Goal: Task Accomplishment & Management: Complete application form

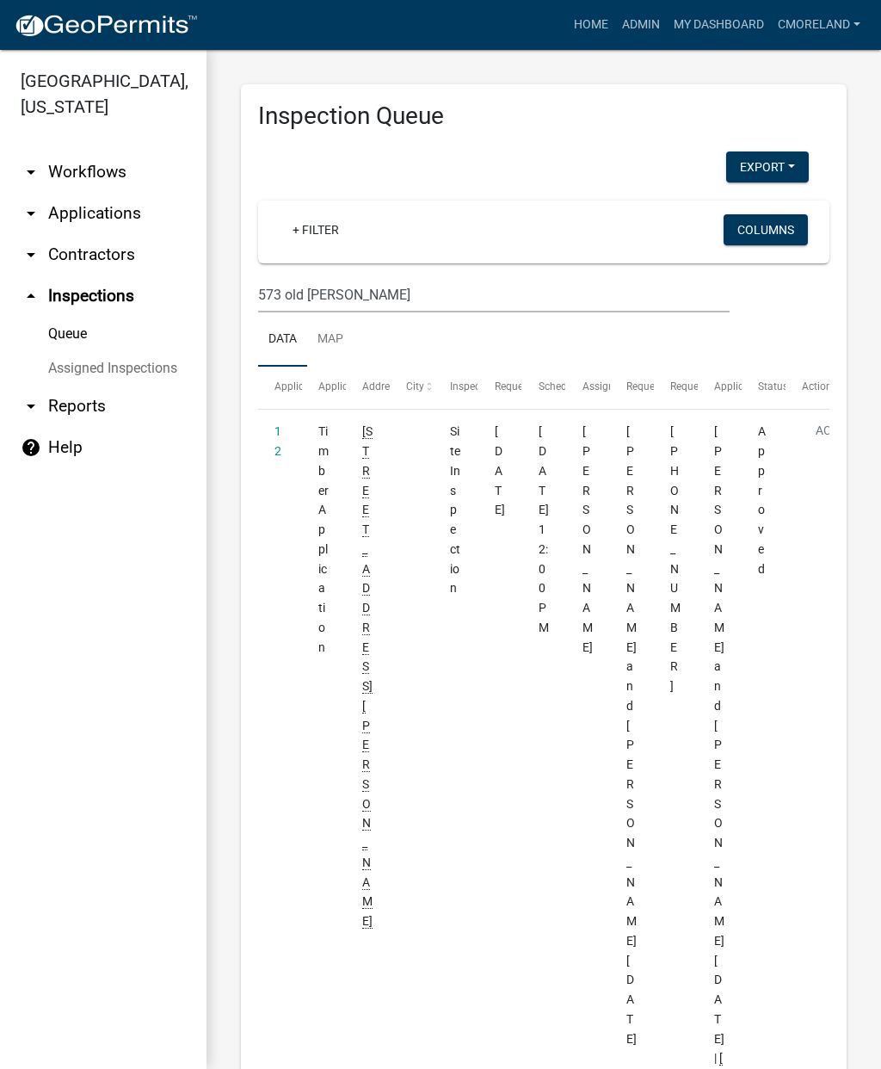
scroll to position [4465, 0]
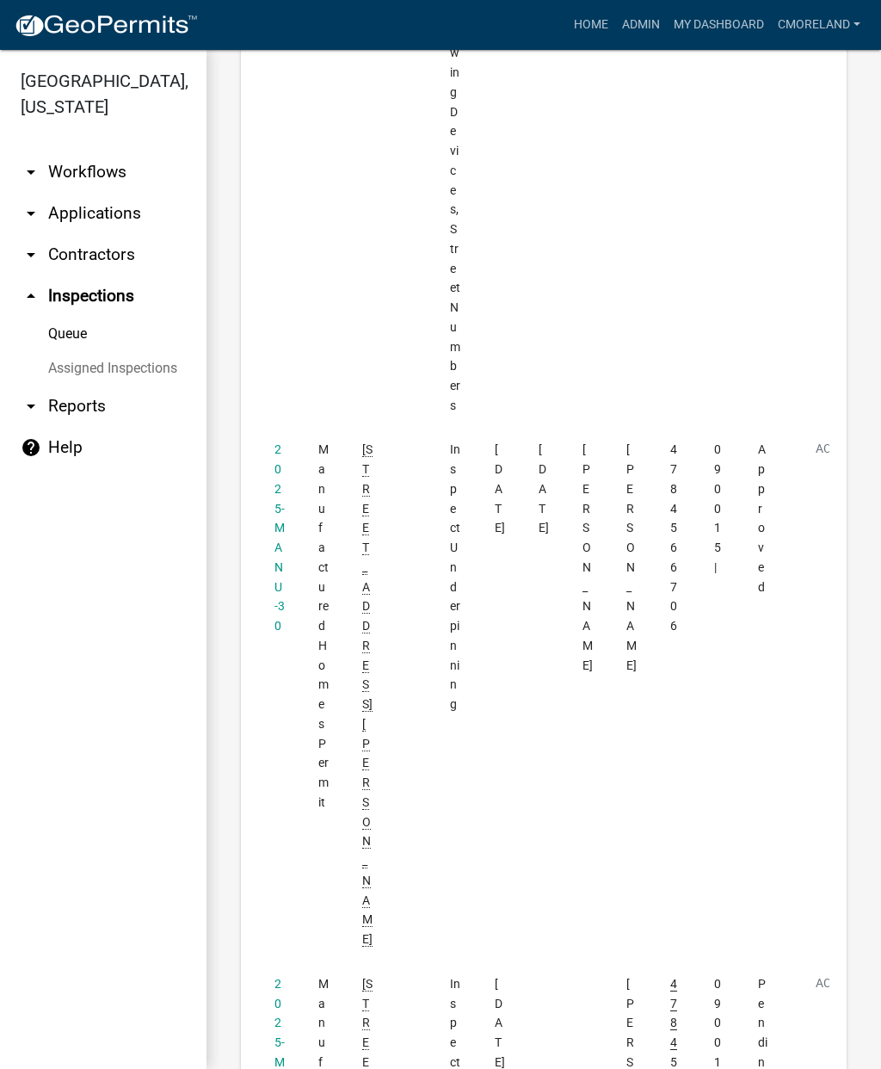
click at [280, 976] on link "2025-MANU-30" at bounding box center [279, 1071] width 10 height 190
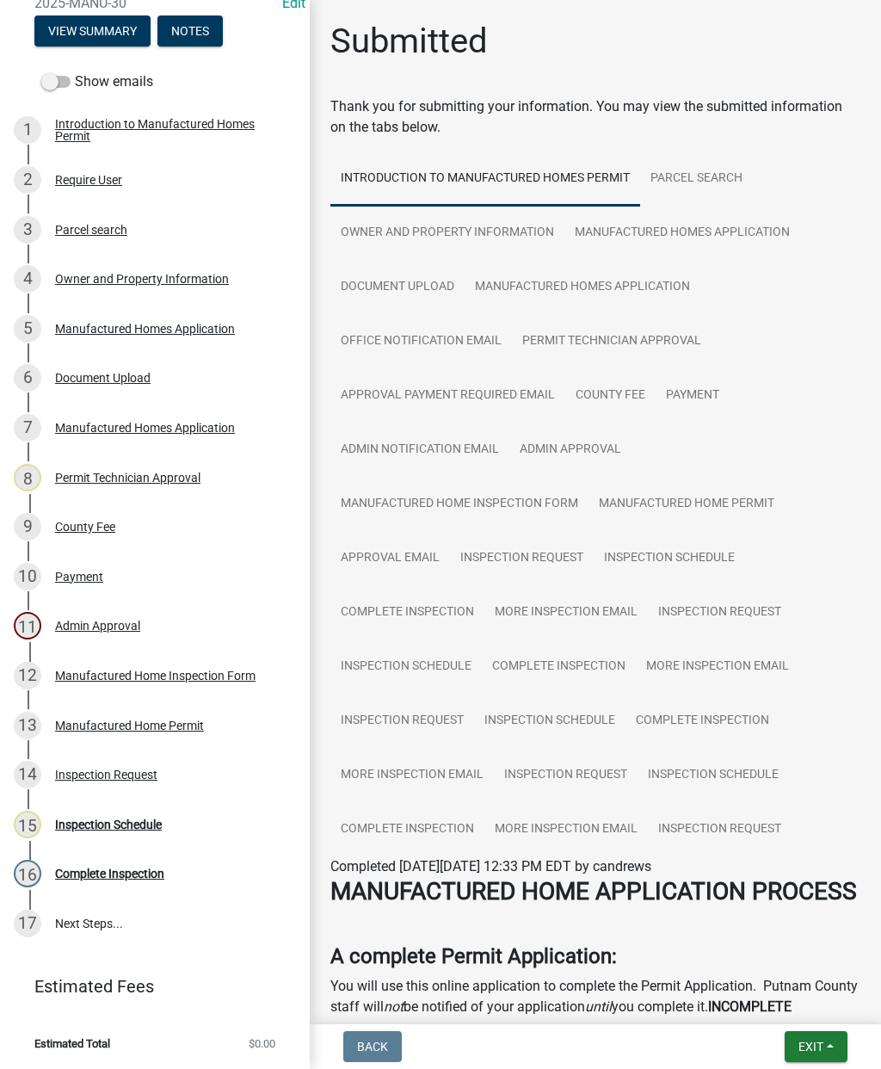
scroll to position [209, 0]
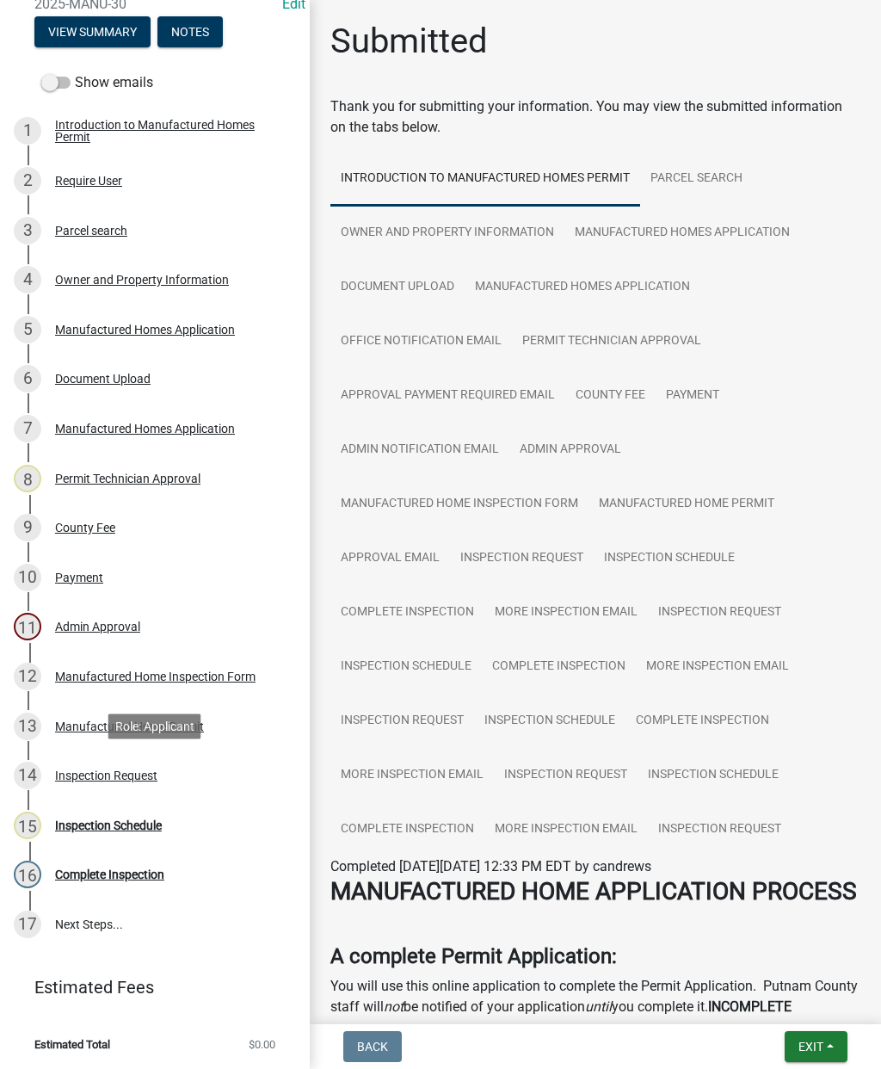
click at [108, 770] on div "Inspection Request" at bounding box center [106, 775] width 102 height 12
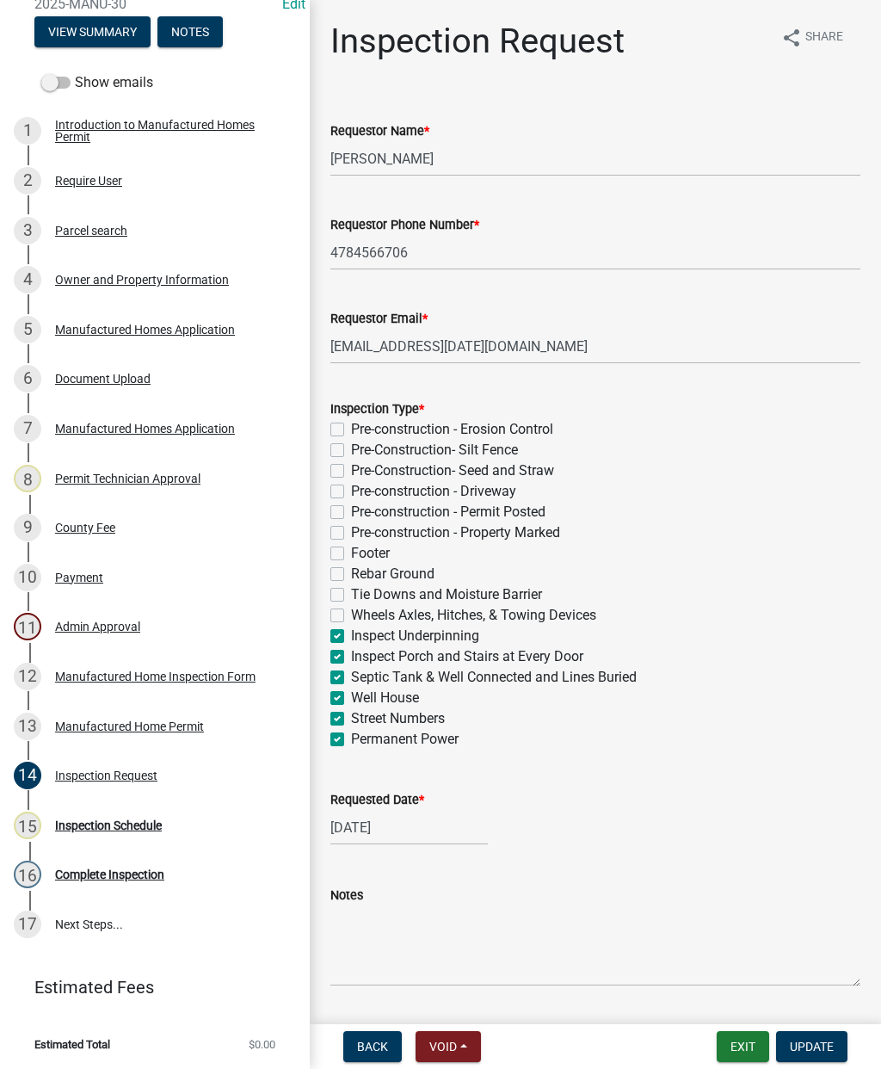
click at [351, 631] on label "Inspect Underpinning" at bounding box center [415, 635] width 128 height 21
click at [351, 631] on input "Inspect Underpinning" at bounding box center [356, 630] width 11 height 11
checkbox input "false"
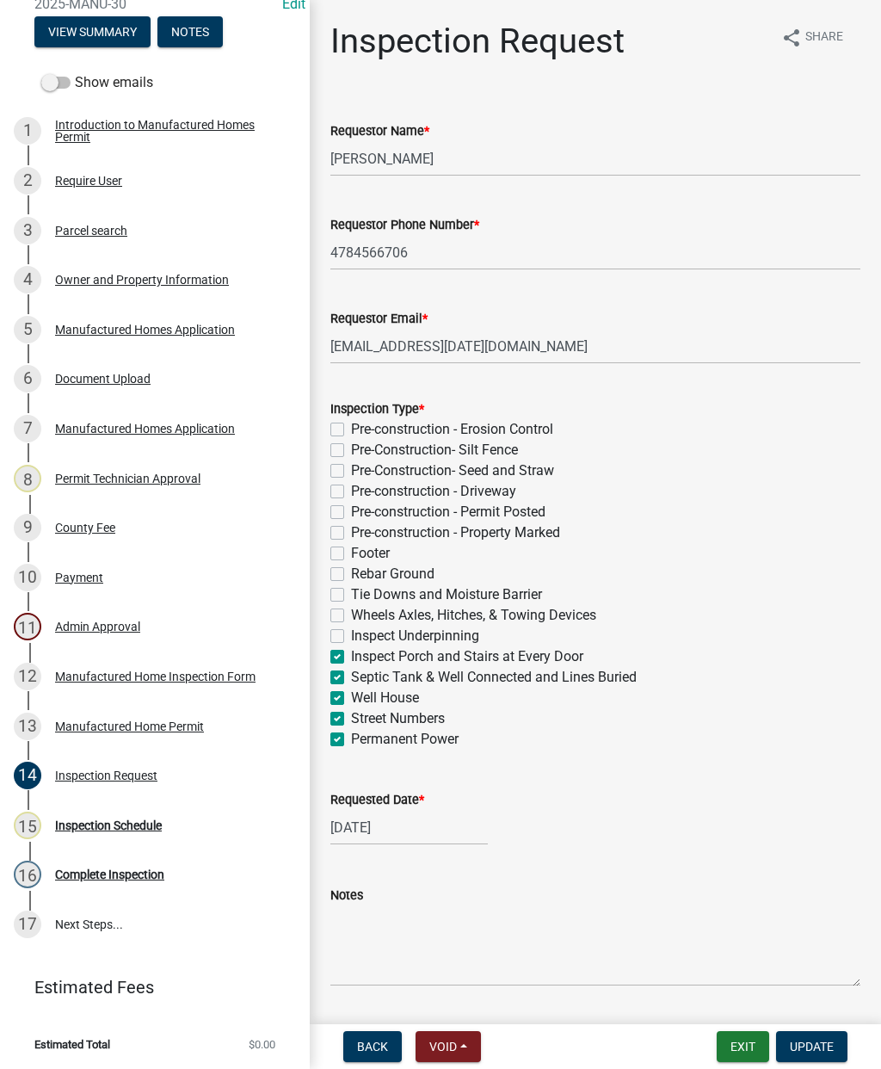
checkbox input "false"
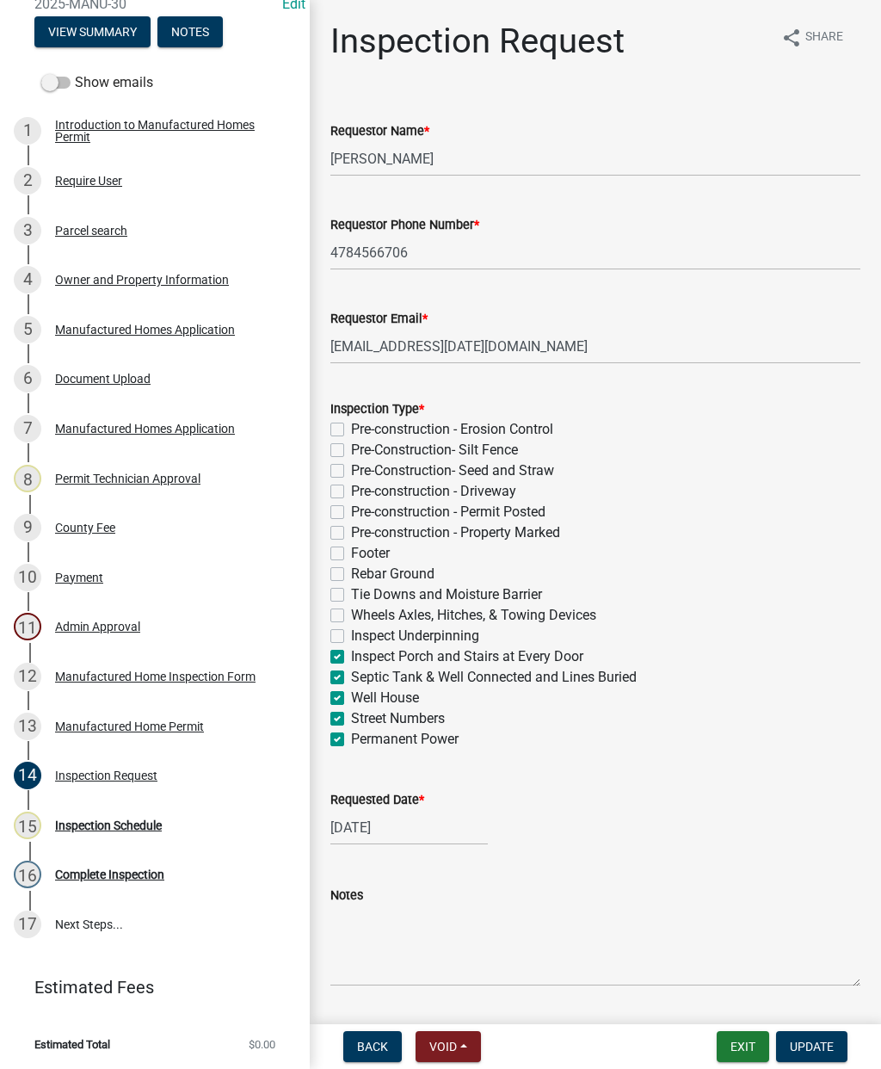
checkbox input "false"
checkbox input "true"
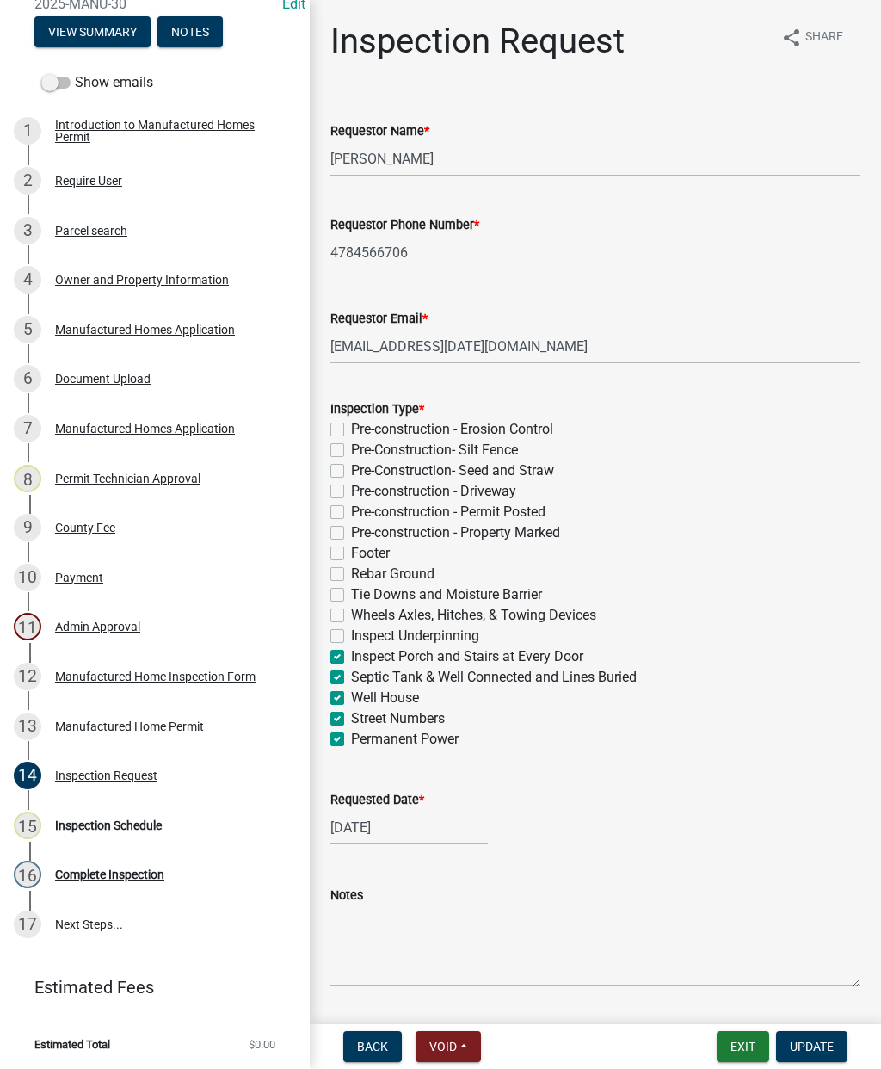
checkbox input "true"
click at [351, 697] on label "Well House" at bounding box center [385, 697] width 68 height 21
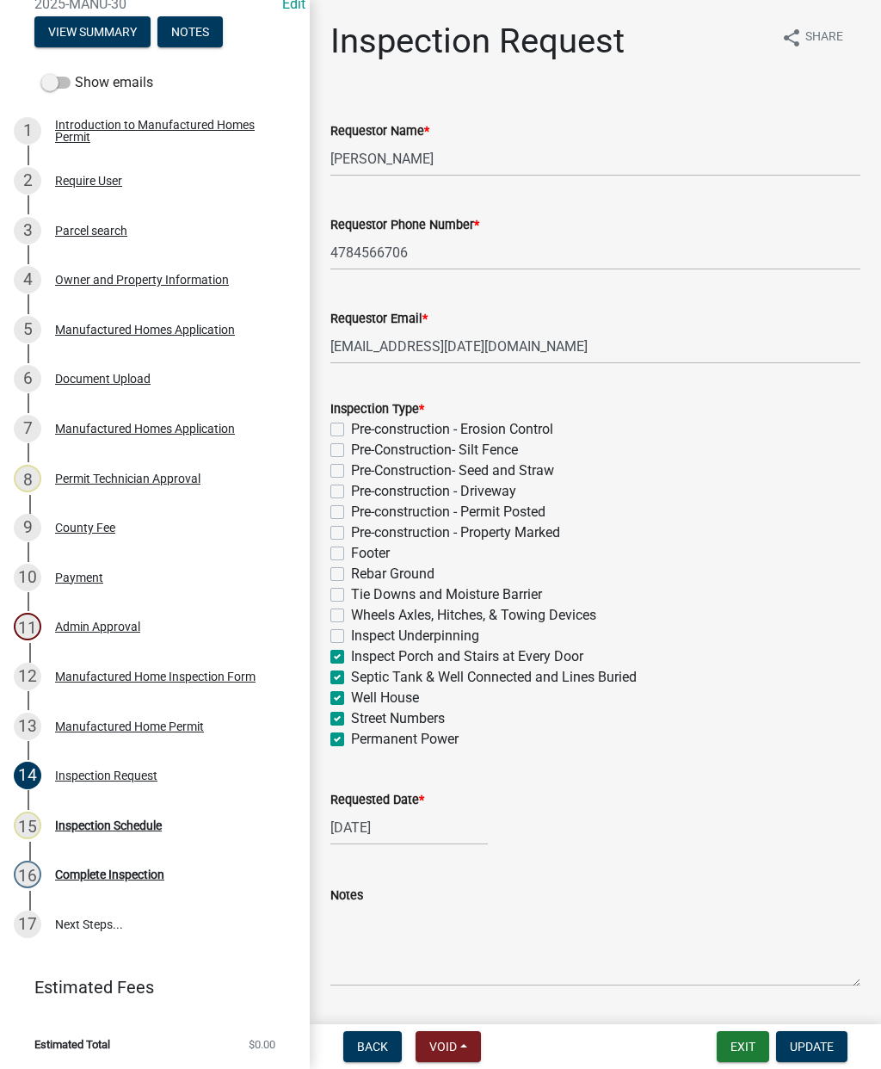
click at [351, 697] on input "Well House" at bounding box center [356, 692] width 11 height 11
checkbox input "false"
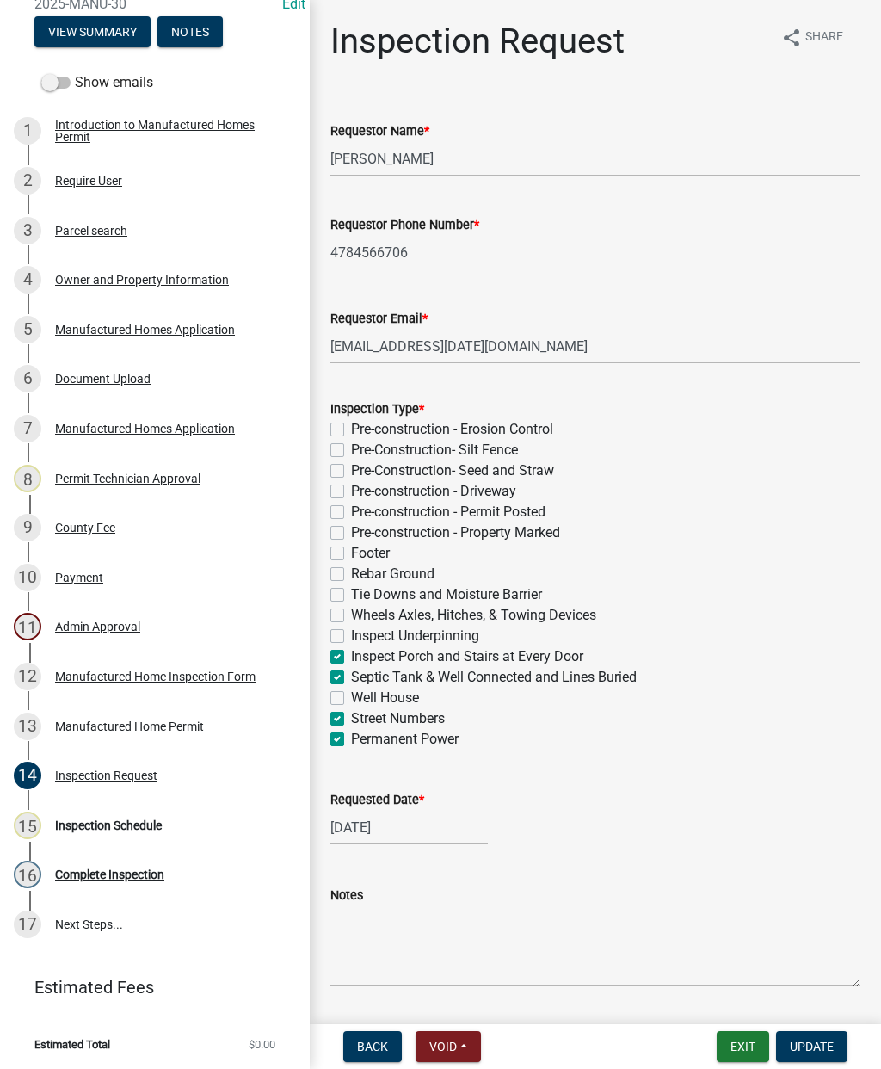
checkbox input "false"
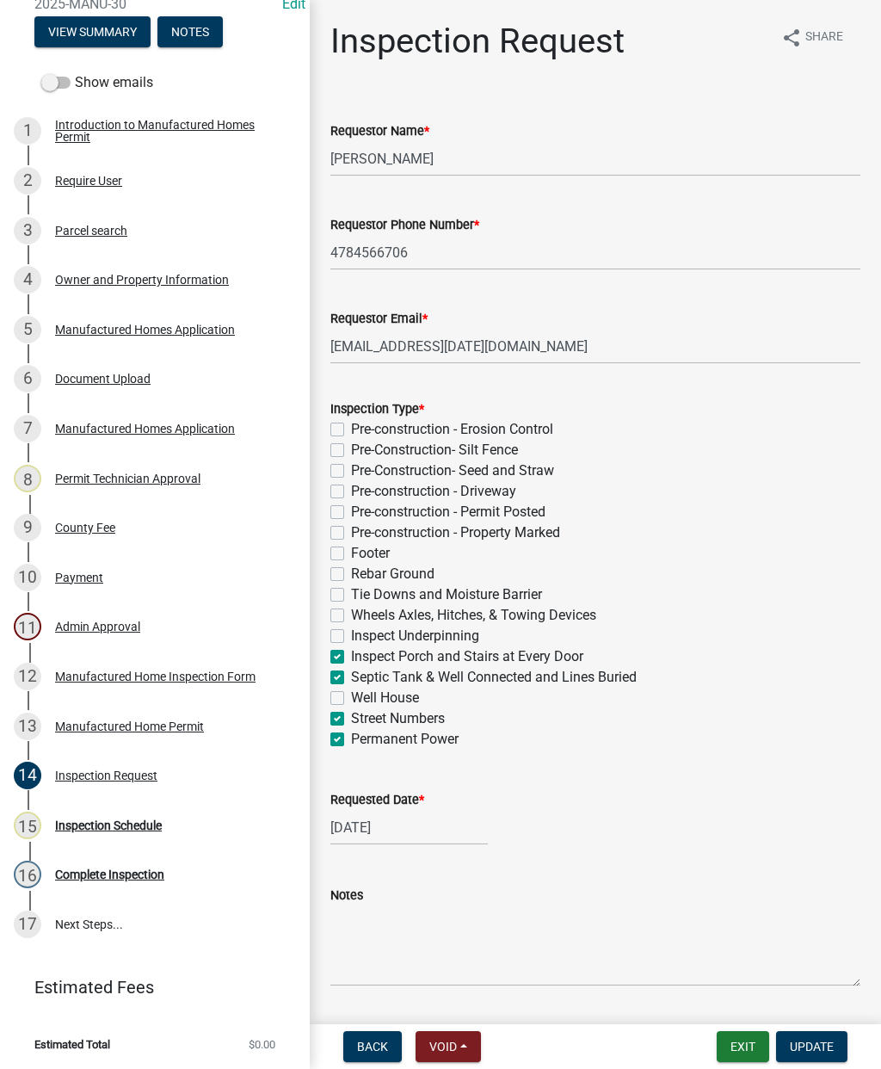
checkbox input "false"
checkbox input "true"
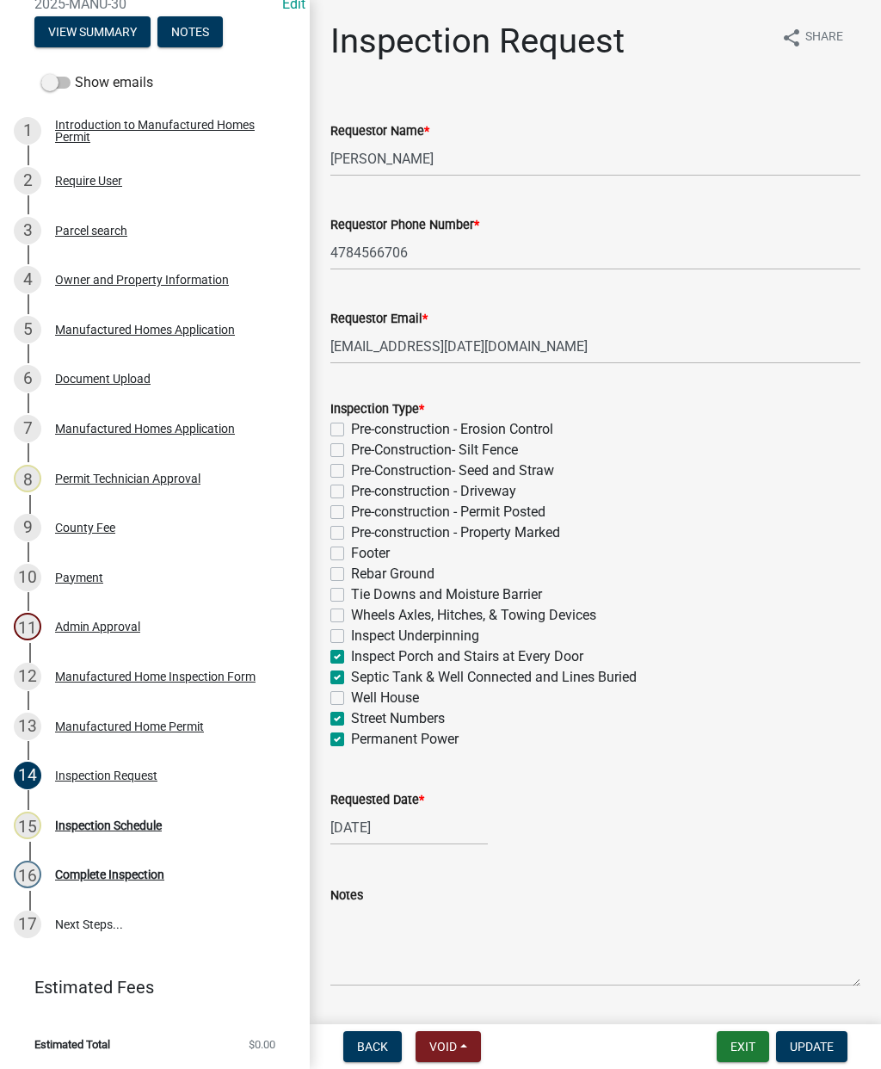
checkbox input "false"
checkbox input "true"
click at [351, 716] on label "Street Numbers" at bounding box center [398, 718] width 94 height 21
click at [351, 716] on input "Street Numbers" at bounding box center [356, 713] width 11 height 11
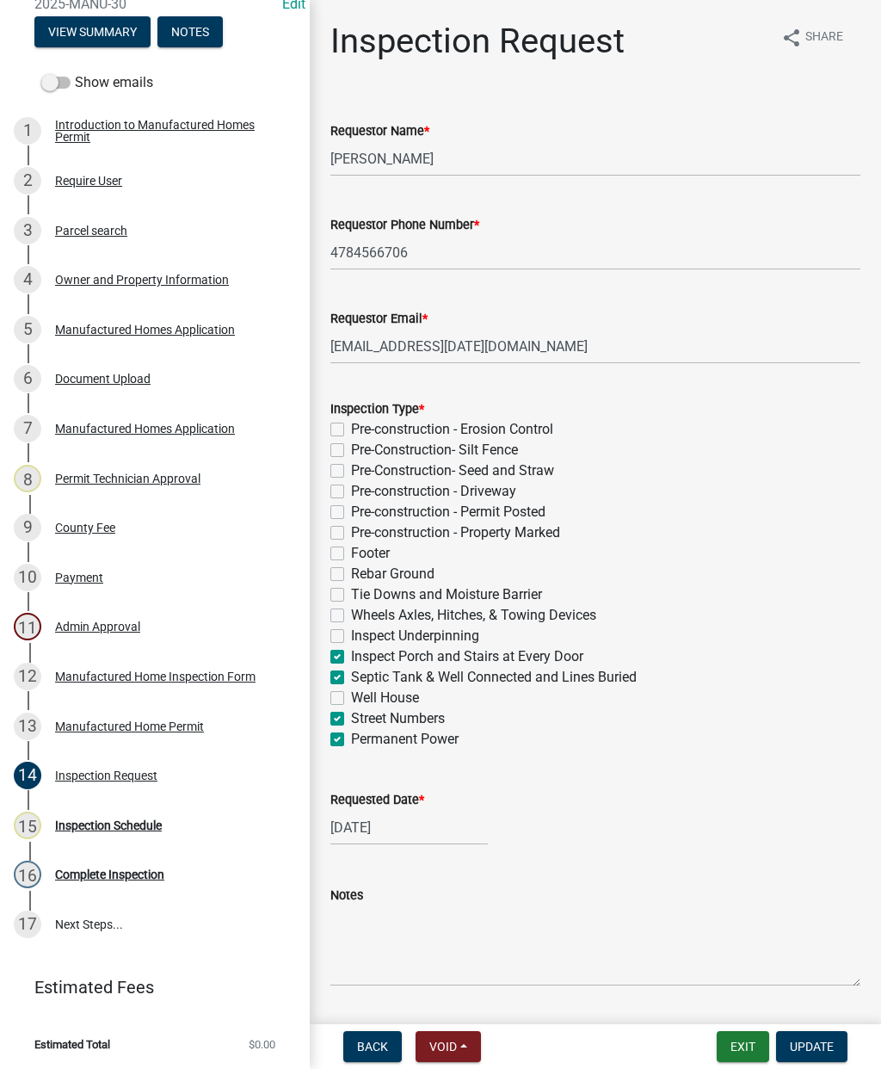
checkbox input "false"
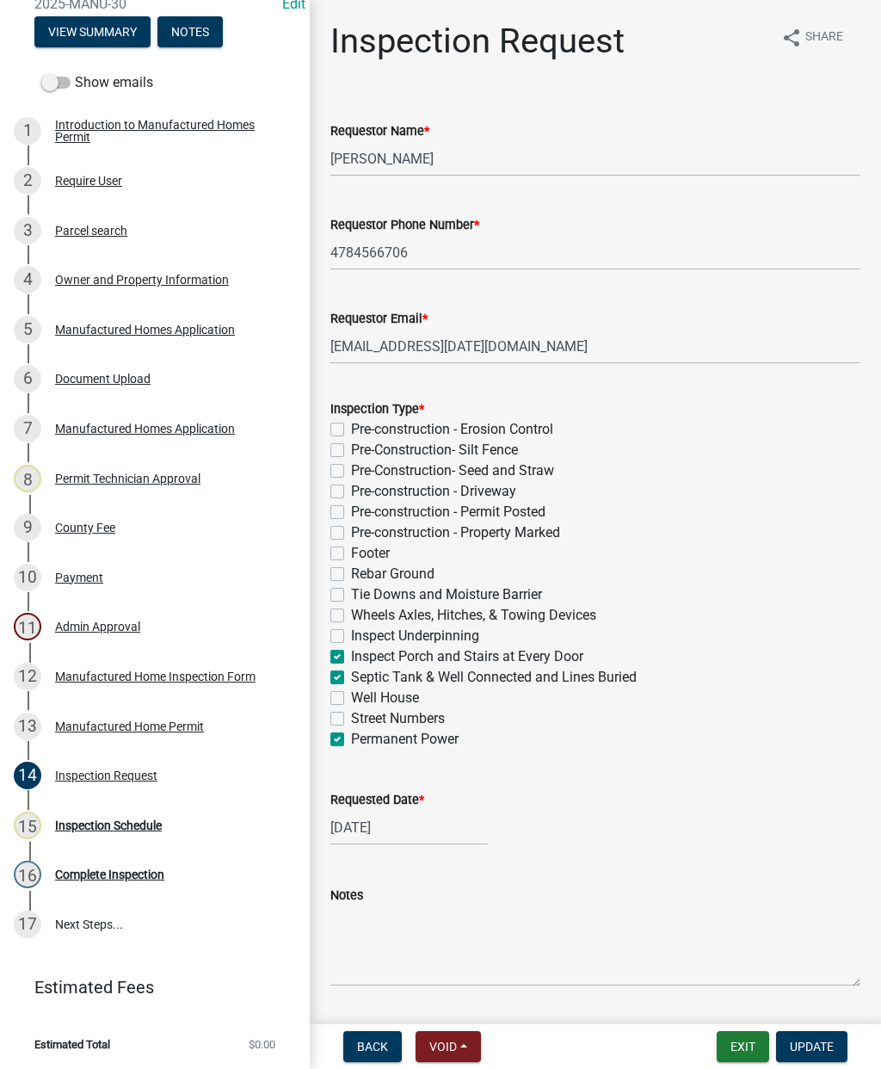
checkbox input "false"
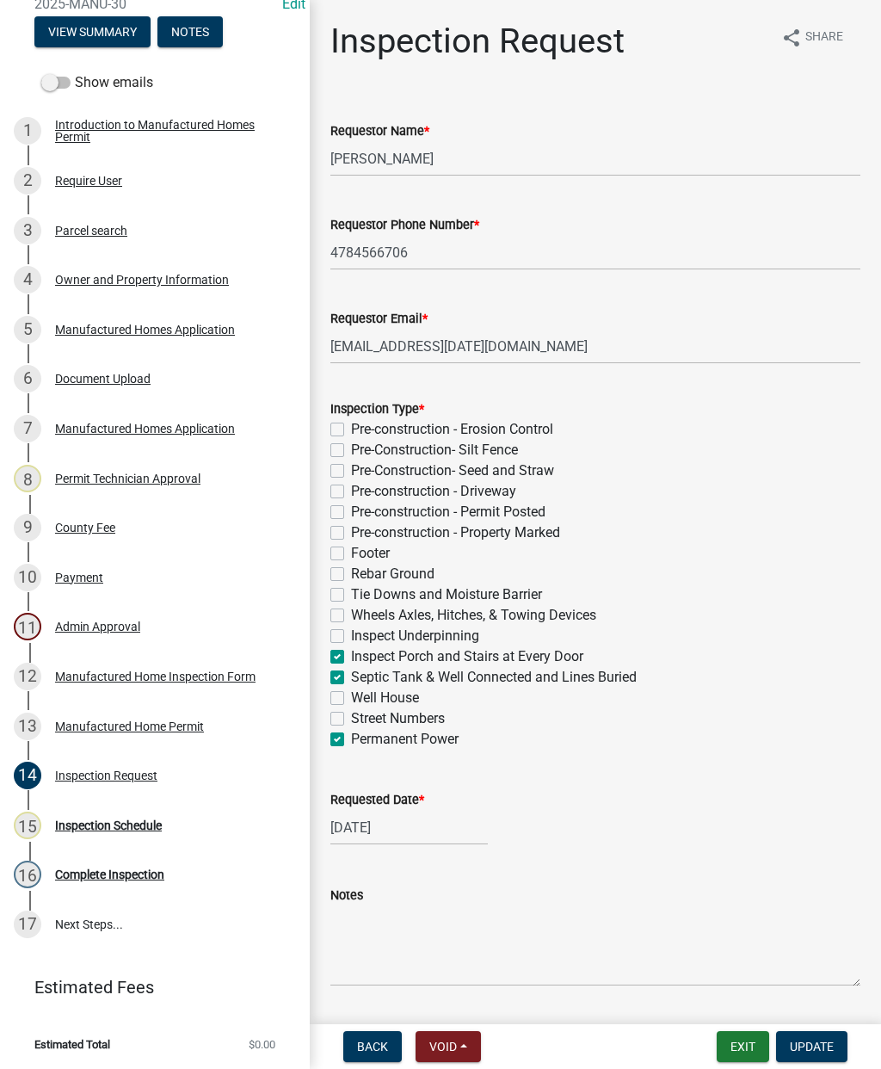
checkbox input "false"
checkbox input "true"
checkbox input "false"
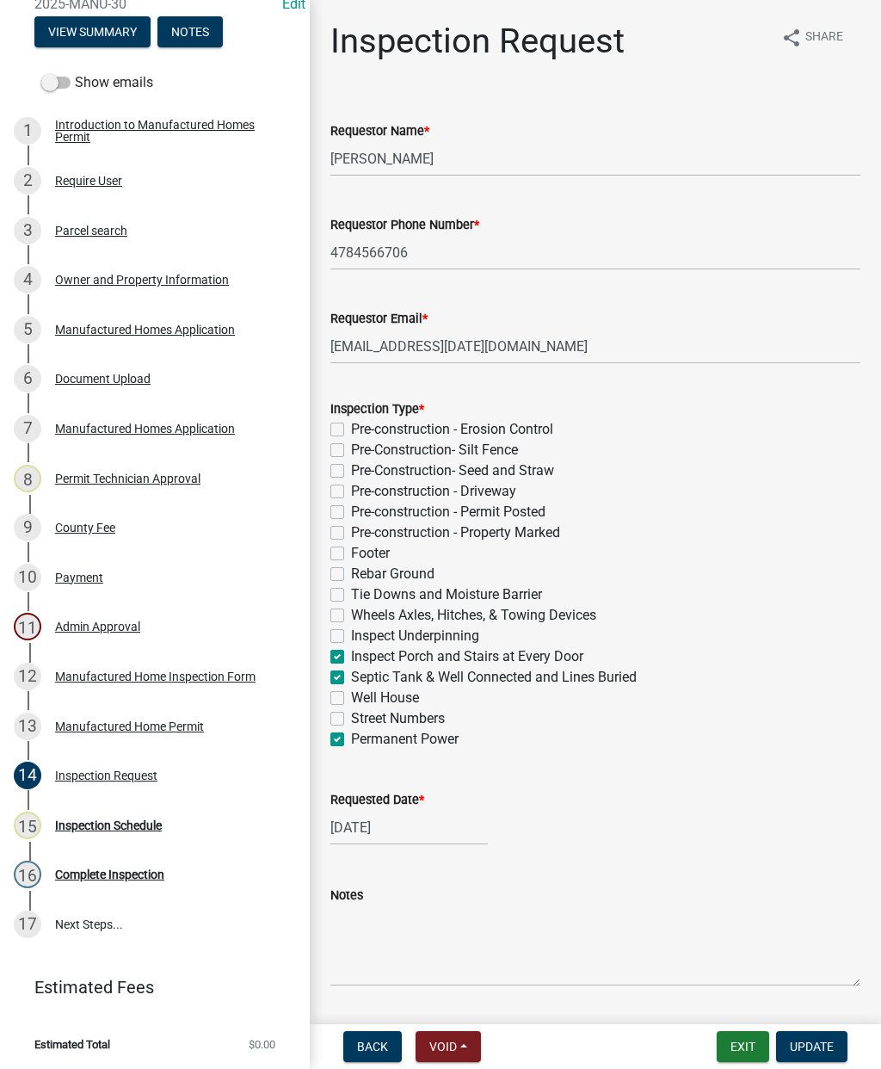
checkbox input "false"
checkbox input "true"
click at [819, 1044] on span "Update" at bounding box center [812, 1046] width 44 height 14
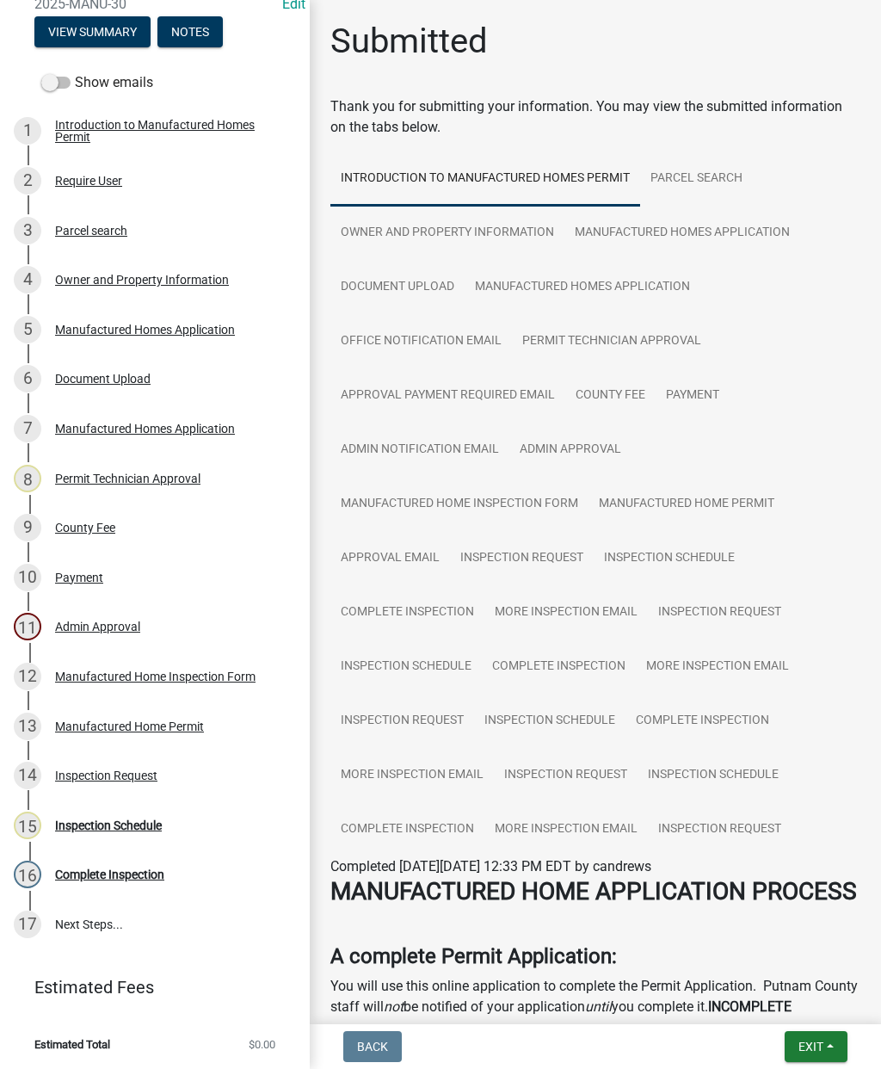
click at [103, 882] on div "16 Complete Inspection" at bounding box center [148, 874] width 268 height 28
click at [108, 878] on div "Complete Inspection" at bounding box center [109, 874] width 109 height 12
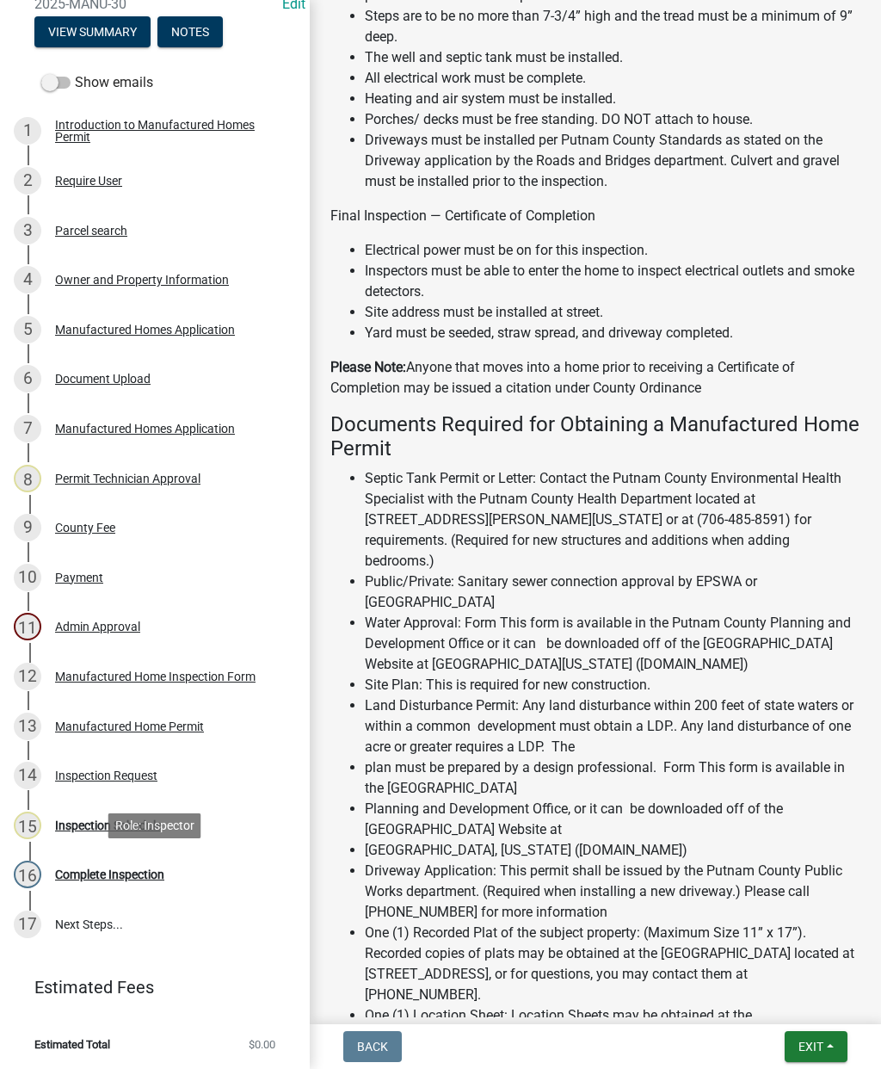
scroll to position [2580, 0]
click at [233, 872] on div "16 Complete Inspection" at bounding box center [148, 874] width 268 height 28
click at [231, 765] on div "14 Inspection Request" at bounding box center [148, 775] width 268 height 28
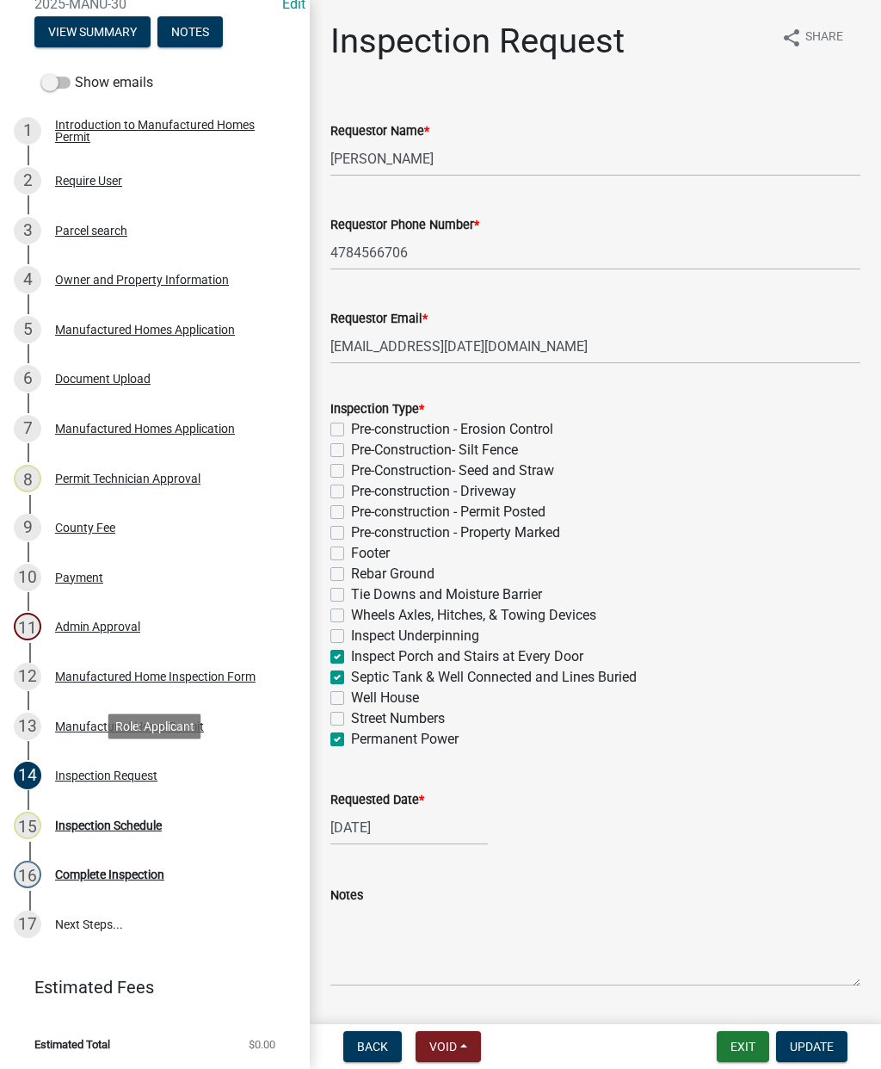
click at [830, 1050] on span "Update" at bounding box center [812, 1046] width 44 height 14
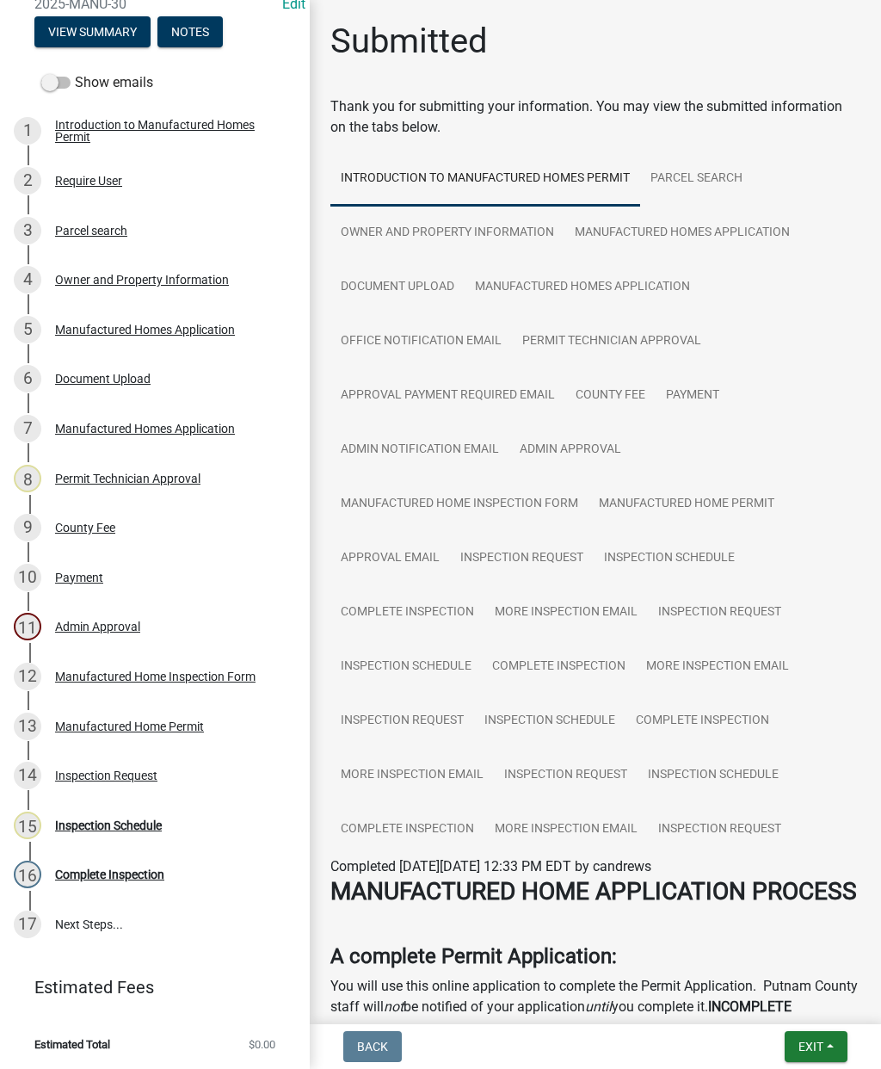
click at [814, 1048] on span "Exit" at bounding box center [810, 1046] width 25 height 14
click at [781, 1019] on button "Save & Exit" at bounding box center [780, 1001] width 138 height 41
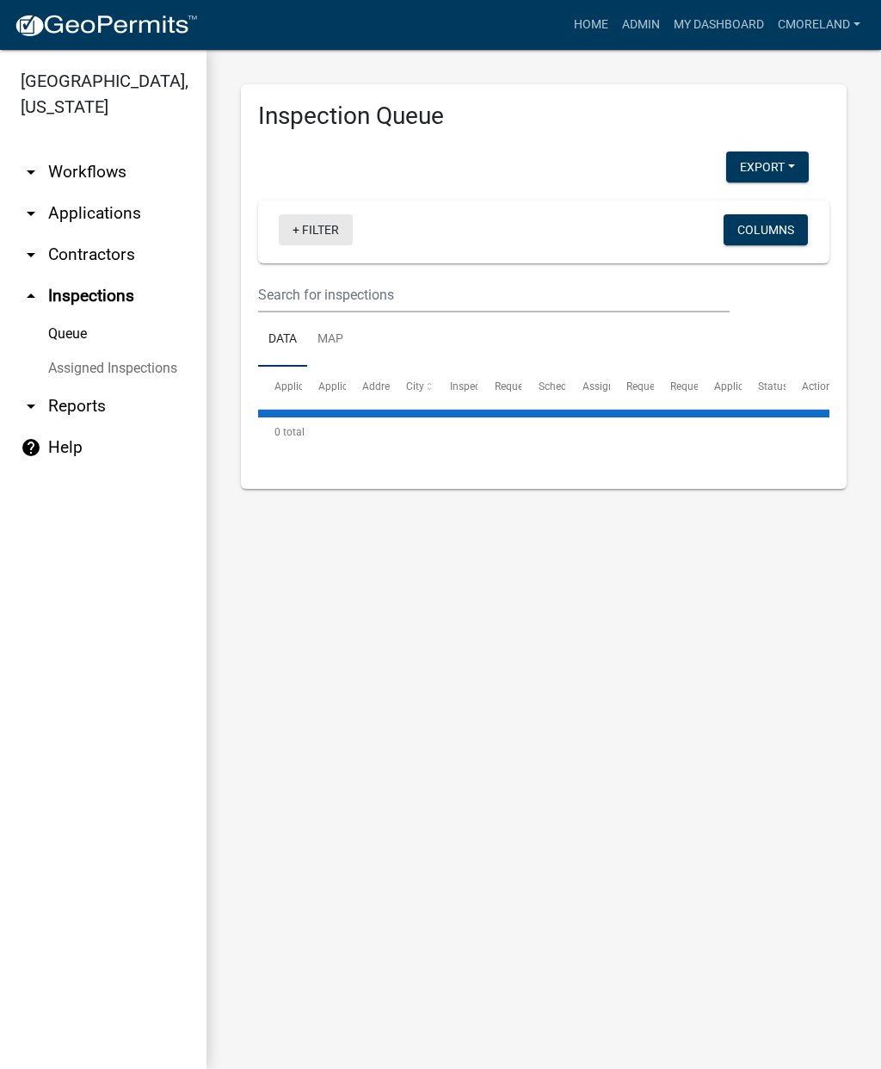
click at [323, 225] on link "+ Filter" at bounding box center [316, 229] width 74 height 31
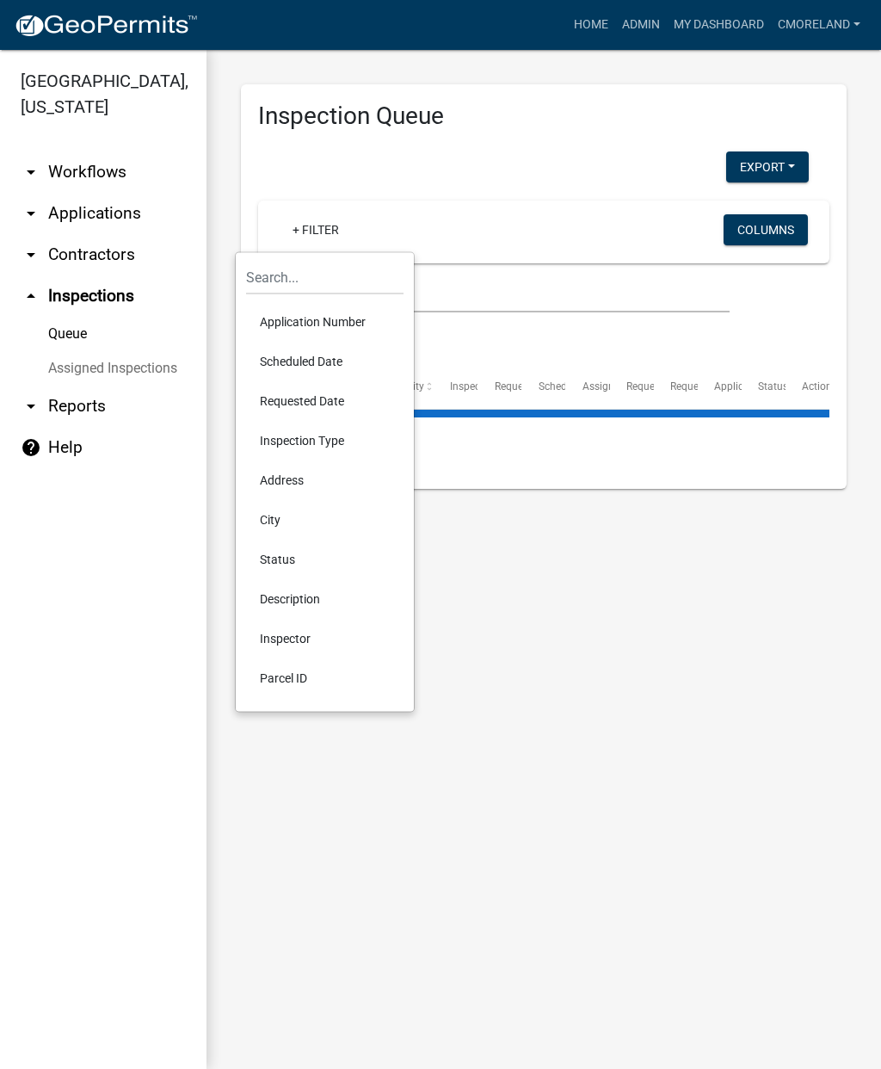
click at [300, 367] on li "Scheduled Date" at bounding box center [324, 362] width 157 height 40
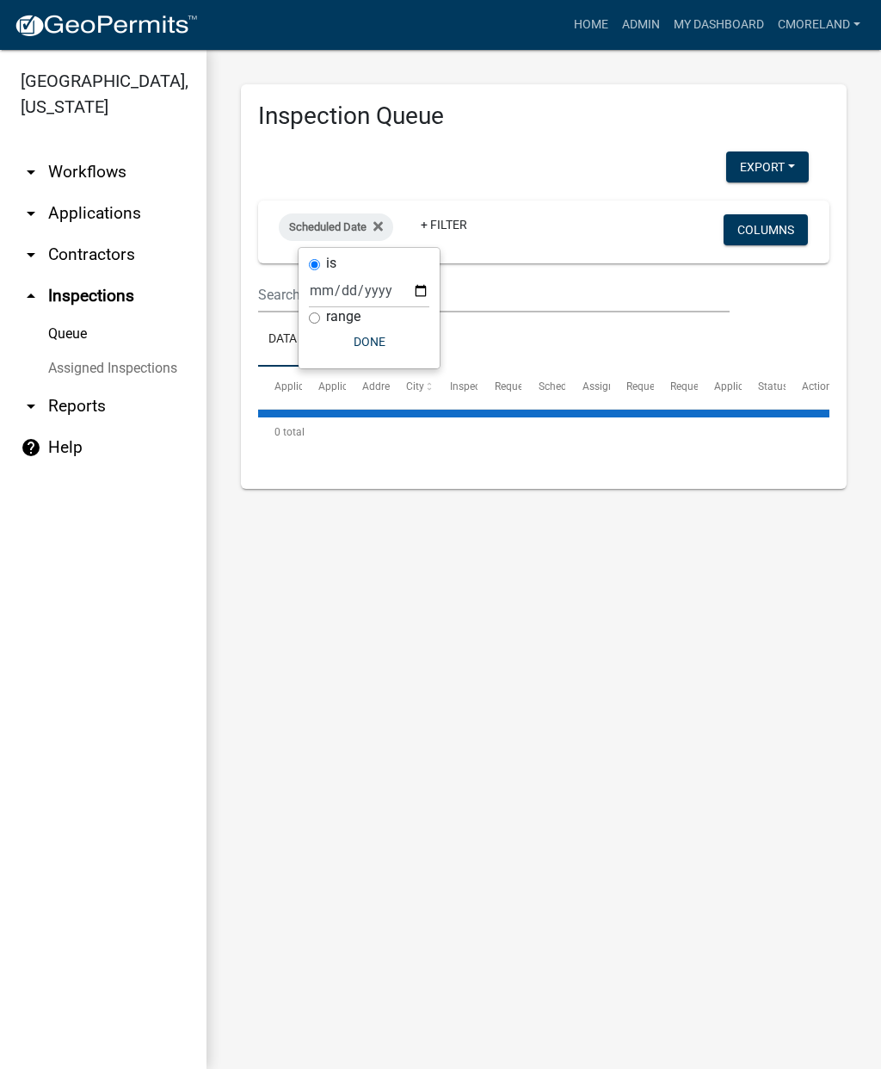
select select "2: 50"
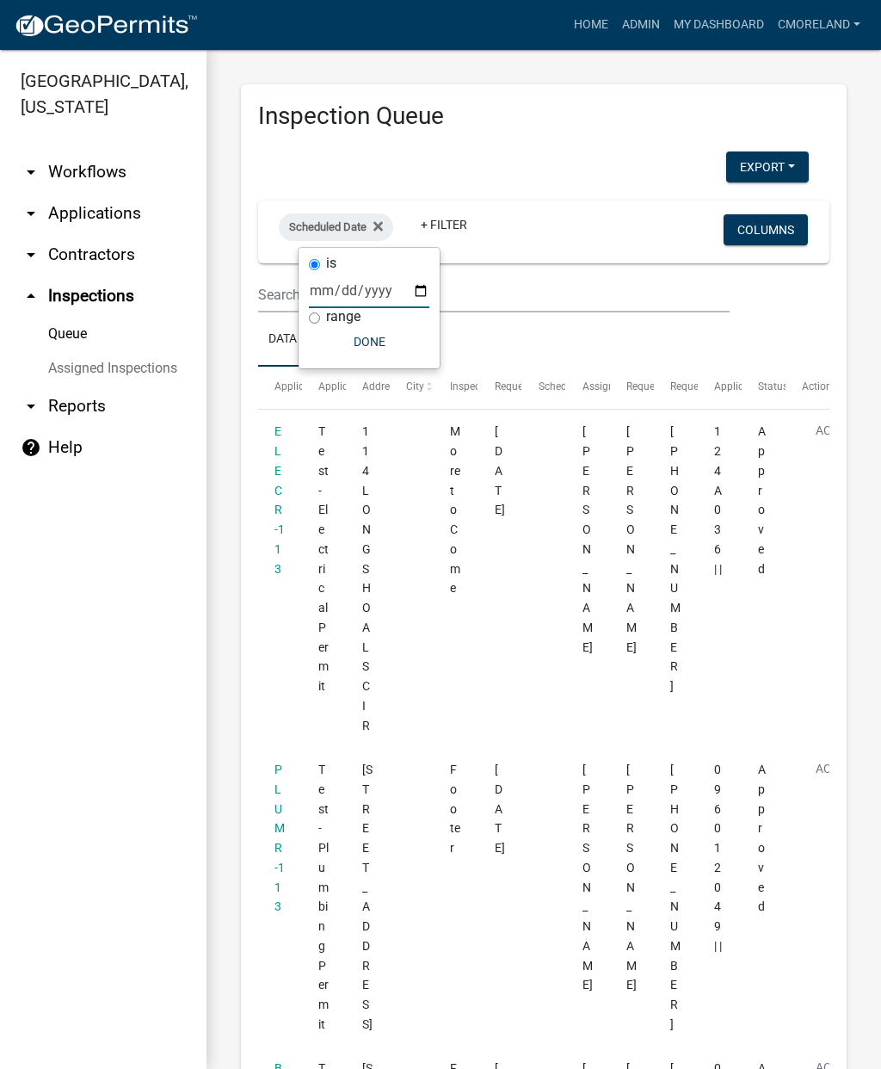
click at [355, 286] on input "date" at bounding box center [369, 290] width 120 height 35
type input "2025-10-09"
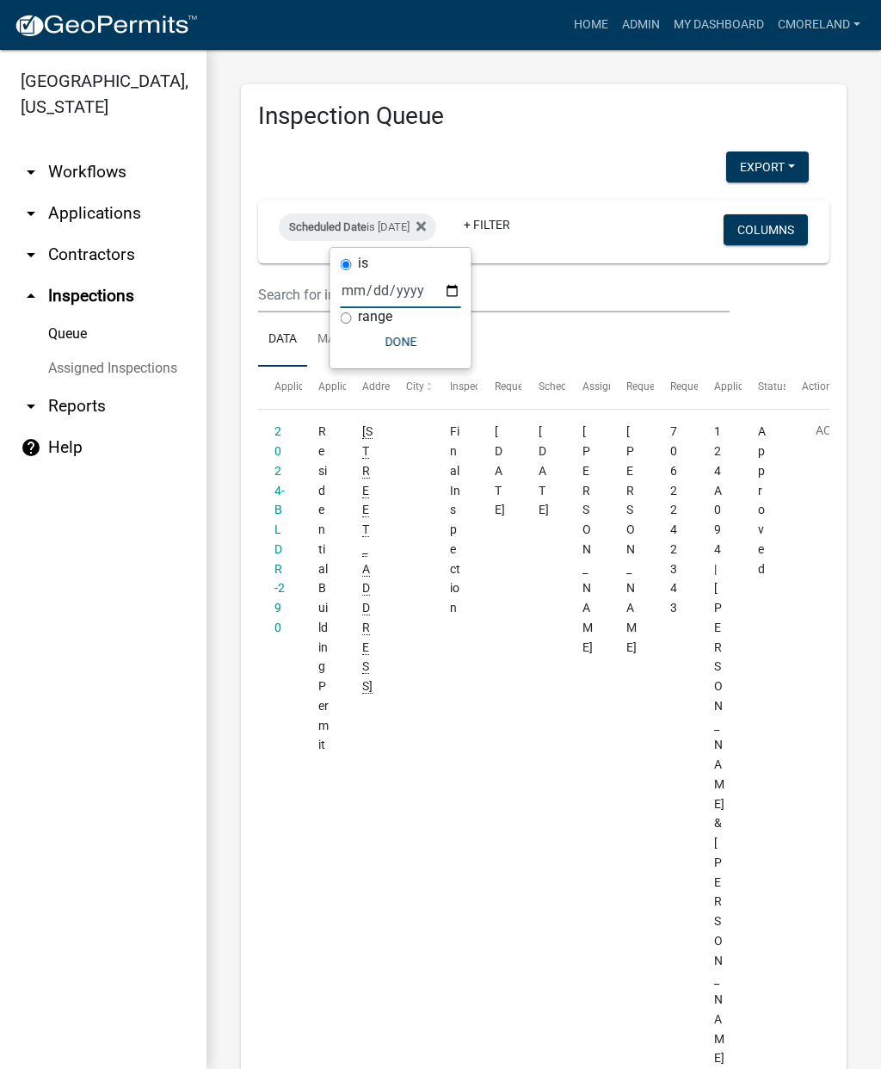
click at [379, 351] on button "Done" at bounding box center [401, 341] width 120 height 31
click at [426, 232] on fa-icon at bounding box center [418, 227] width 16 height 28
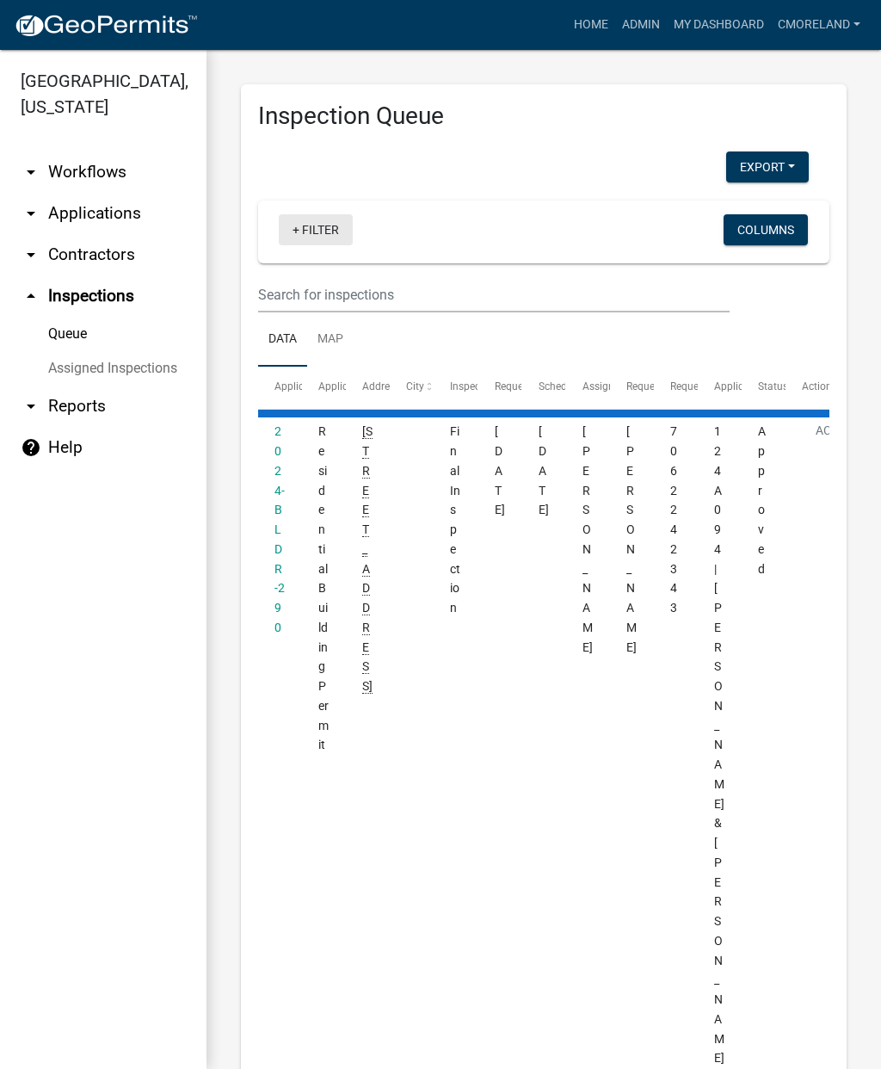
click at [320, 227] on link "+ Filter" at bounding box center [316, 229] width 74 height 31
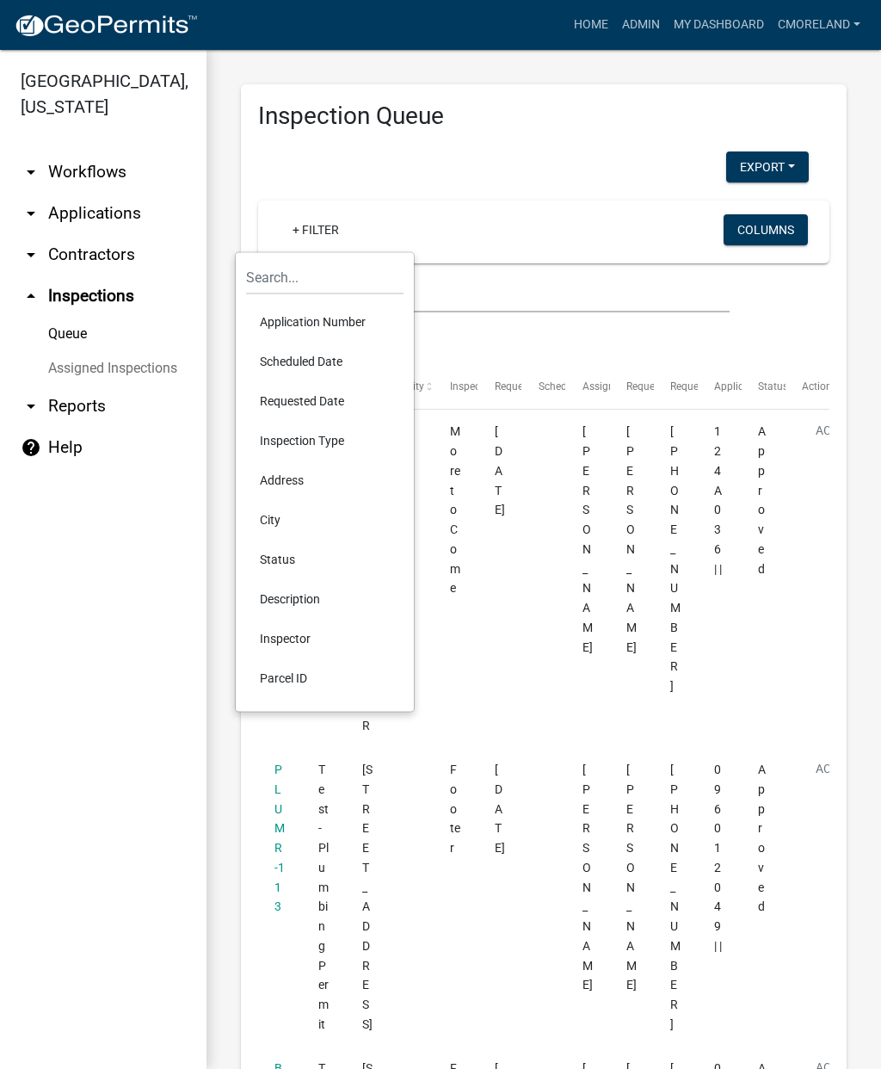
click at [294, 411] on li "Requested Date" at bounding box center [324, 401] width 157 height 40
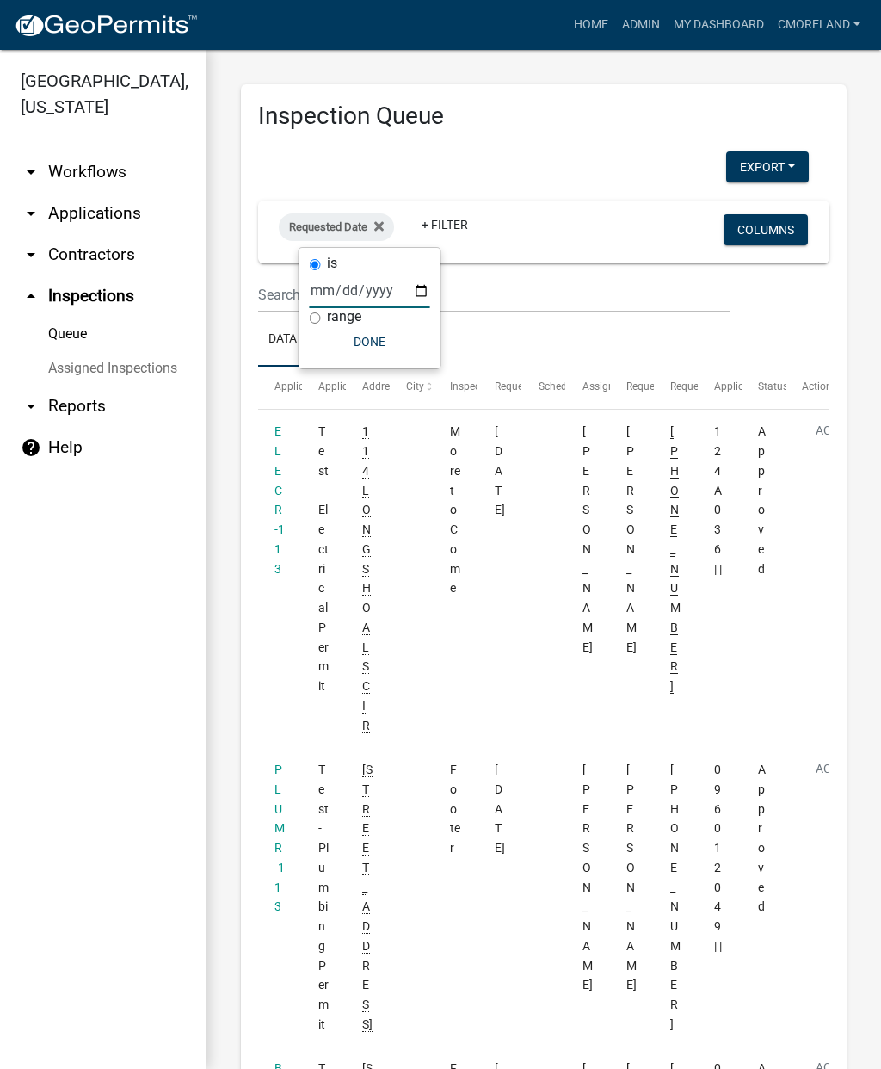
click at [348, 290] on input "date" at bounding box center [370, 290] width 120 height 35
type input "2025-10-09"
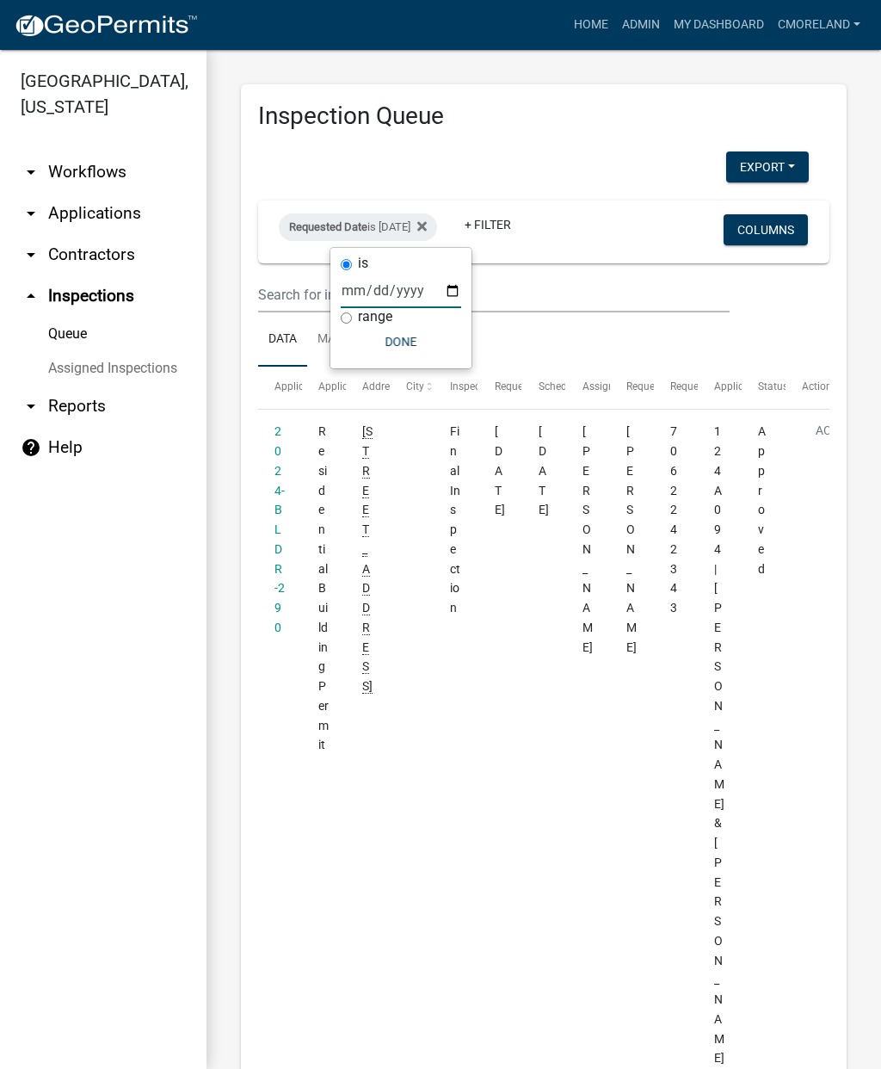
click at [373, 347] on button "Done" at bounding box center [401, 341] width 120 height 31
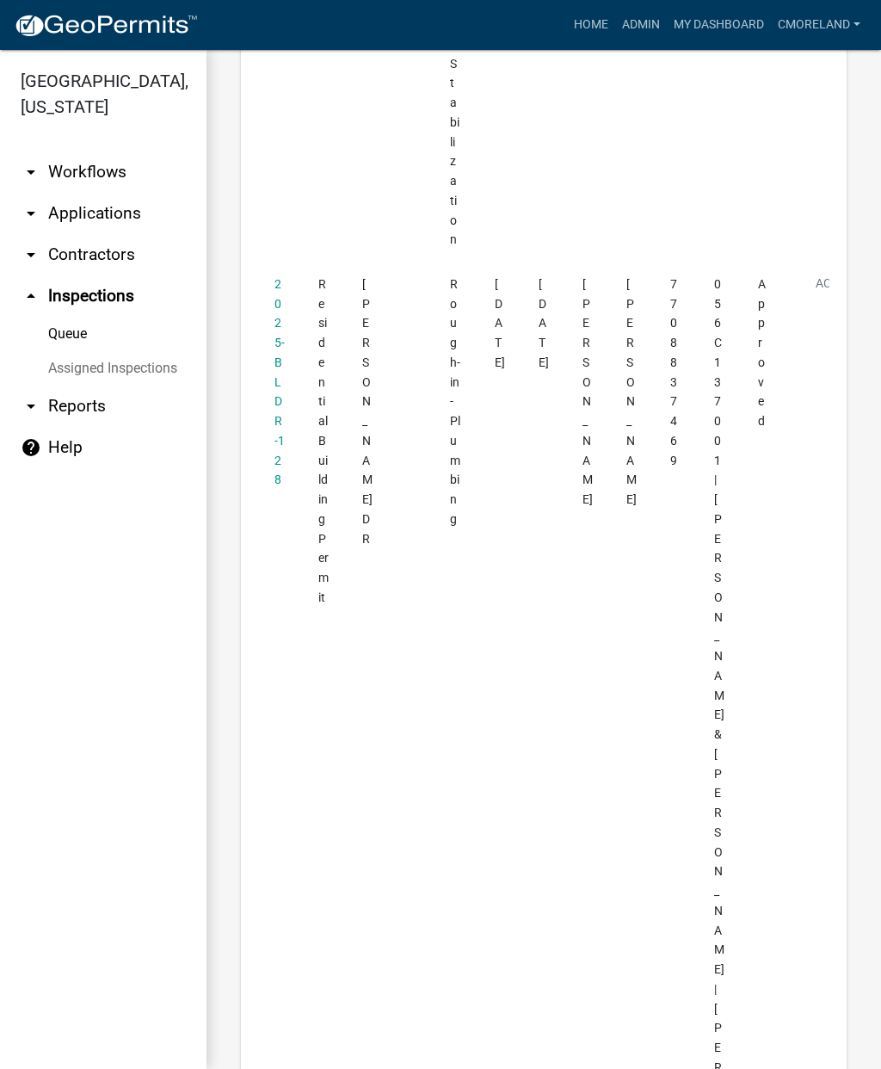
scroll to position [9791, 0]
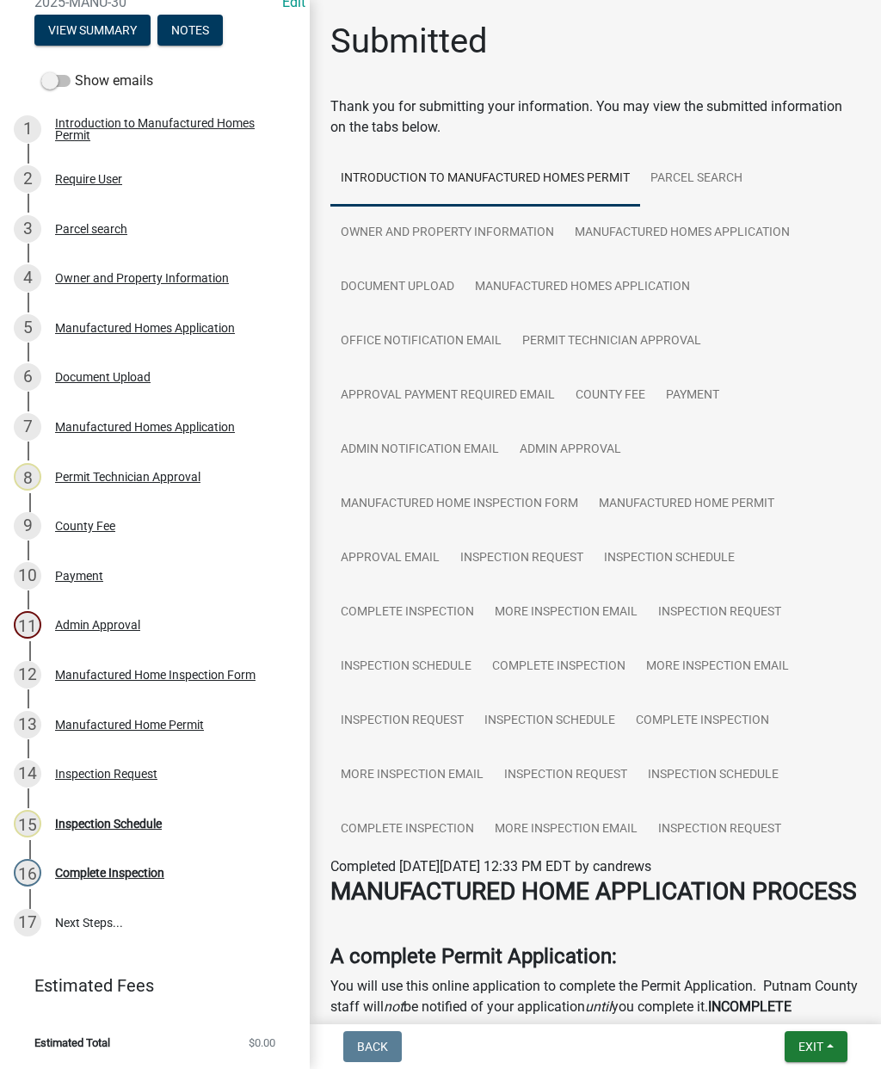
scroll to position [209, 0]
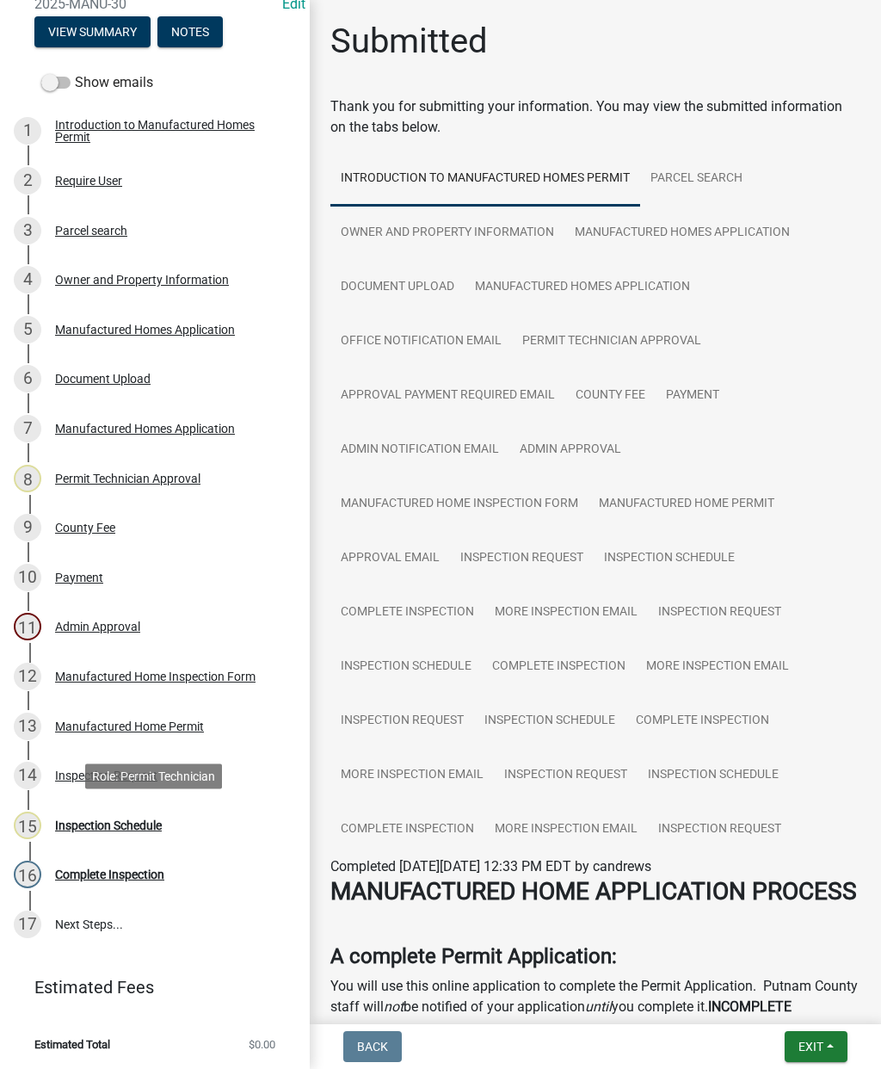
click at [106, 820] on div "Inspection Schedule" at bounding box center [108, 825] width 107 height 12
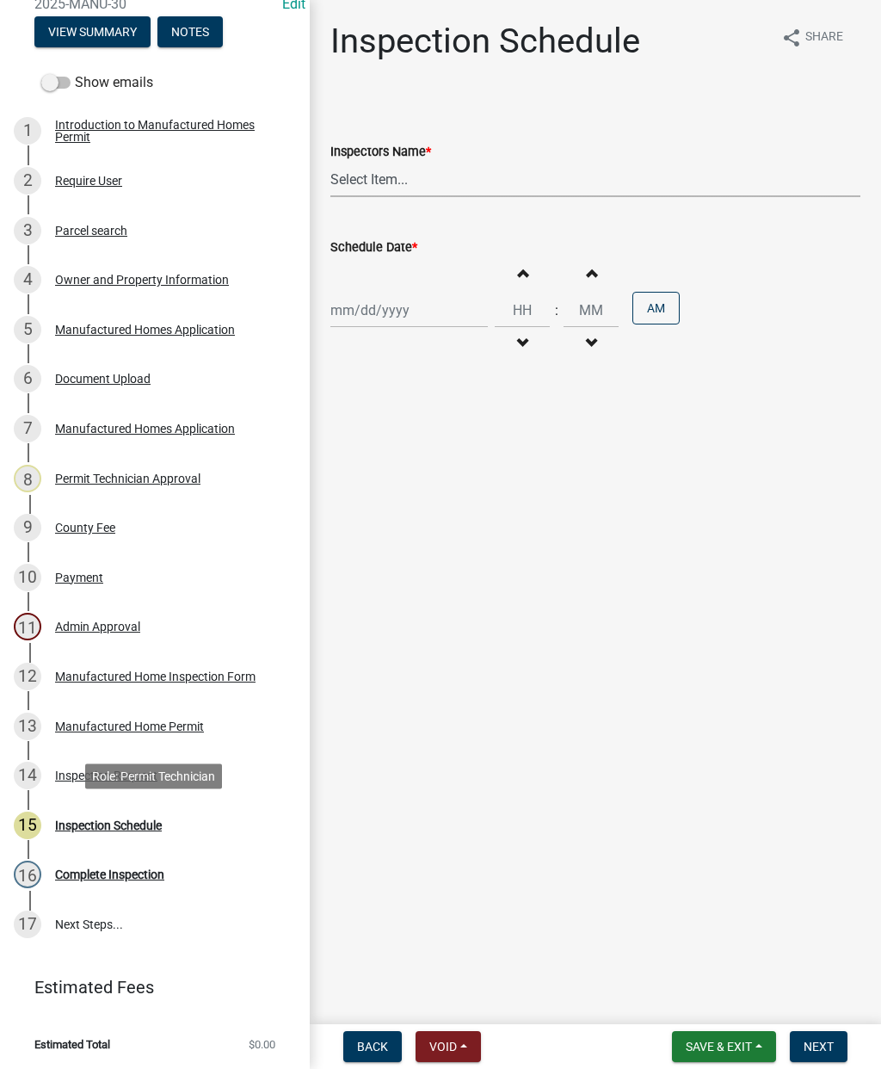
click at [404, 183] on select "Select Item... mrivera (Michele Rivera) StephanieM (Stephanie Morris ) QGrissom…" at bounding box center [595, 179] width 530 height 35
select select "a0ea4169-8540-4a2c-b9f4-cf4c1ffdeb95"
click at [383, 322] on div at bounding box center [408, 310] width 157 height 35
select select "10"
select select "2025"
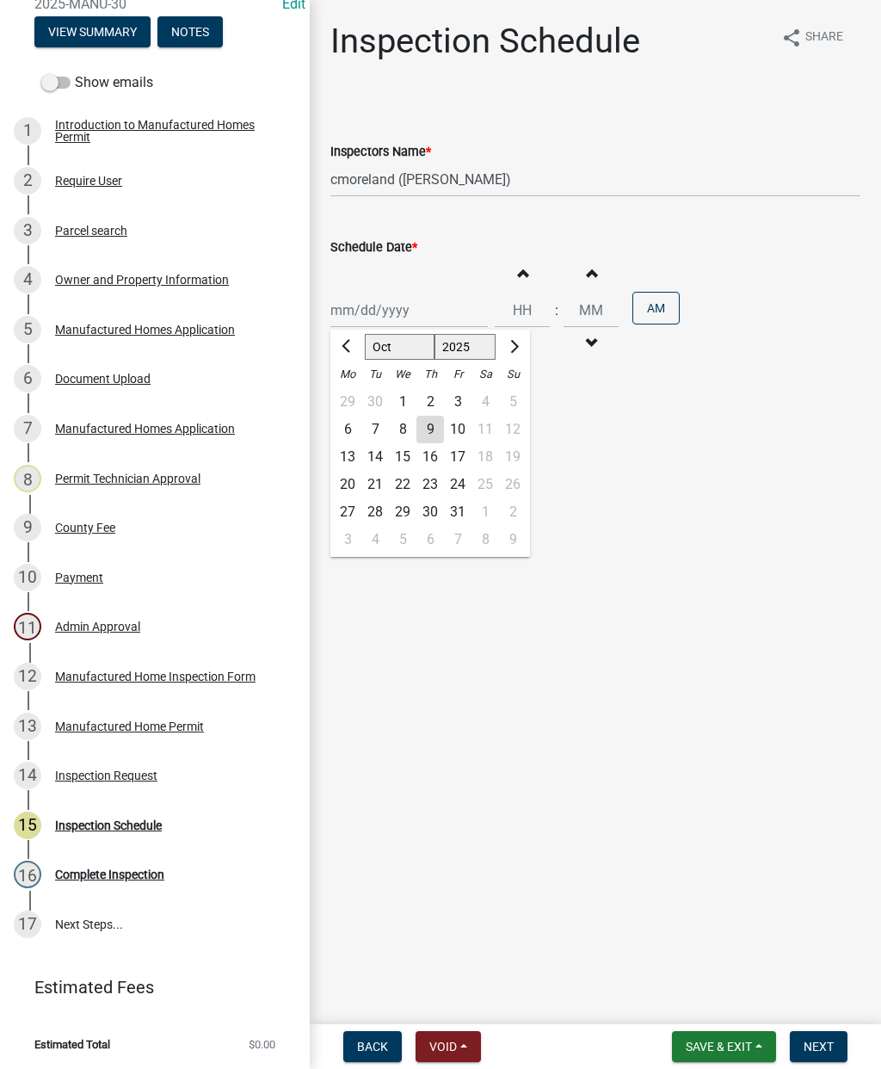
click at [425, 427] on div "9" at bounding box center [430, 430] width 28 height 28
type input "10/09/2025"
click at [816, 1048] on span "Next" at bounding box center [819, 1046] width 30 height 14
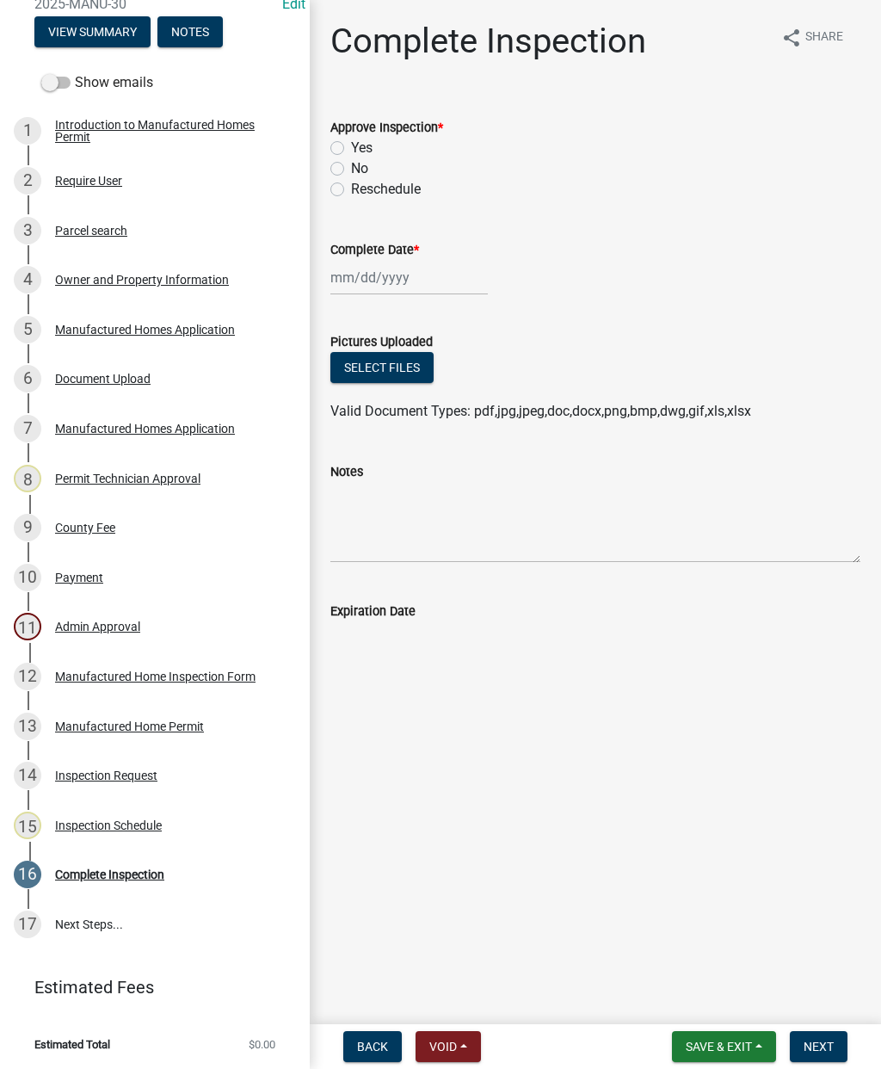
click at [351, 147] on label "Yes" at bounding box center [362, 148] width 22 height 21
click at [351, 147] on input "Yes" at bounding box center [356, 143] width 11 height 11
radio input "true"
click at [378, 284] on div at bounding box center [408, 277] width 157 height 35
select select "10"
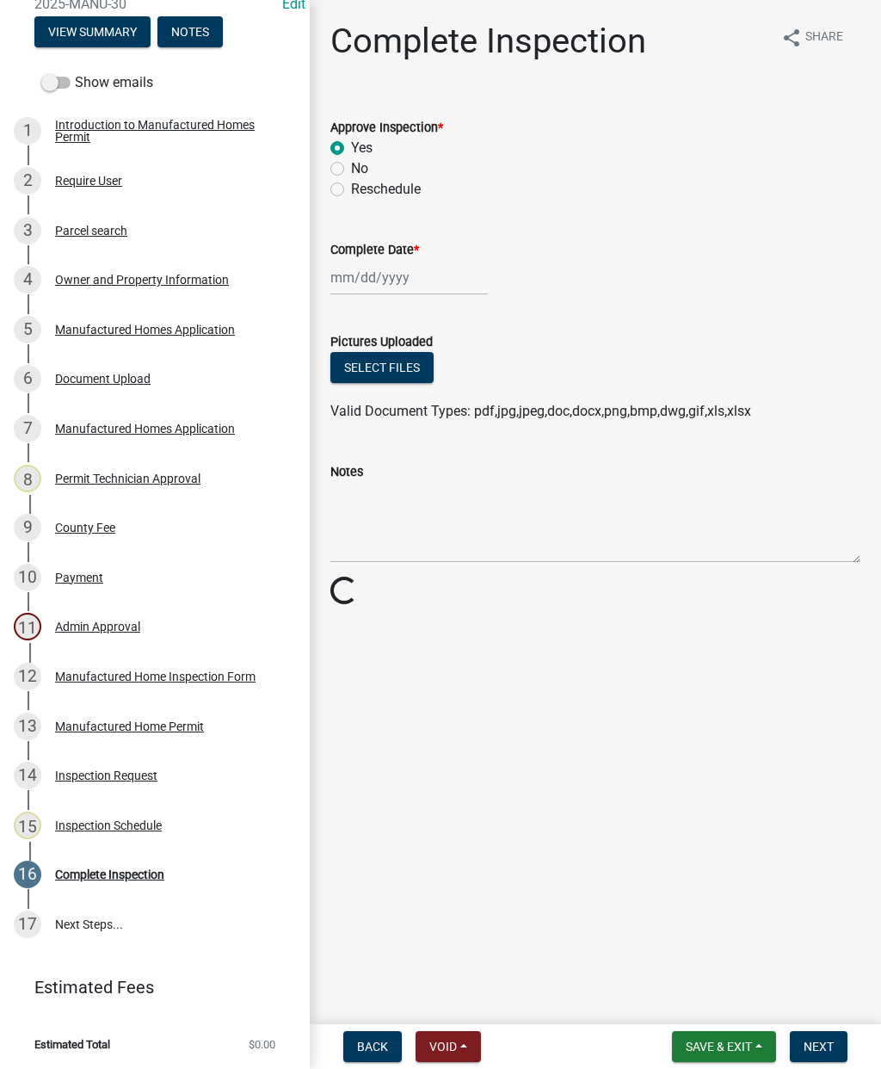
select select "2025"
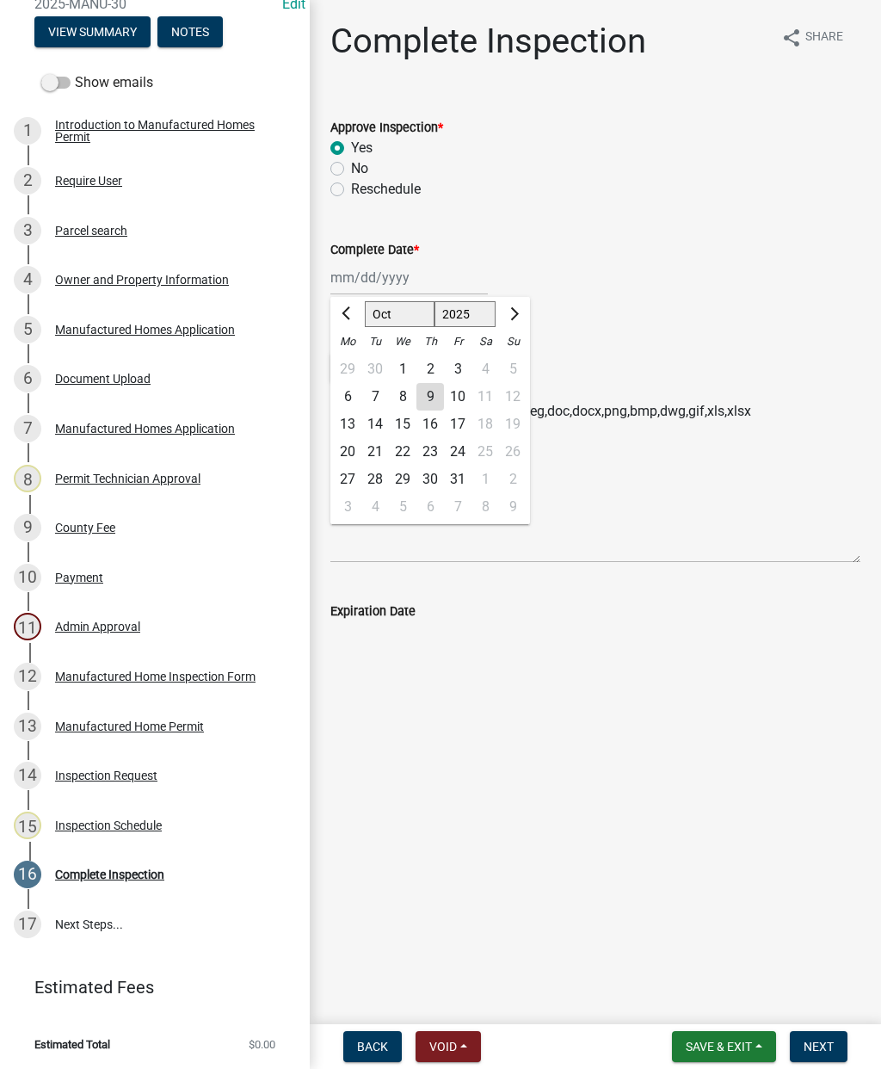
click at [437, 400] on div "9" at bounding box center [430, 397] width 28 height 28
type input "10/09/2025"
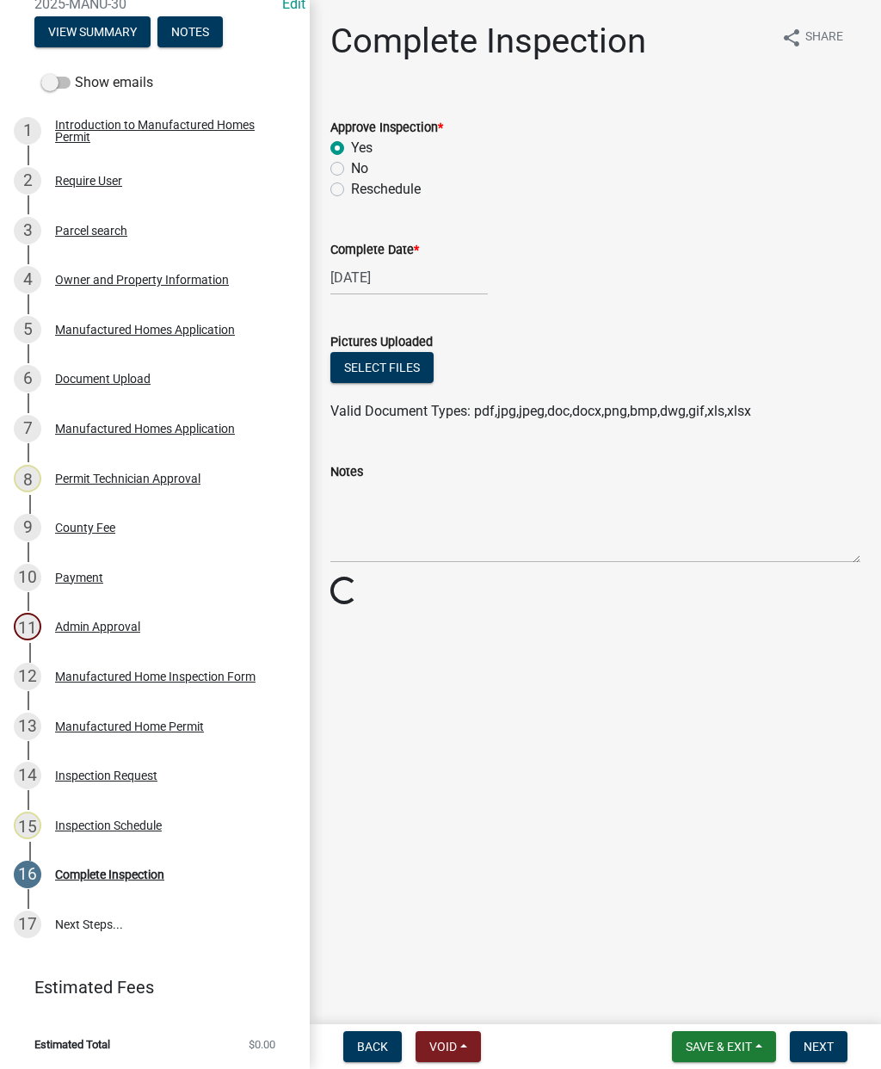
click at [831, 1055] on button "Next" at bounding box center [819, 1046] width 58 height 31
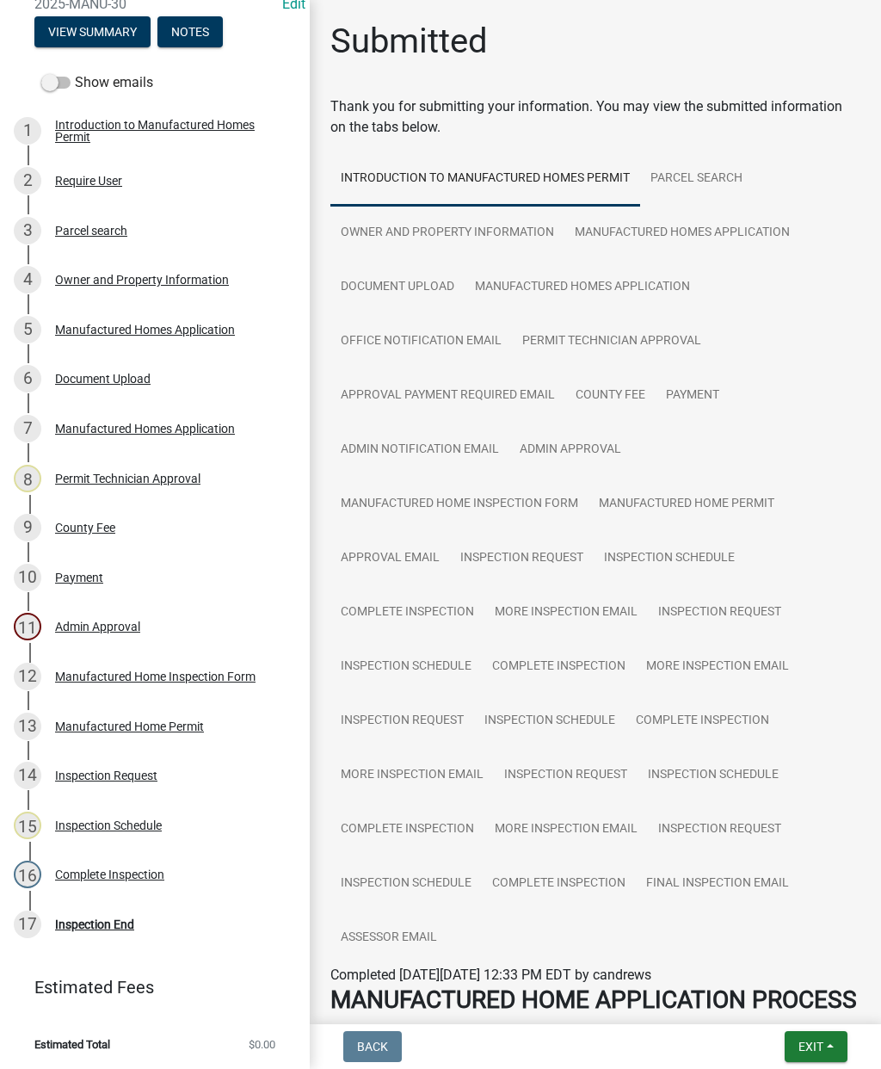
click at [819, 1046] on span "Exit" at bounding box center [810, 1046] width 25 height 14
click at [791, 1004] on button "Save & Exit" at bounding box center [780, 1001] width 138 height 41
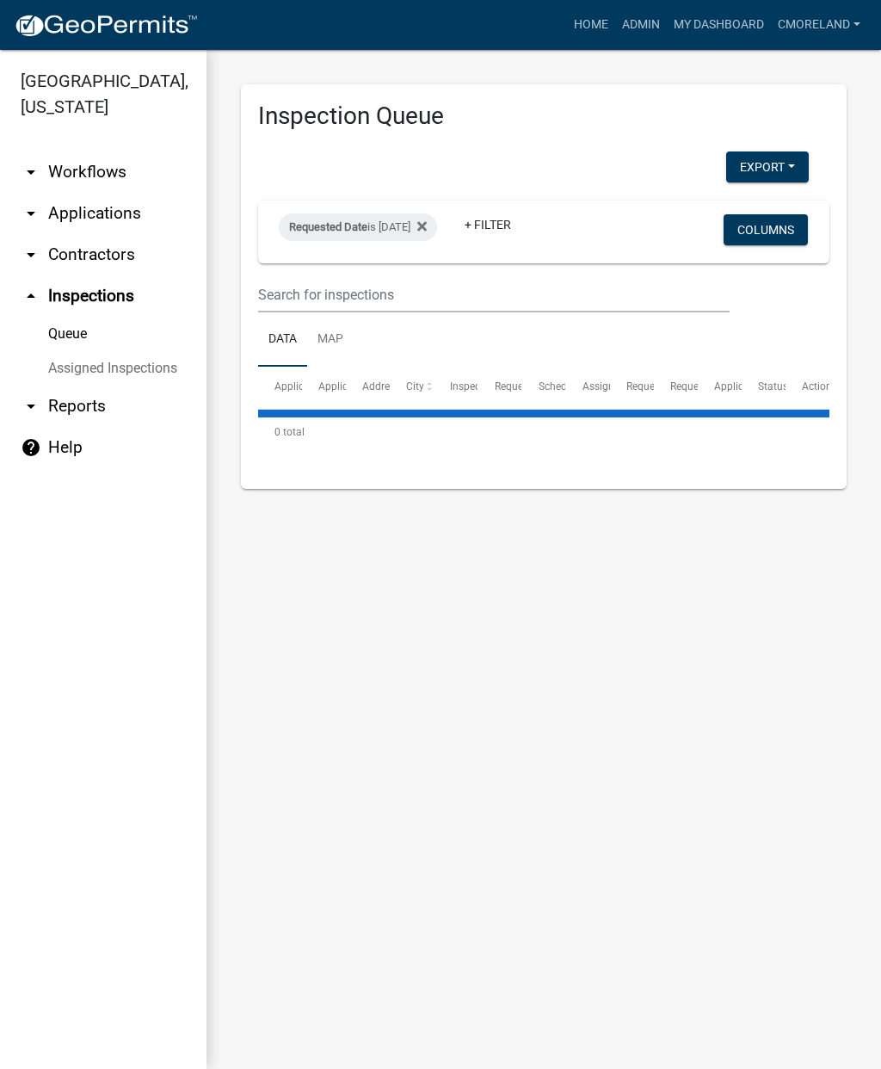
select select "2: 50"
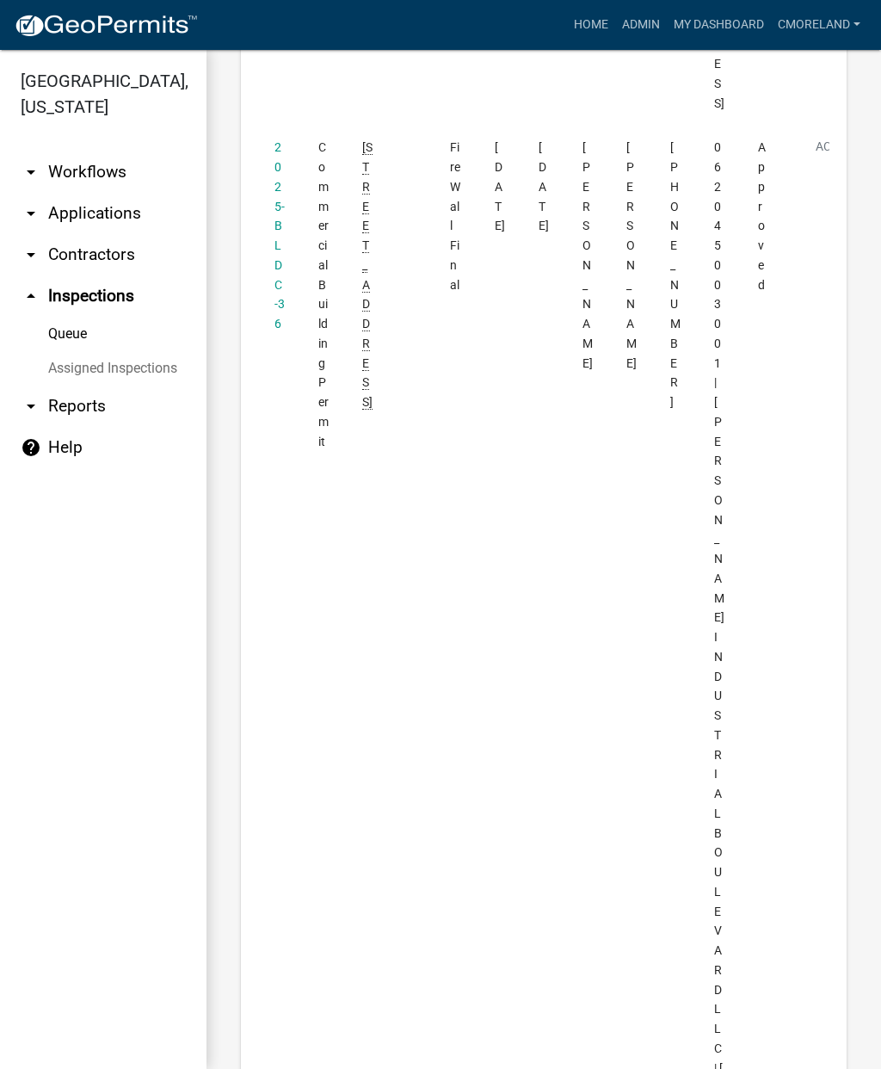
scroll to position [2876, 0]
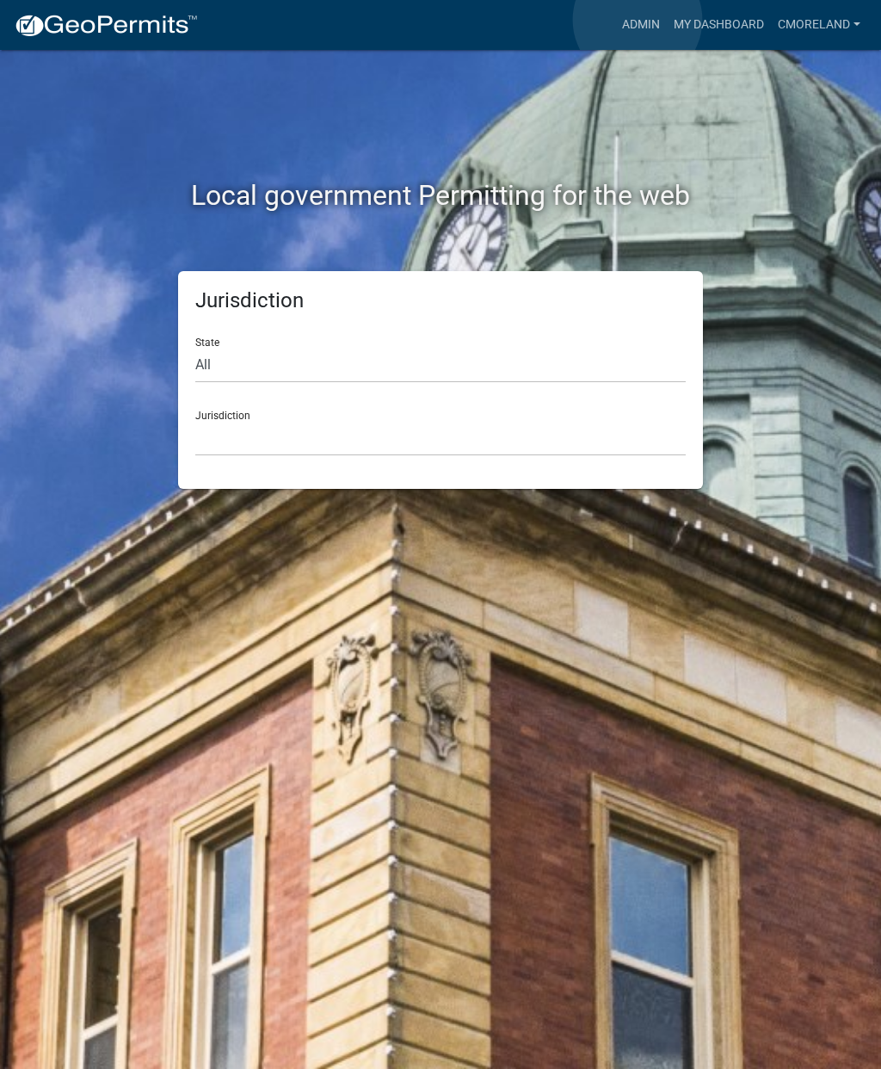
click at [637, 21] on link "Admin" at bounding box center [641, 25] width 52 height 33
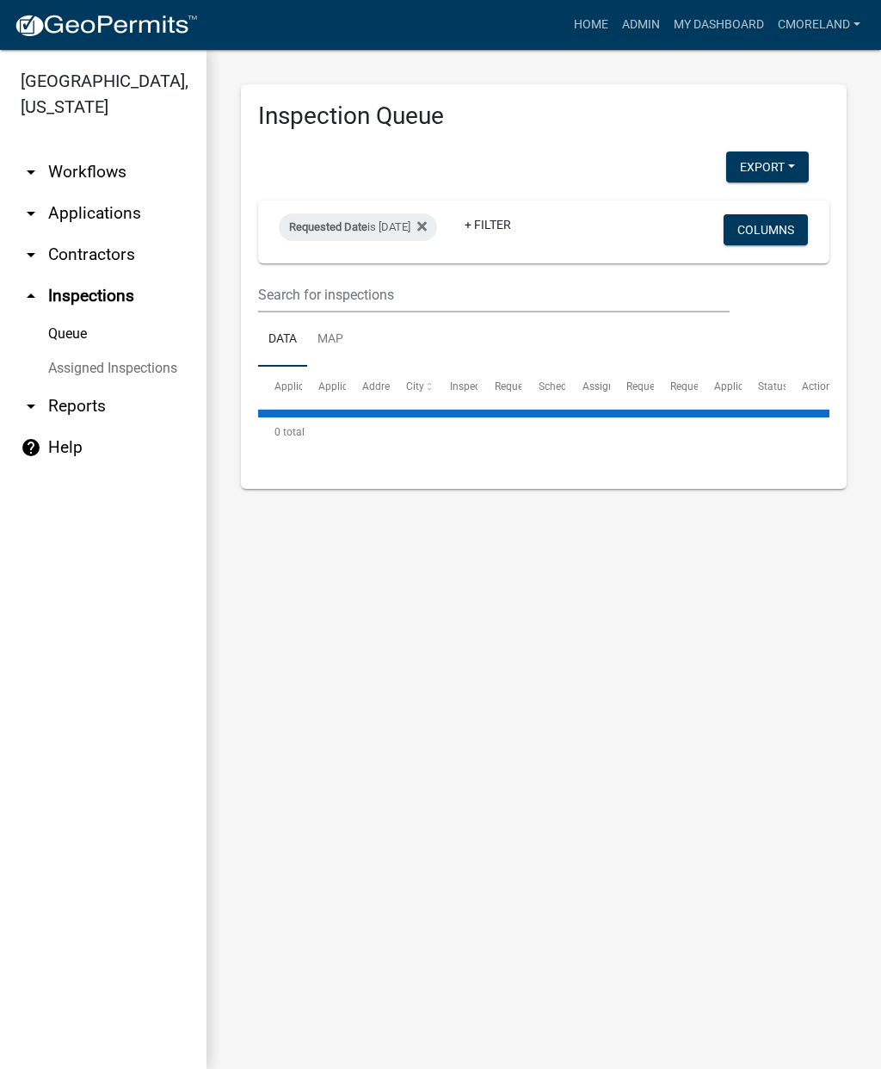
select select "2: 50"
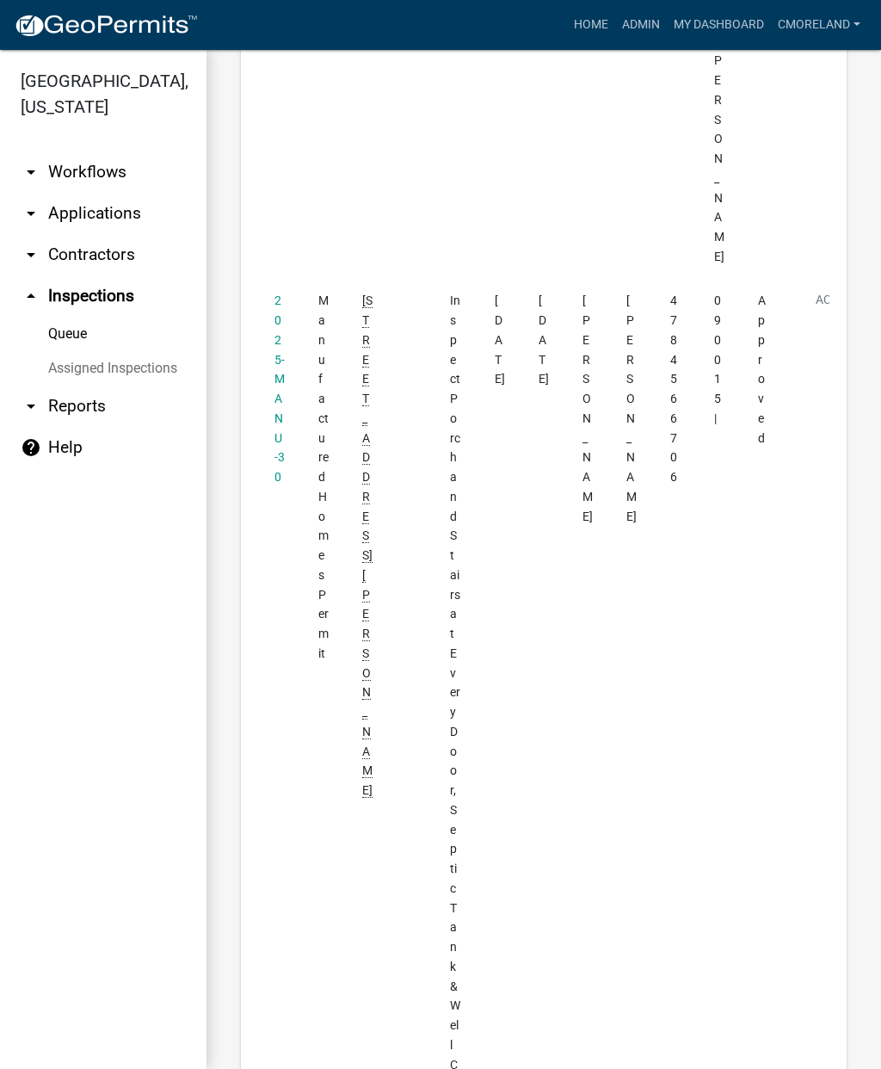
scroll to position [10814, 0]
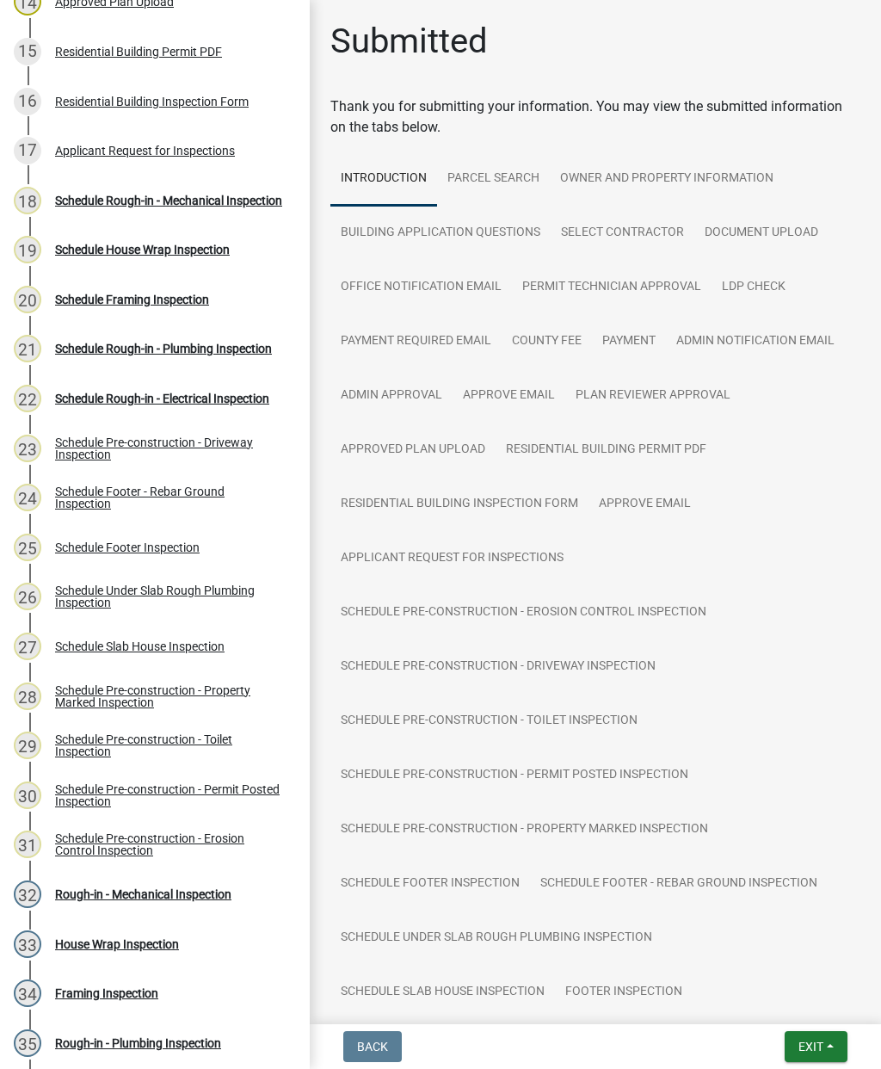
scroll to position [919, 0]
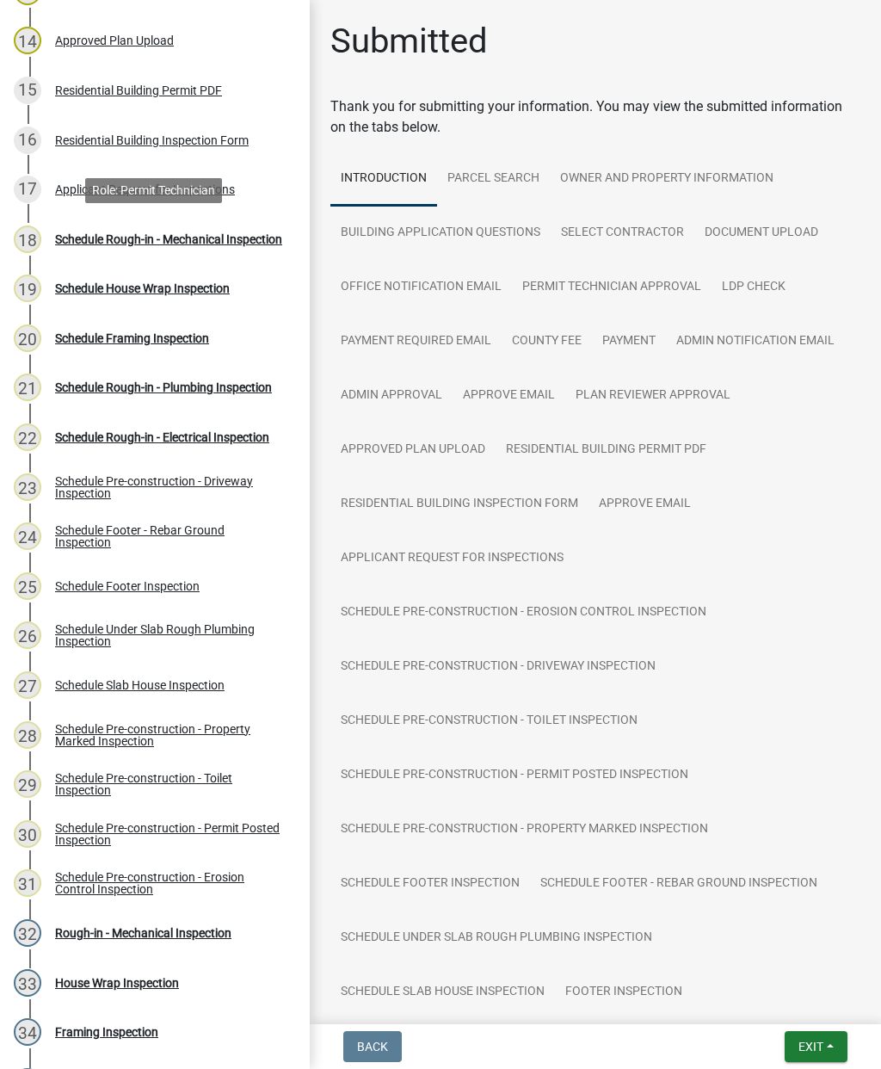
click at [148, 233] on div "Schedule Rough-in - Mechanical Inspection" at bounding box center [168, 239] width 227 height 12
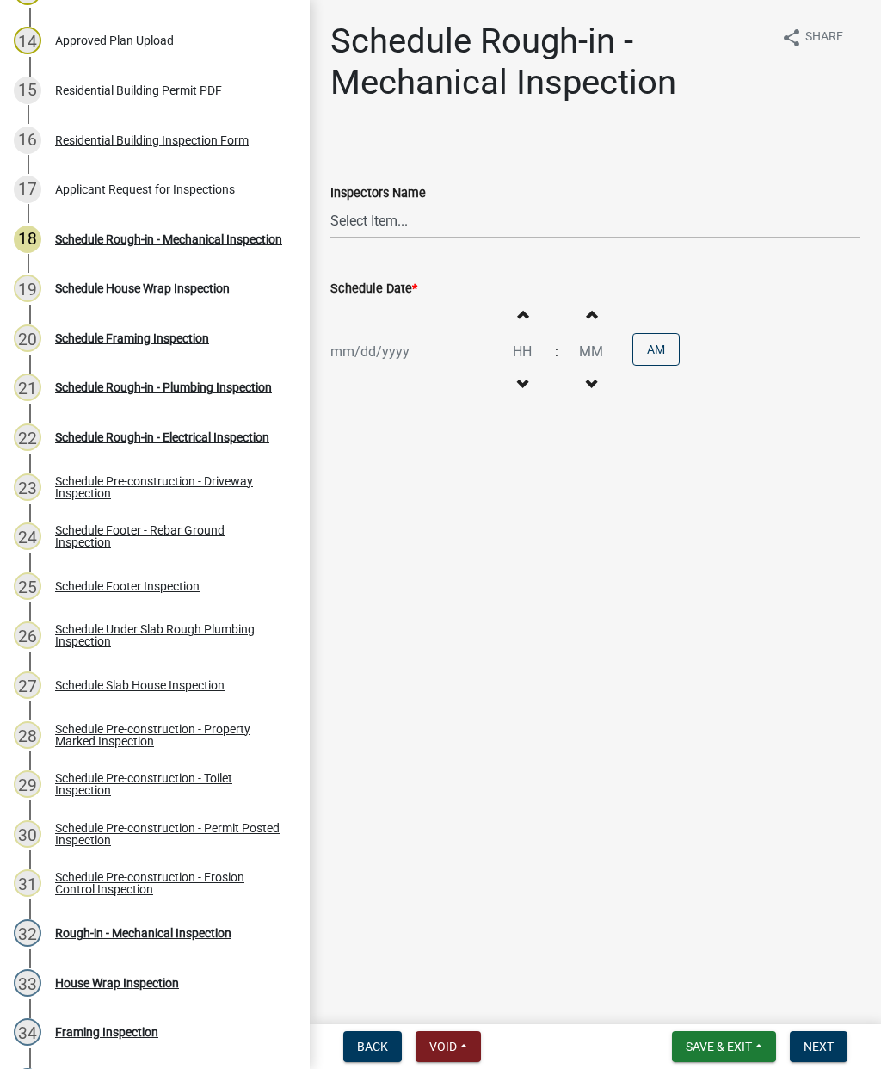
click at [402, 219] on select "Select Item... mrivera (Michele Rivera) StephanieM (Stephanie Morris ) QGrissom…" at bounding box center [595, 220] width 530 height 35
select select "07642ab0-564c-47bb-824b-0ccf2da83593"
click at [377, 359] on div at bounding box center [408, 351] width 157 height 35
select select "10"
select select "2025"
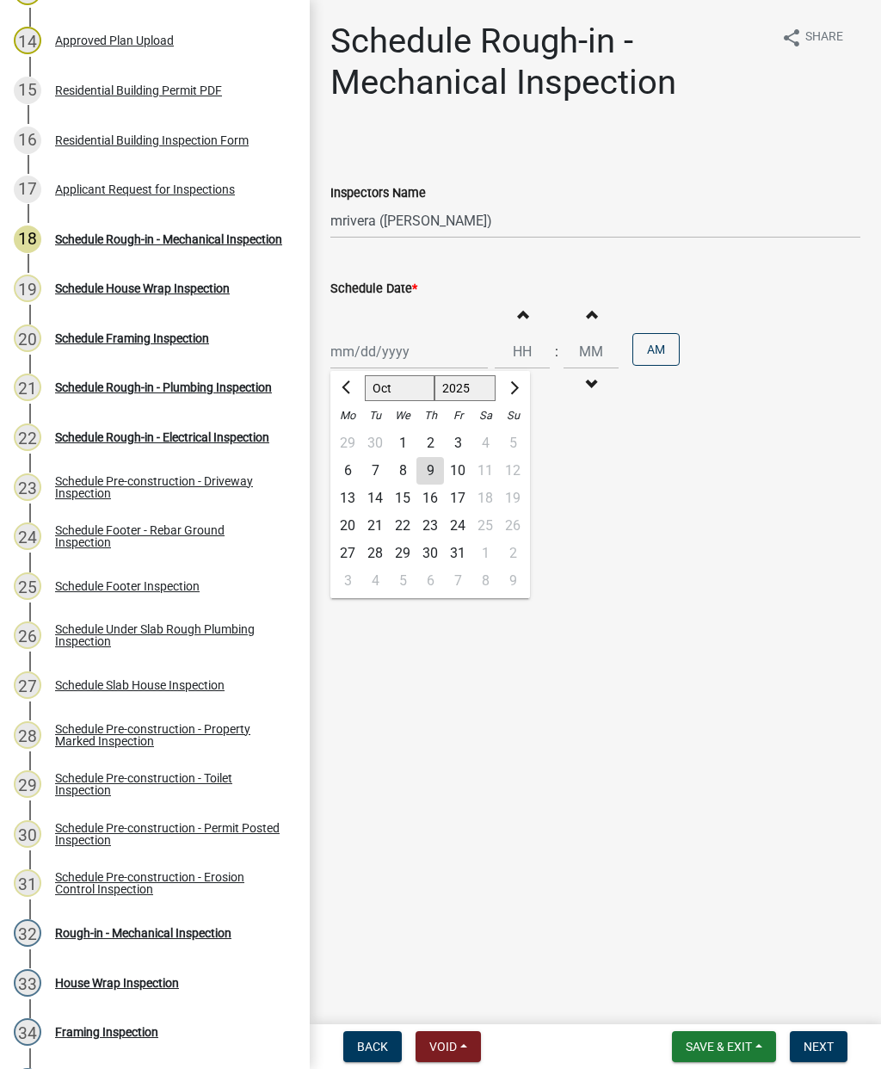
click at [464, 483] on div "10" at bounding box center [458, 471] width 28 height 28
type input "10/10/2025"
click at [822, 1053] on span "Next" at bounding box center [819, 1046] width 30 height 14
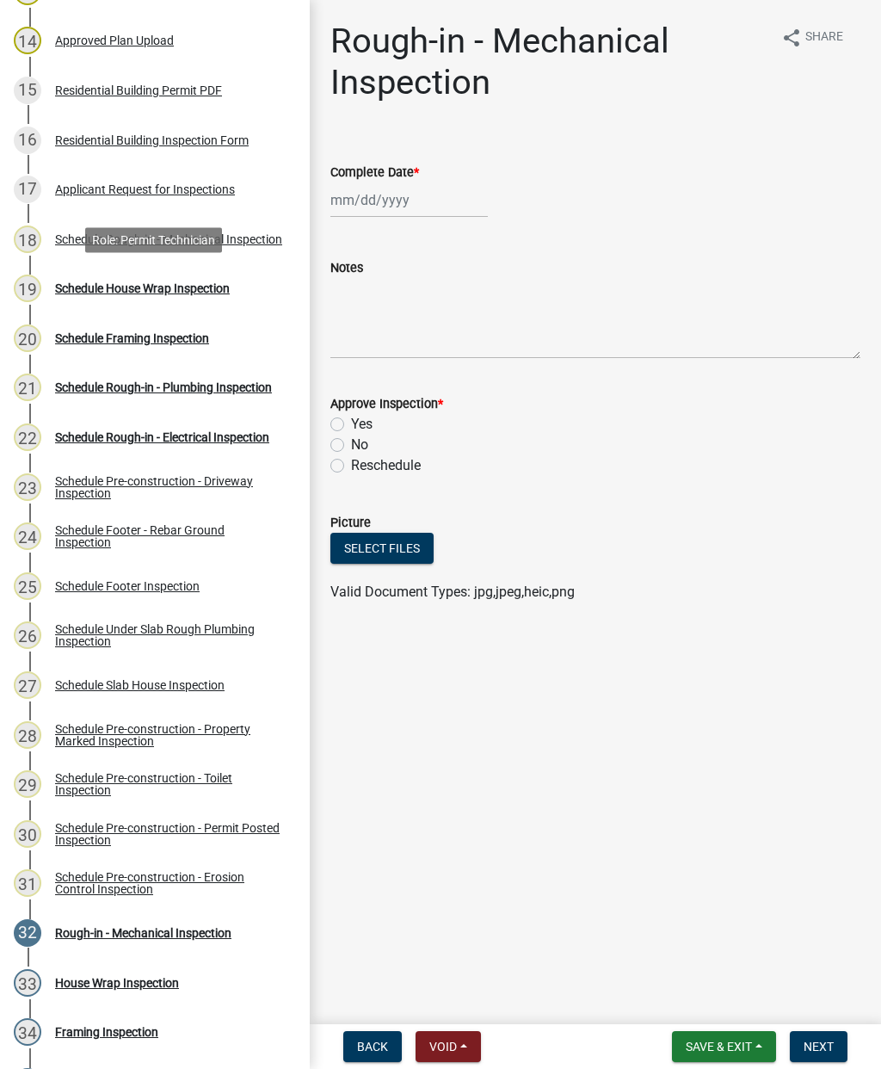
click at [131, 293] on div "Schedule House Wrap Inspection" at bounding box center [142, 288] width 175 height 12
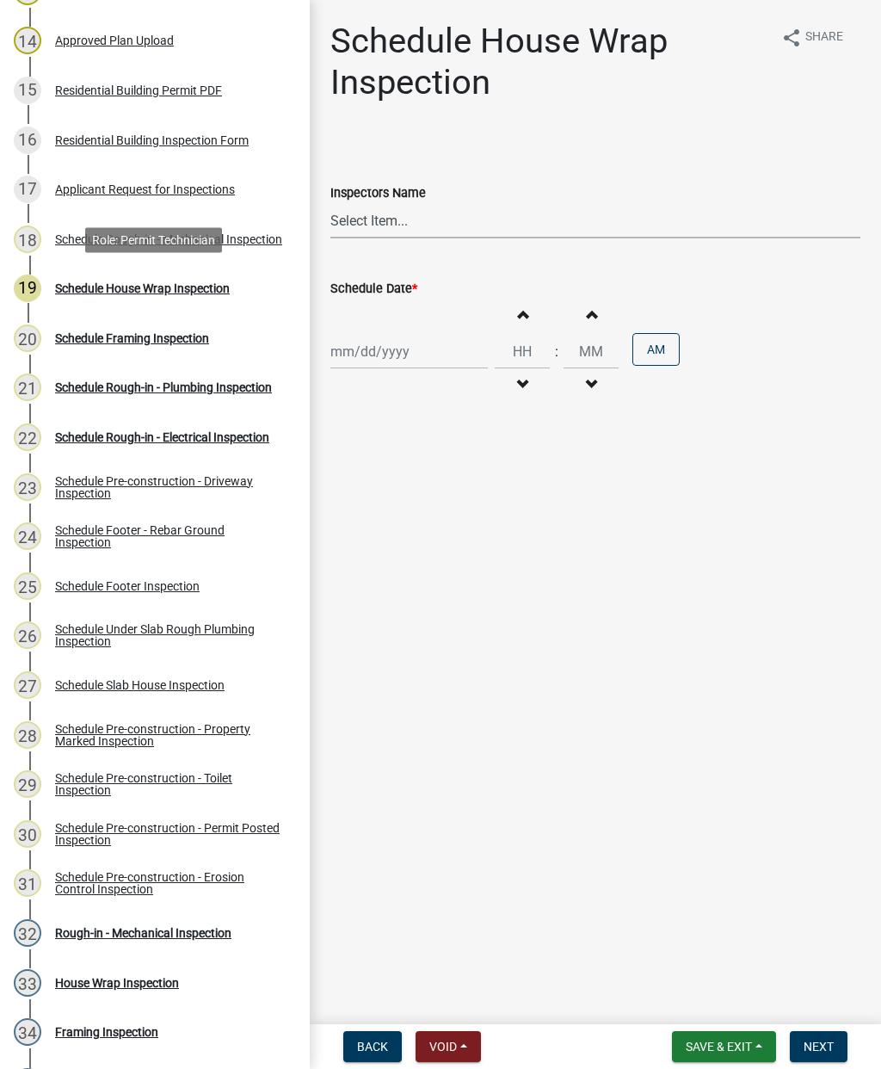
click at [391, 219] on select "Select Item... mrivera (Michele Rivera) StephanieM (Stephanie Morris ) QGrissom…" at bounding box center [595, 220] width 530 height 35
select select "07642ab0-564c-47bb-824b-0ccf2da83593"
click at [378, 352] on div at bounding box center [408, 351] width 157 height 35
select select "10"
select select "2025"
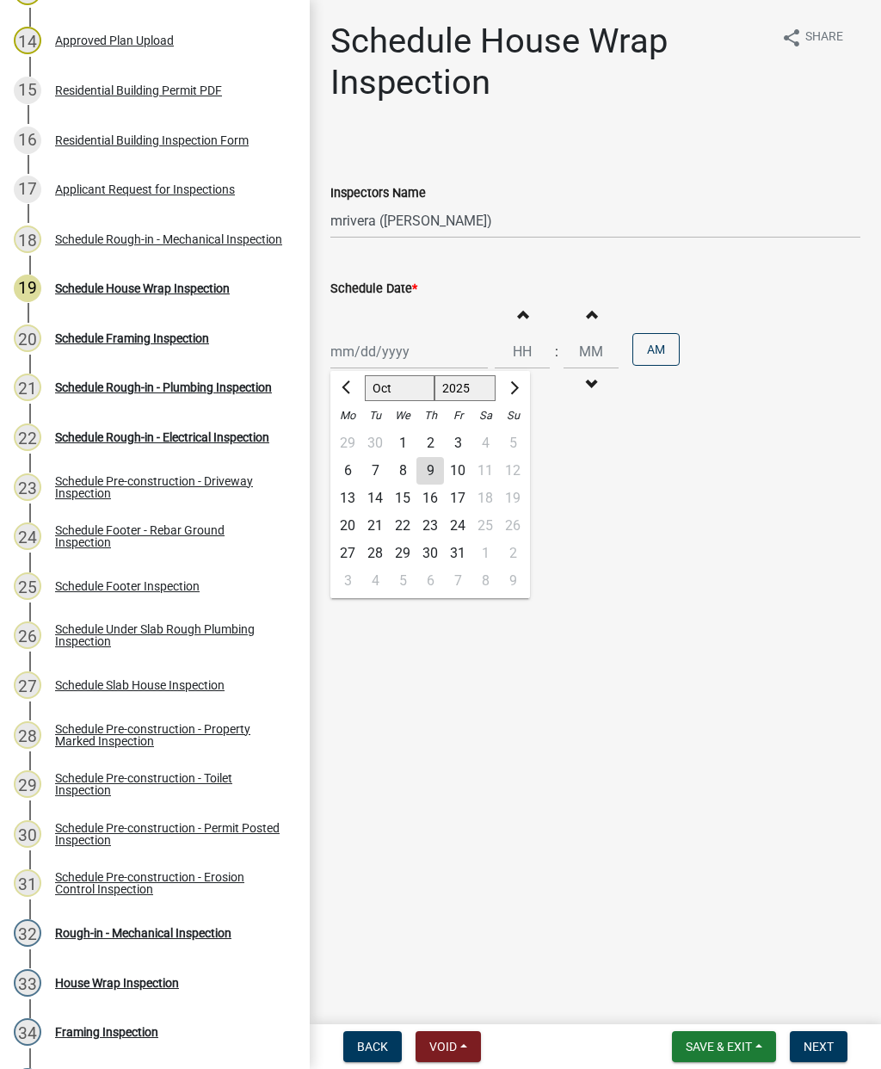
click at [464, 474] on div "10" at bounding box center [458, 471] width 28 height 28
type input "10/10/2025"
click at [825, 1054] on button "Next" at bounding box center [819, 1046] width 58 height 31
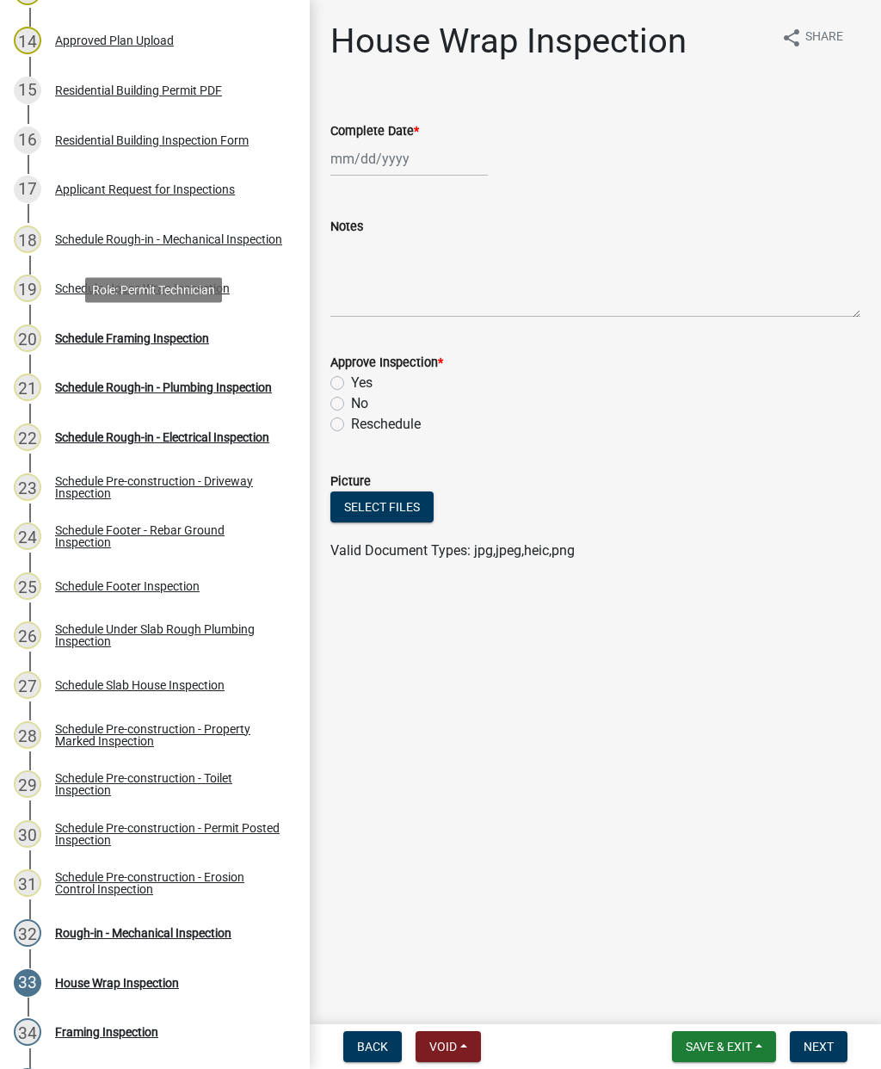
click at [143, 346] on div "20 Schedule Framing Inspection" at bounding box center [148, 338] width 268 height 28
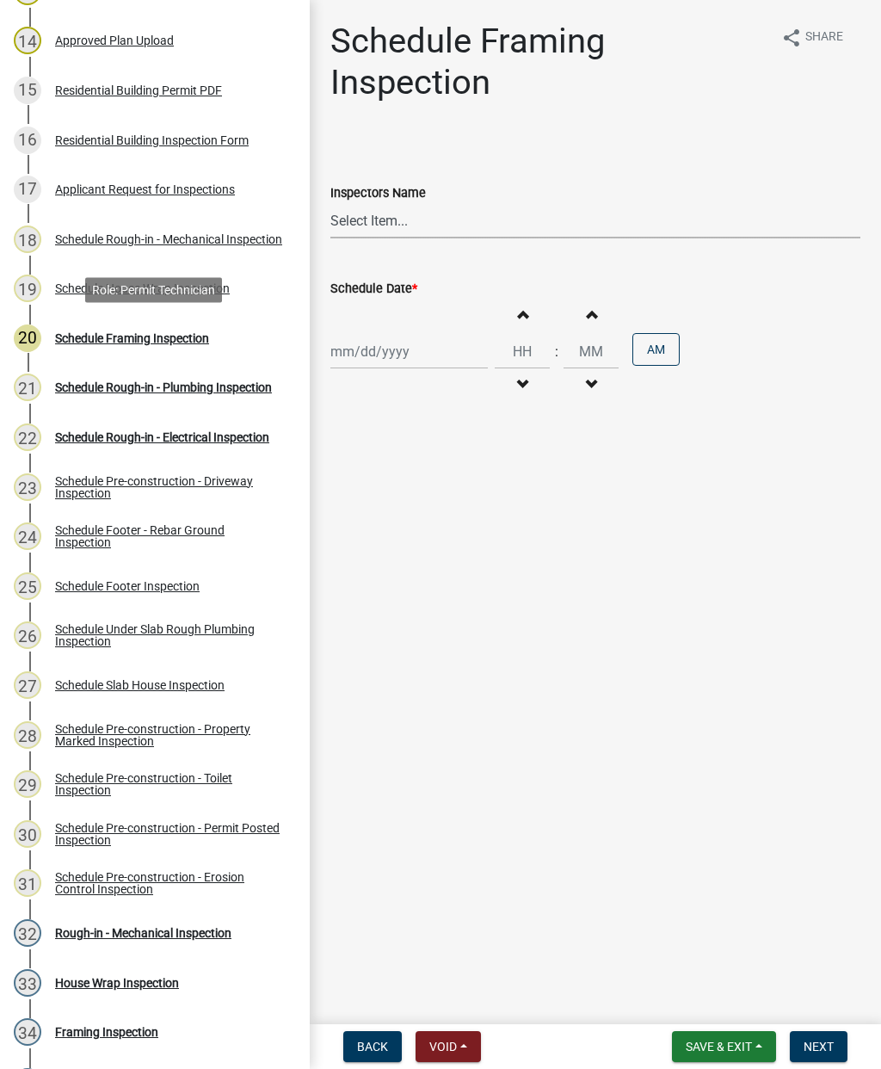
click at [379, 216] on select "Select Item... mrivera (Michele Rivera) StephanieM (Stephanie Morris ) QGrissom…" at bounding box center [595, 220] width 530 height 35
select select "07642ab0-564c-47bb-824b-0ccf2da83593"
click at [369, 362] on div at bounding box center [408, 351] width 157 height 35
select select "10"
select select "2025"
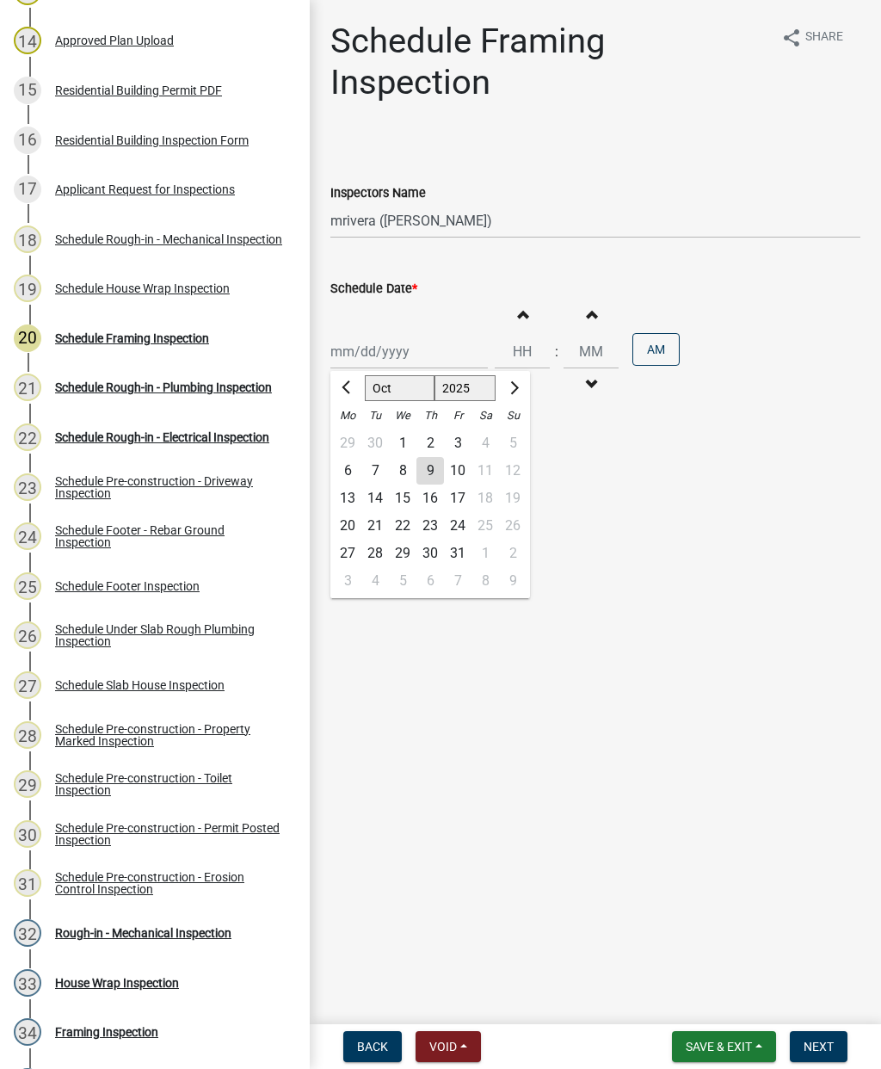
click at [458, 471] on div "10" at bounding box center [458, 471] width 28 height 28
type input "10/10/2025"
click at [825, 1052] on span "Next" at bounding box center [819, 1046] width 30 height 14
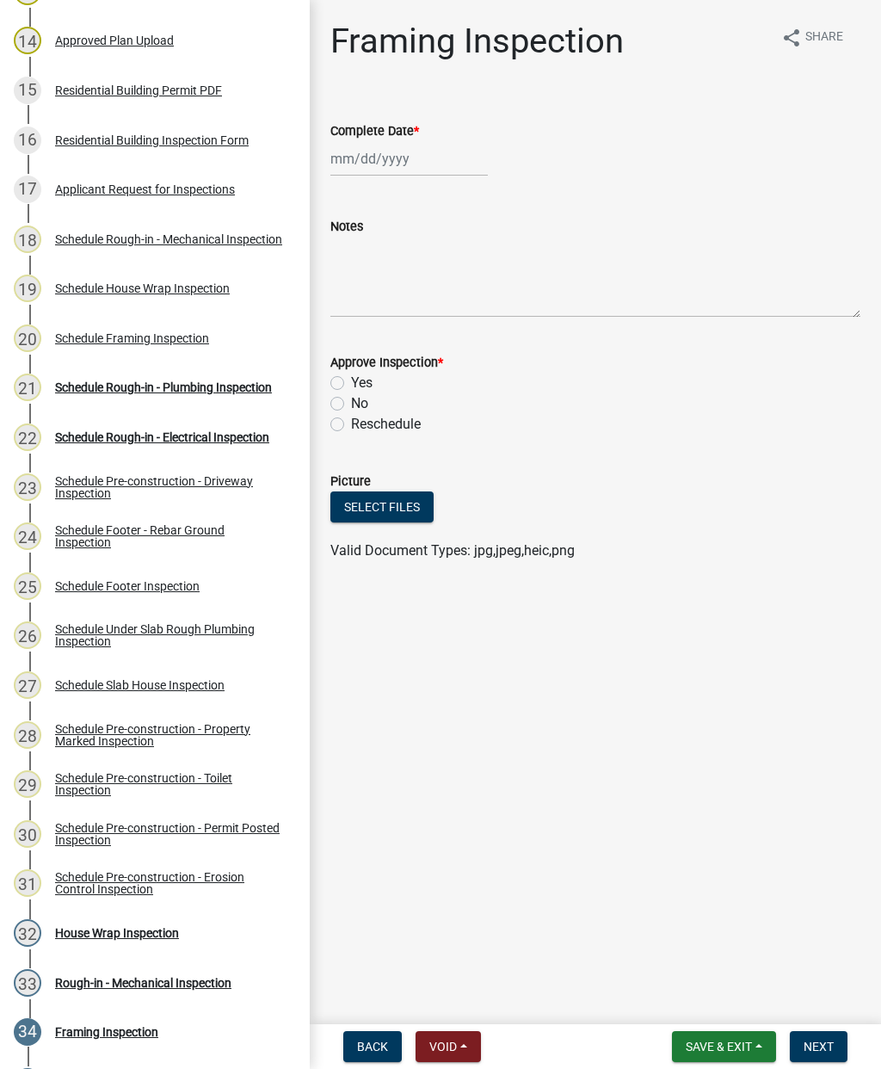
click at [143, 393] on div "Schedule Rough-in - Plumbing Inspection" at bounding box center [163, 387] width 217 height 12
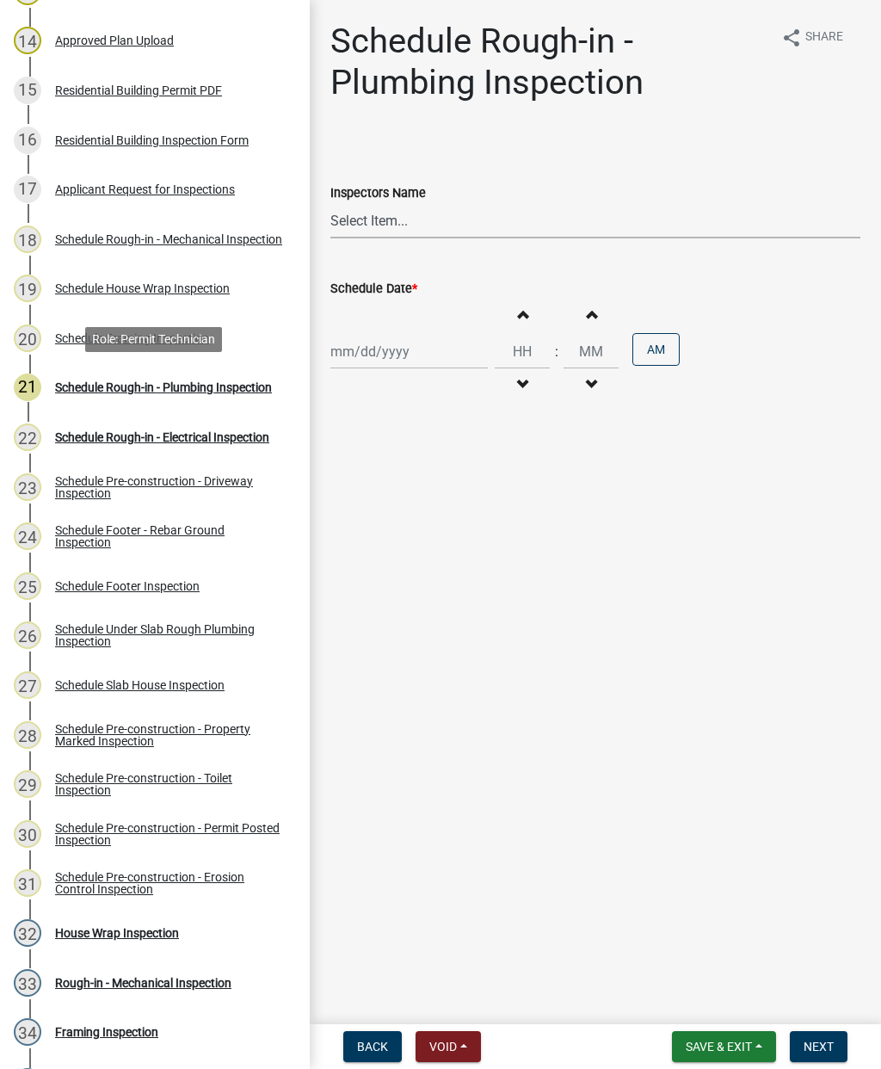
click at [444, 232] on select "Select Item... mrivera (Michele Rivera) StephanieM (Stephanie Morris ) QGrissom…" at bounding box center [595, 220] width 530 height 35
select select "07642ab0-564c-47bb-824b-0ccf2da83593"
click at [379, 352] on div at bounding box center [408, 351] width 157 height 35
select select "10"
select select "2025"
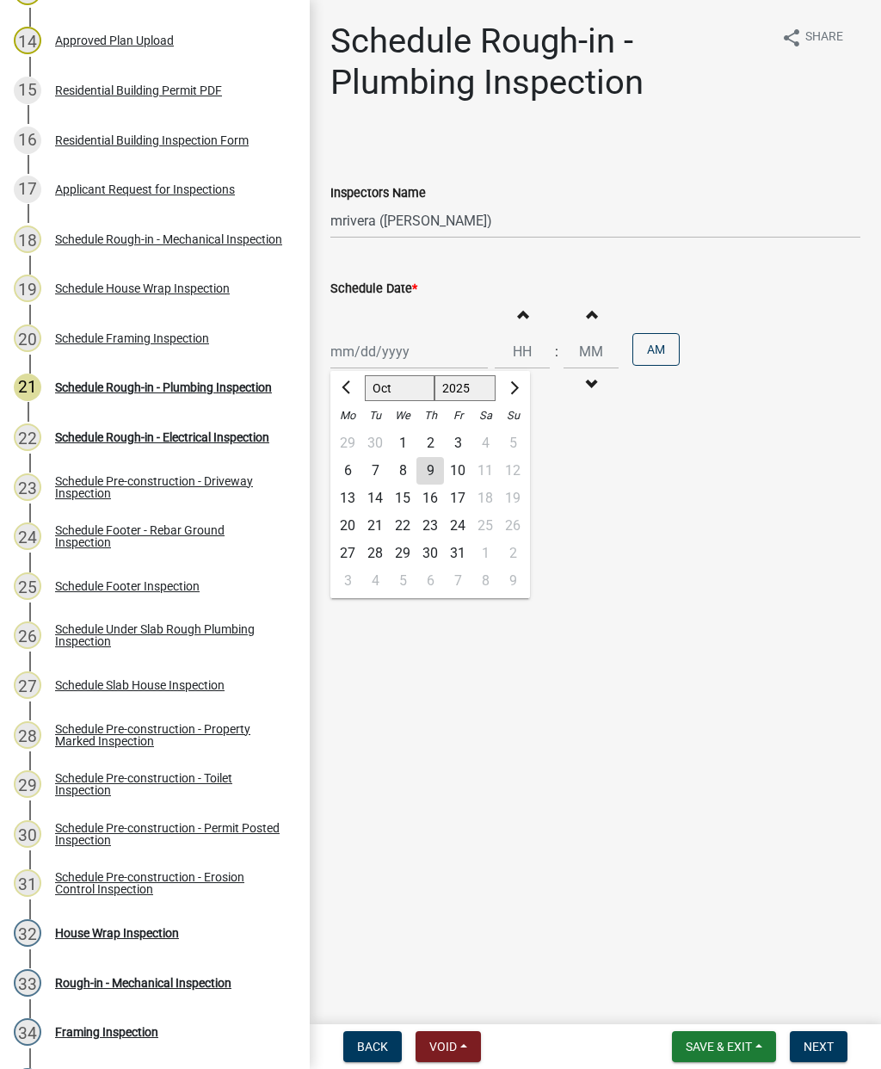
click at [459, 471] on div "10" at bounding box center [458, 471] width 28 height 28
type input "10/10/2025"
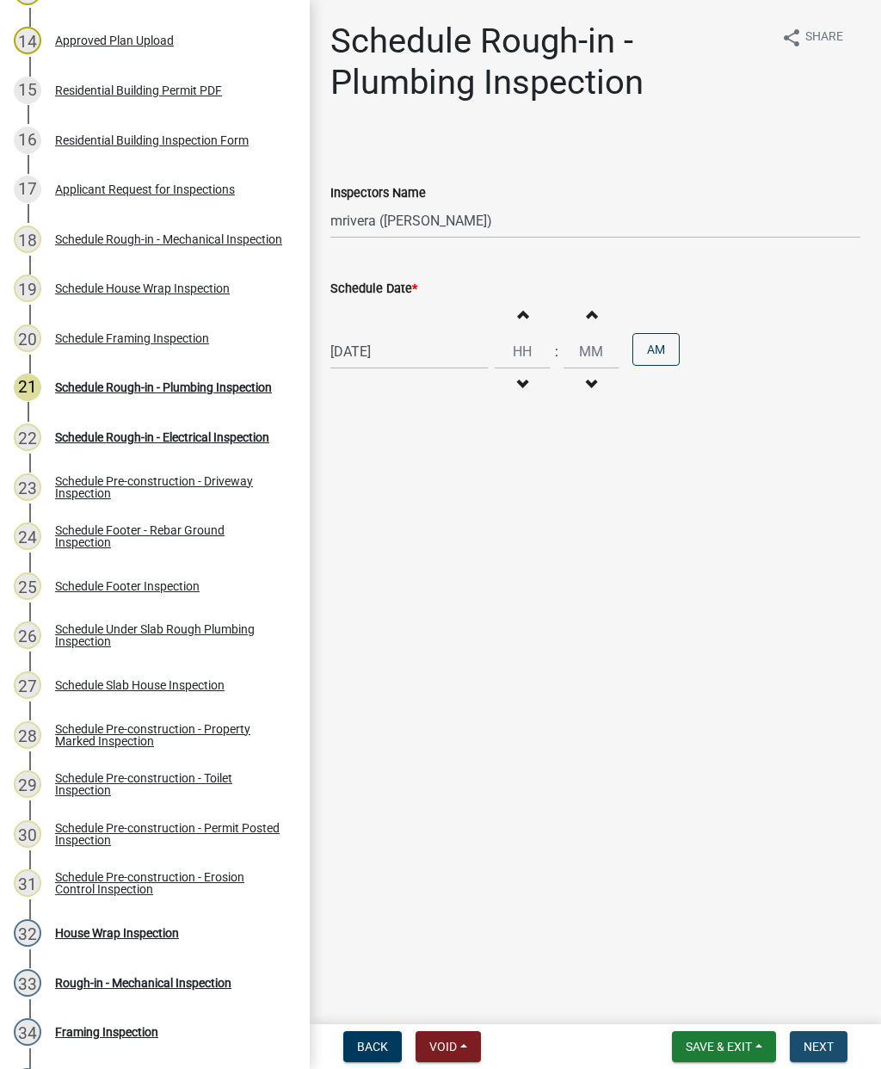
click at [828, 1044] on span "Next" at bounding box center [819, 1046] width 30 height 14
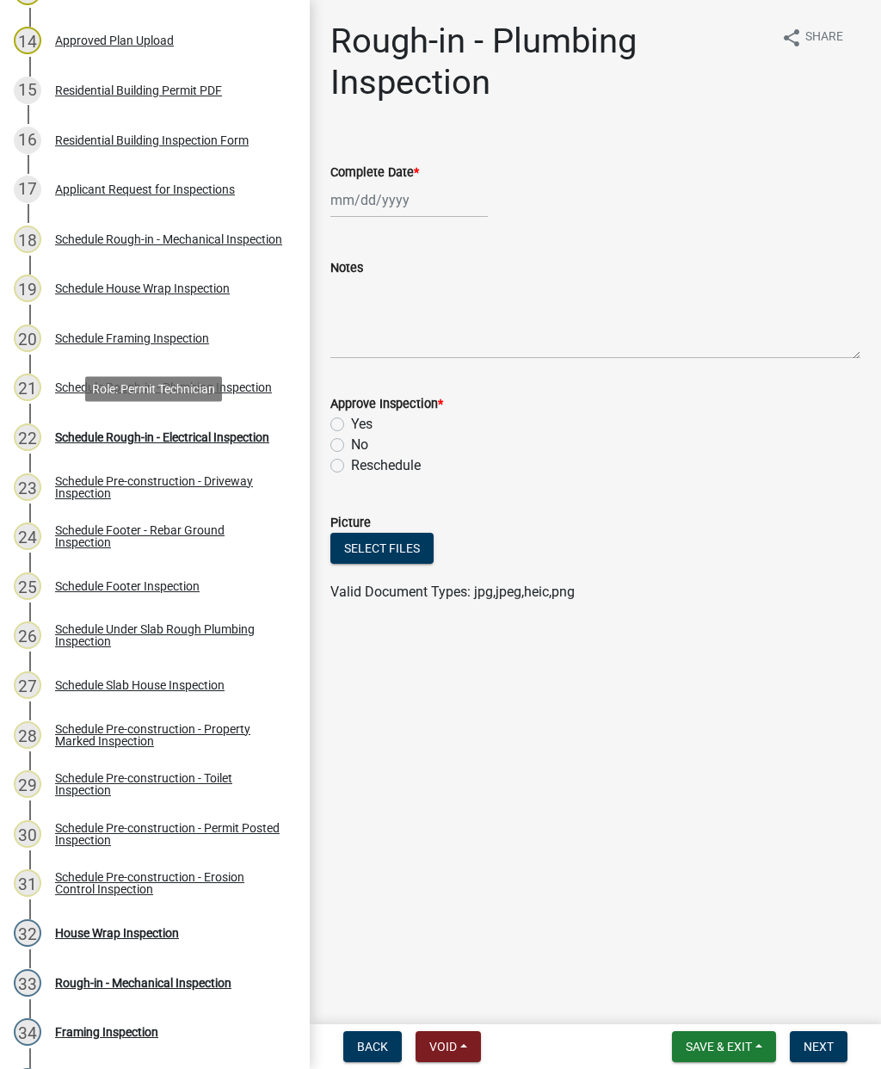
click at [127, 442] on div "Schedule Rough-in - Electrical Inspection" at bounding box center [162, 437] width 214 height 12
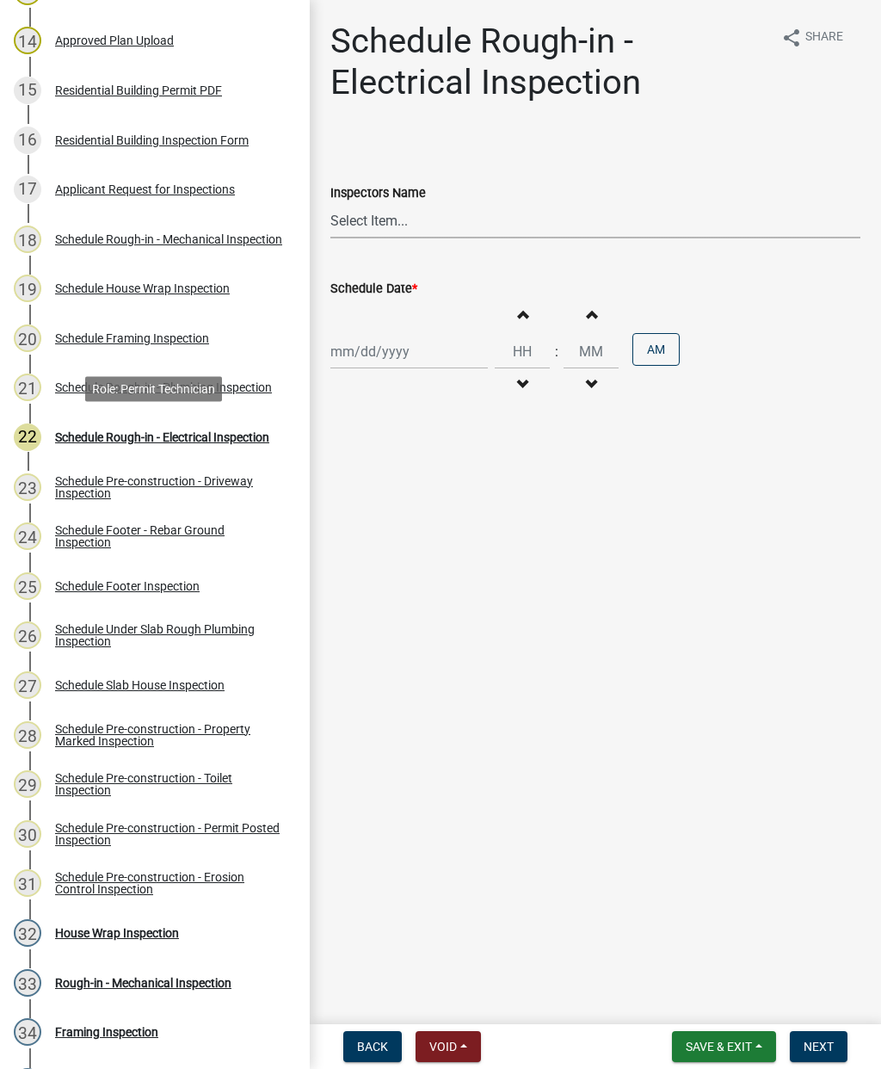
click at [486, 226] on select "Select Item... mrivera (Michele Rivera) StephanieM (Stephanie Morris ) QGrissom…" at bounding box center [595, 220] width 530 height 35
select select "07642ab0-564c-47bb-824b-0ccf2da83593"
click at [418, 345] on div at bounding box center [408, 351] width 157 height 35
select select "10"
select select "2025"
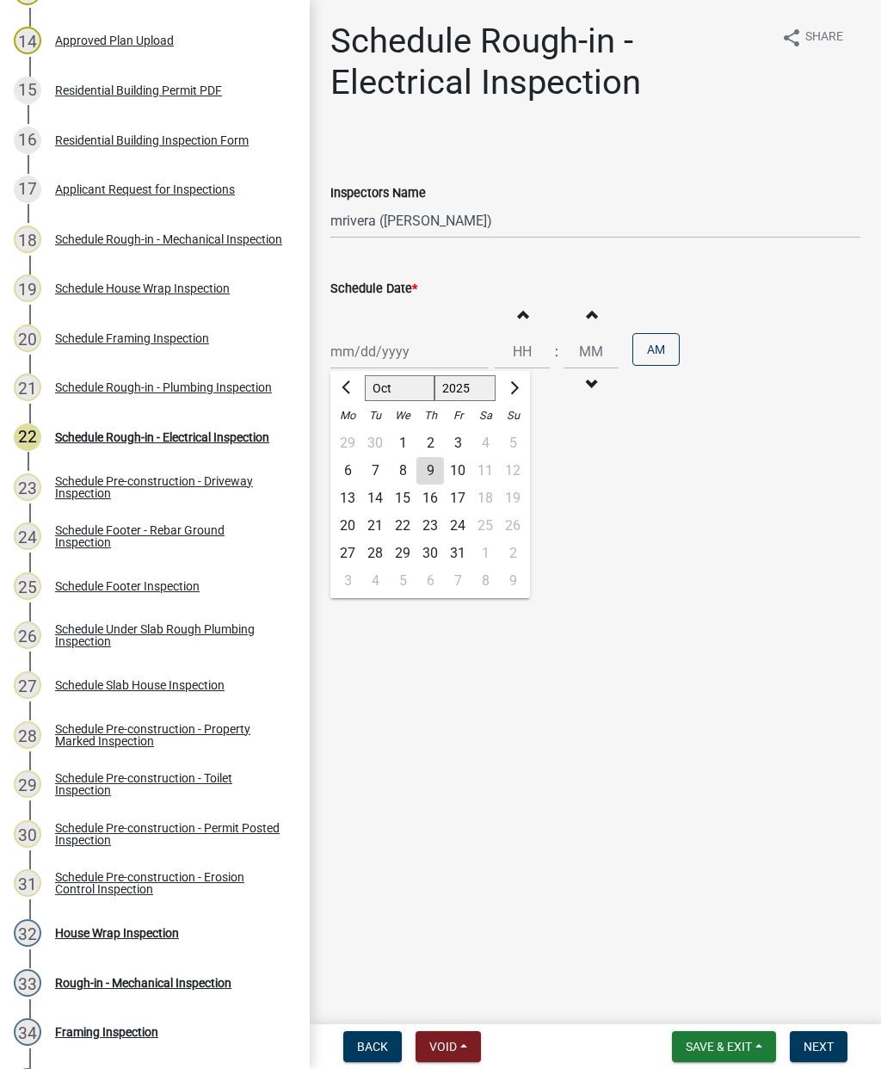
click at [465, 466] on div "10" at bounding box center [458, 471] width 28 height 28
type input "10/10/2025"
click at [832, 1039] on span "Next" at bounding box center [819, 1046] width 30 height 14
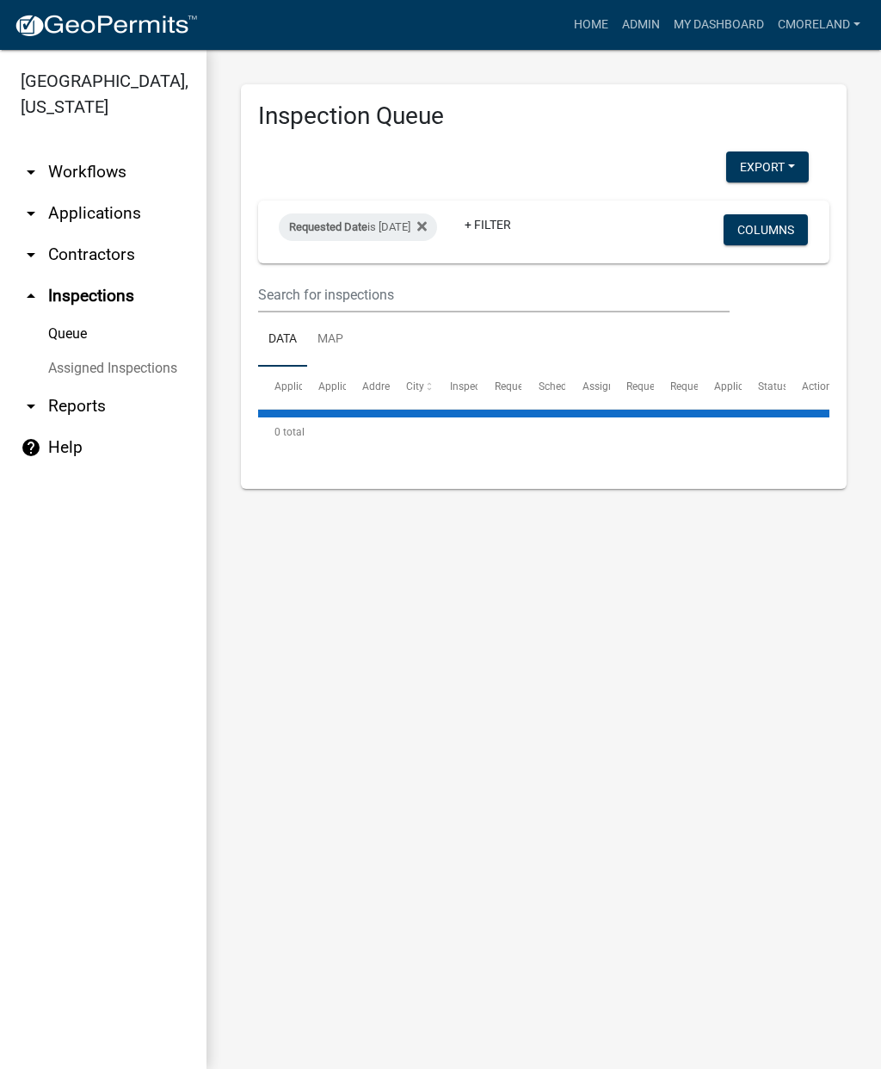
select select "2: 50"
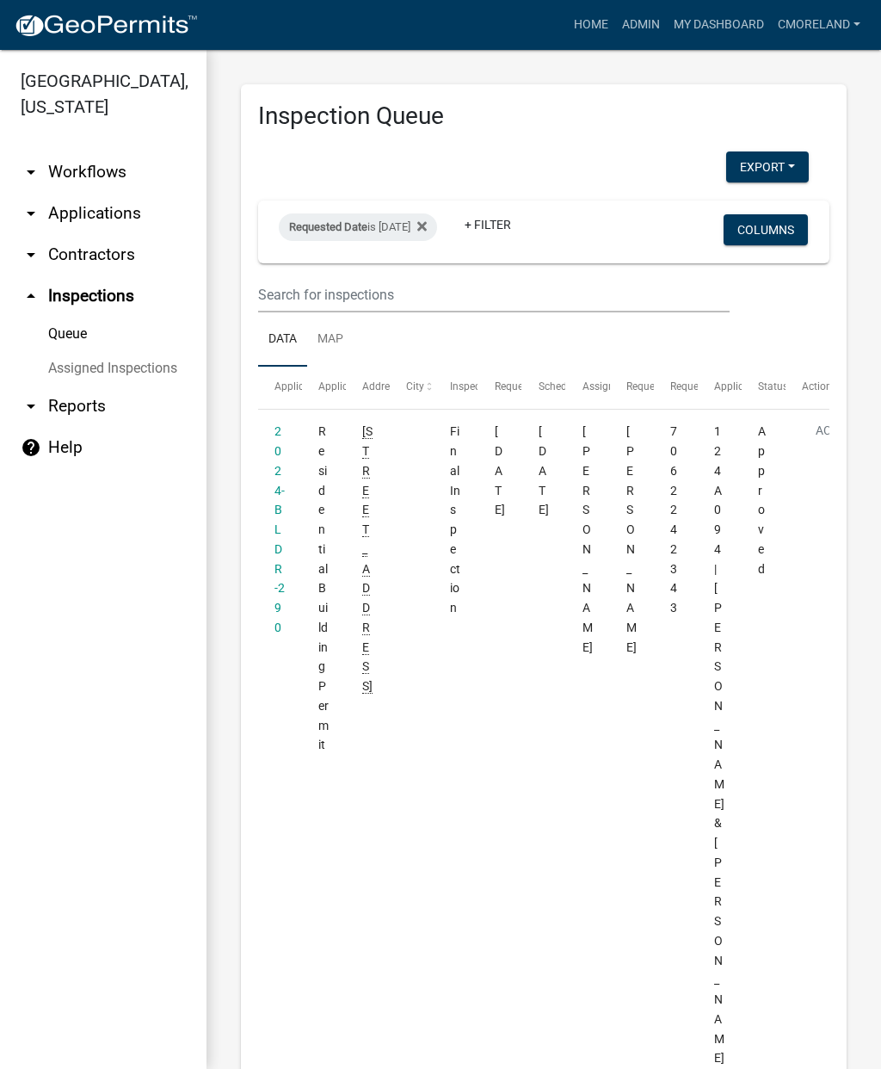
click at [418, 229] on div "Requested Date is 10/09/2025" at bounding box center [358, 227] width 158 height 28
click at [409, 290] on input "2025-10-09" at bounding box center [388, 290] width 120 height 35
type input "2025-10-10"
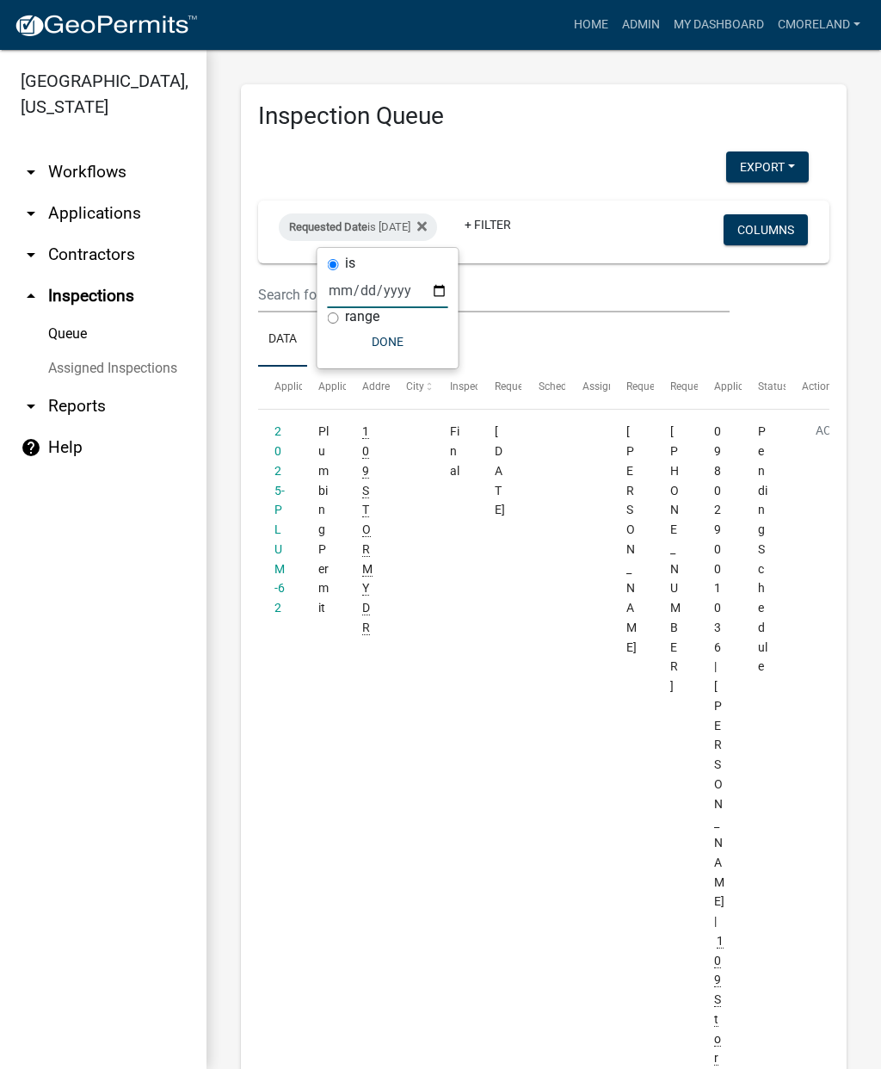
click at [388, 350] on button "Done" at bounding box center [388, 341] width 120 height 31
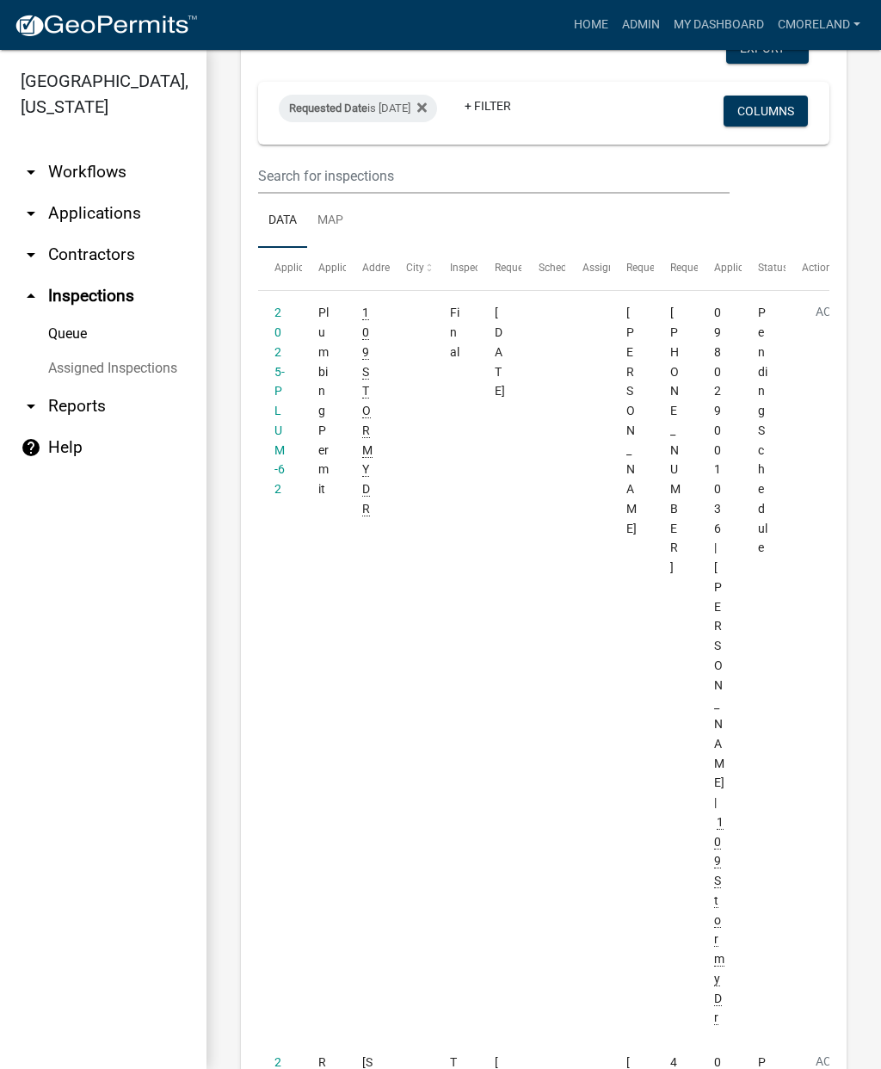
scroll to position [116, 0]
click at [268, 373] on datatable-body-cell "2025-PLUM-62" at bounding box center [280, 667] width 44 height 749
click at [278, 379] on link "2025-PLUM-62" at bounding box center [279, 403] width 10 height 190
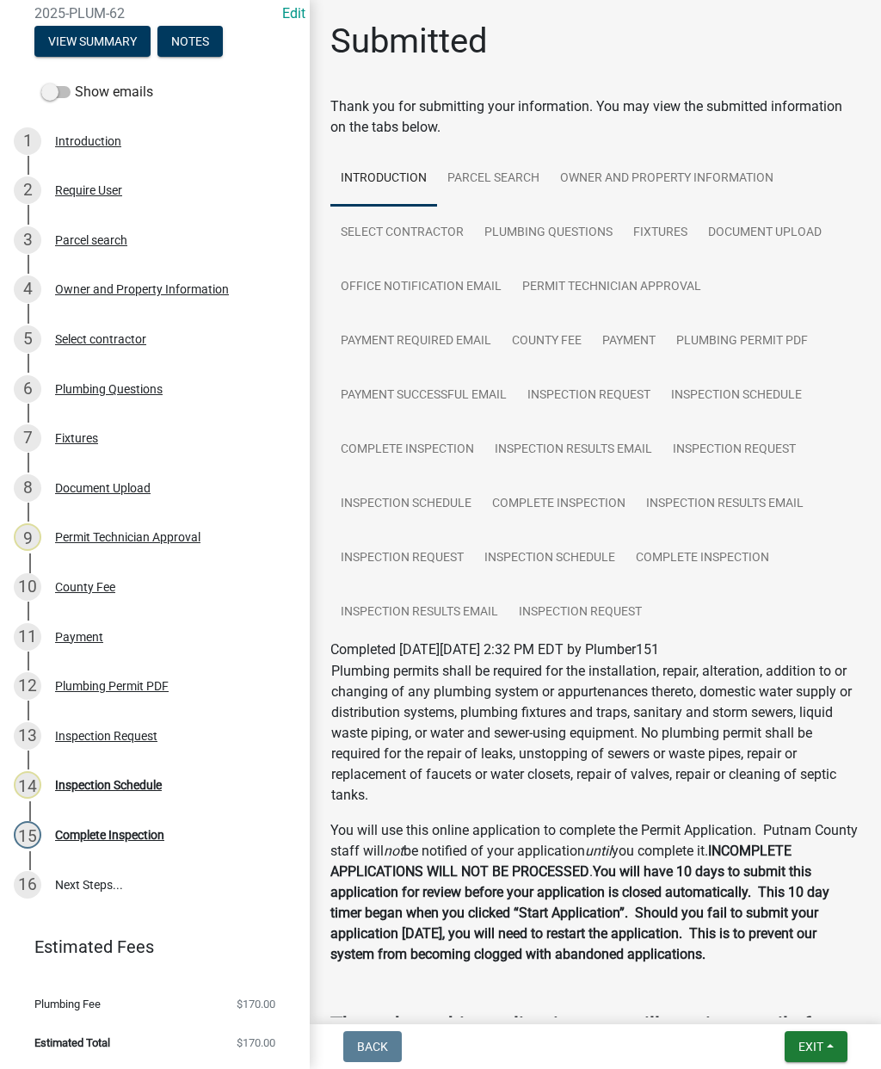
scroll to position [175, 0]
click at [127, 785] on div "Inspection Schedule" at bounding box center [108, 785] width 107 height 12
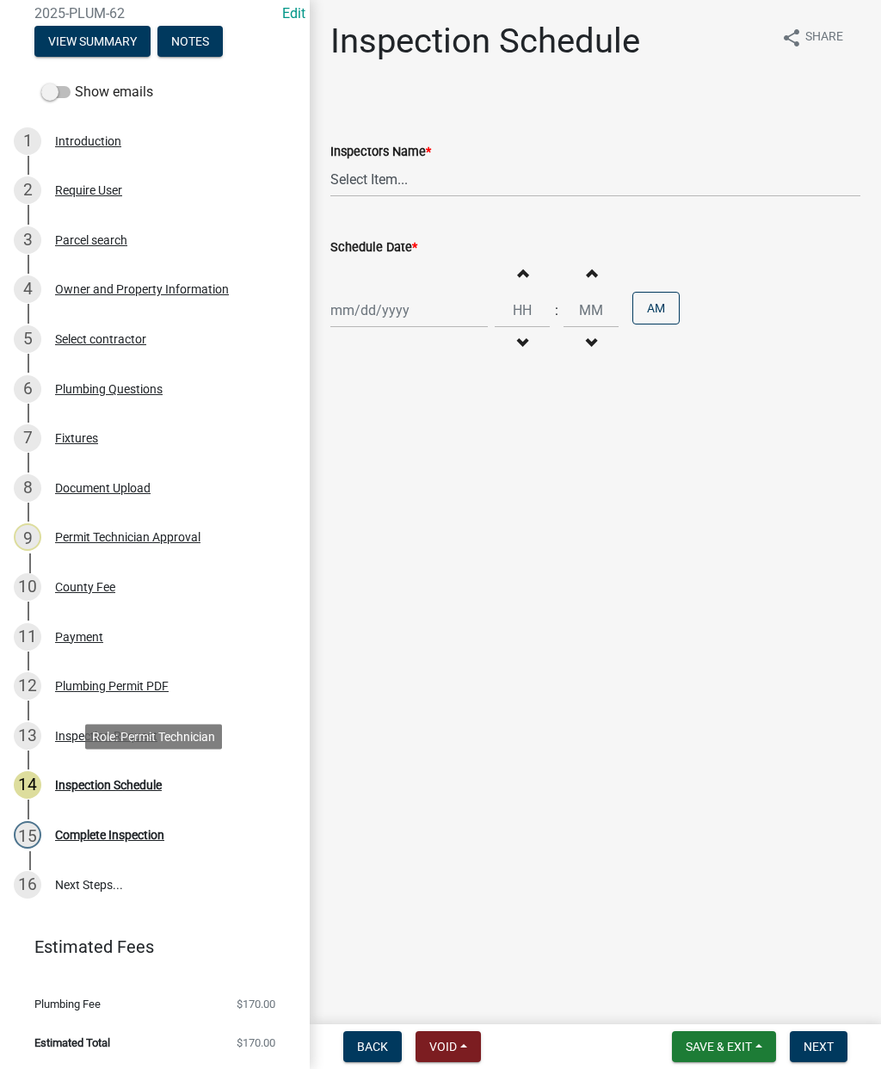
click at [225, 613] on link "11 Payment" at bounding box center [155, 637] width 310 height 50
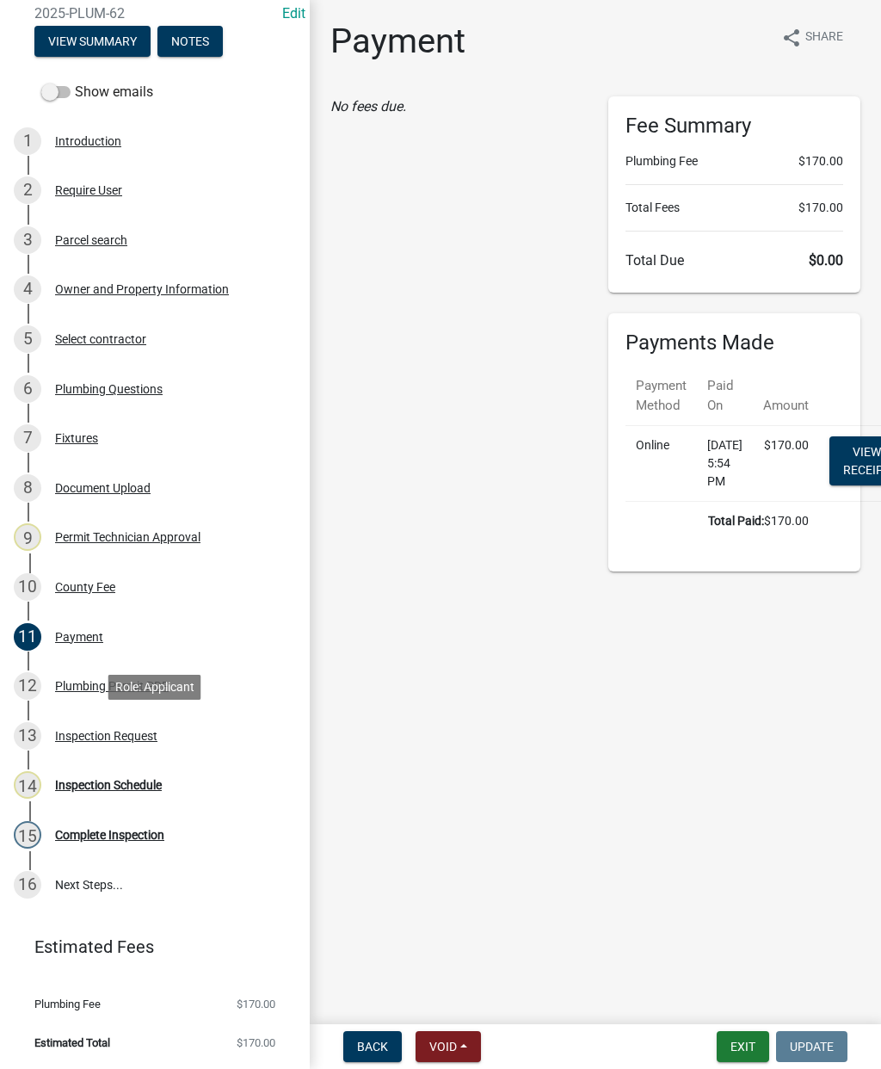
click at [102, 733] on div "Inspection Request" at bounding box center [106, 736] width 102 height 12
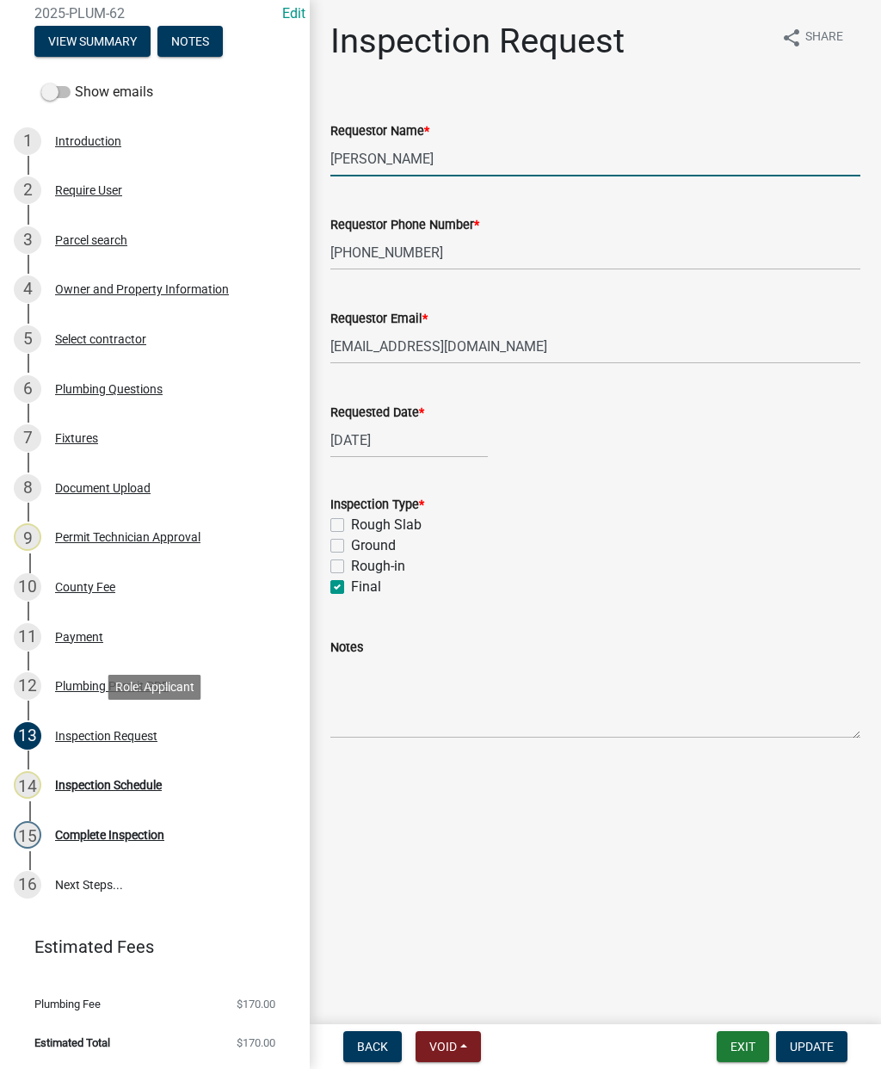
click at [460, 166] on input "Michele Rivera" at bounding box center [595, 158] width 530 height 35
type input "M"
type input "Leon"
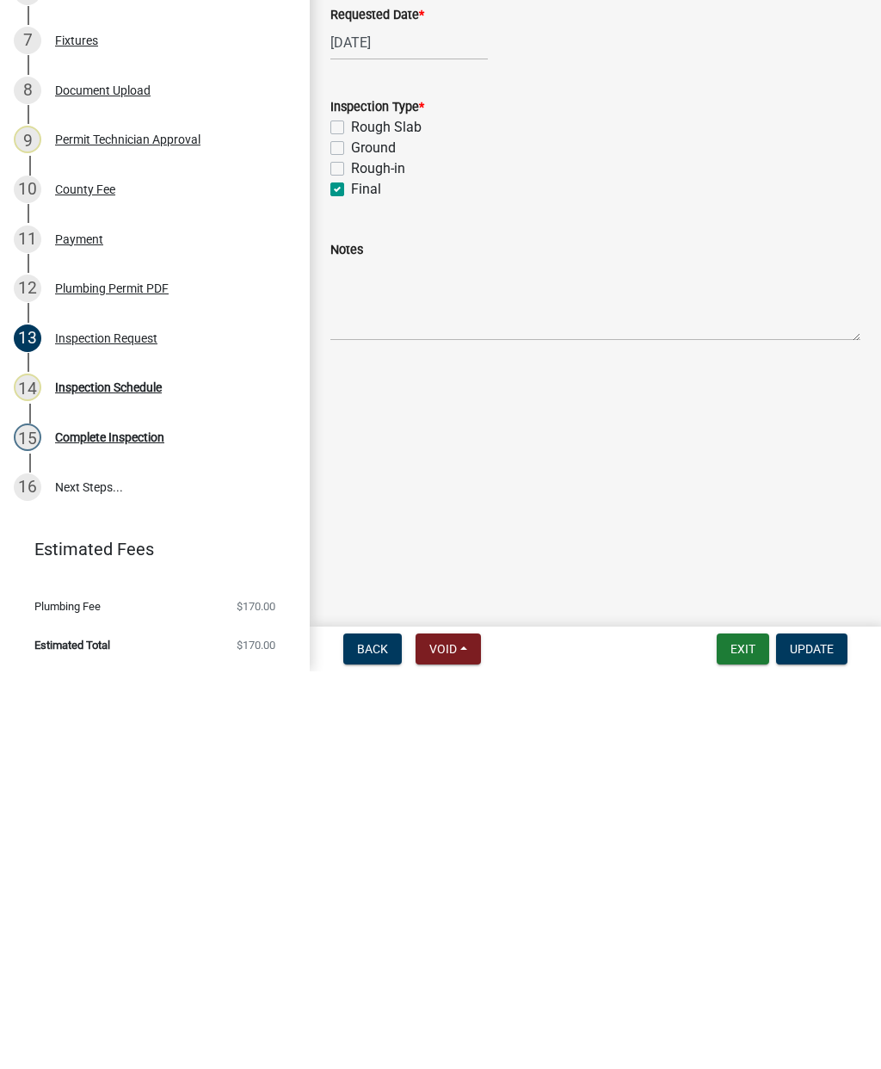
click at [827, 1039] on span "Update" at bounding box center [812, 1046] width 44 height 14
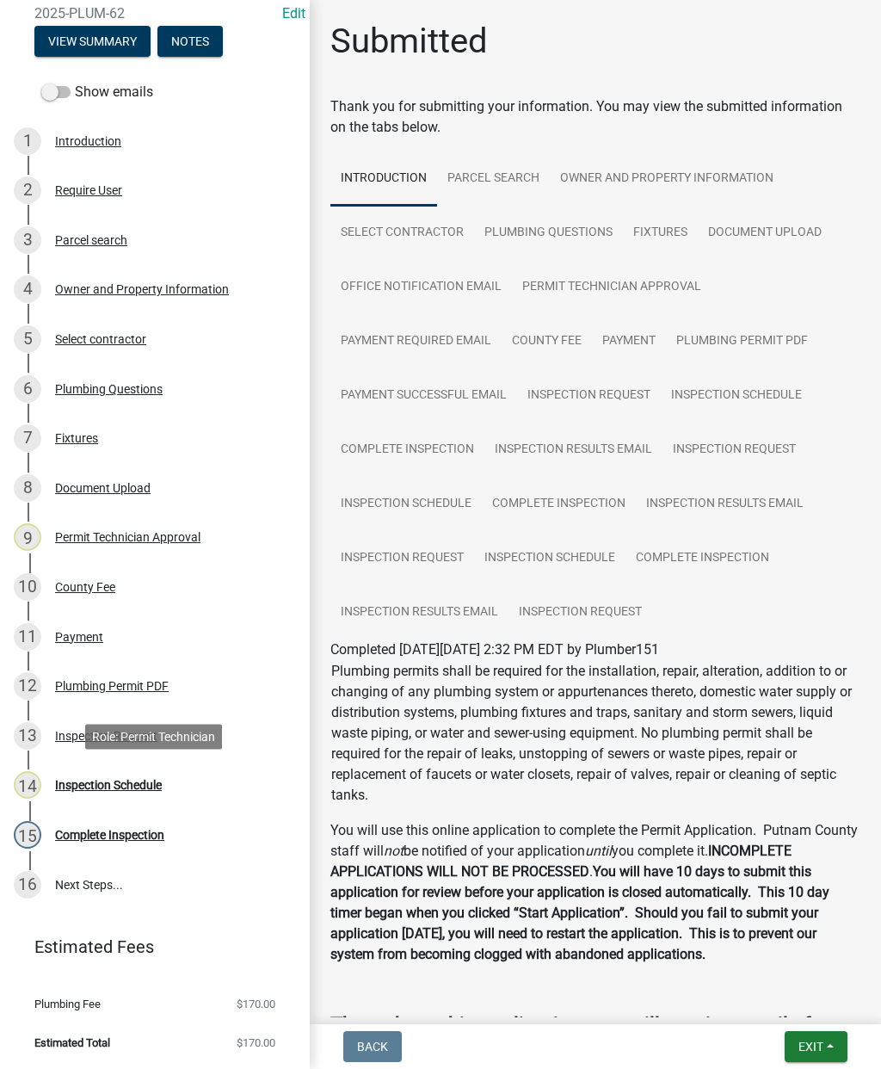
click at [112, 784] on div "Inspection Schedule" at bounding box center [108, 785] width 107 height 12
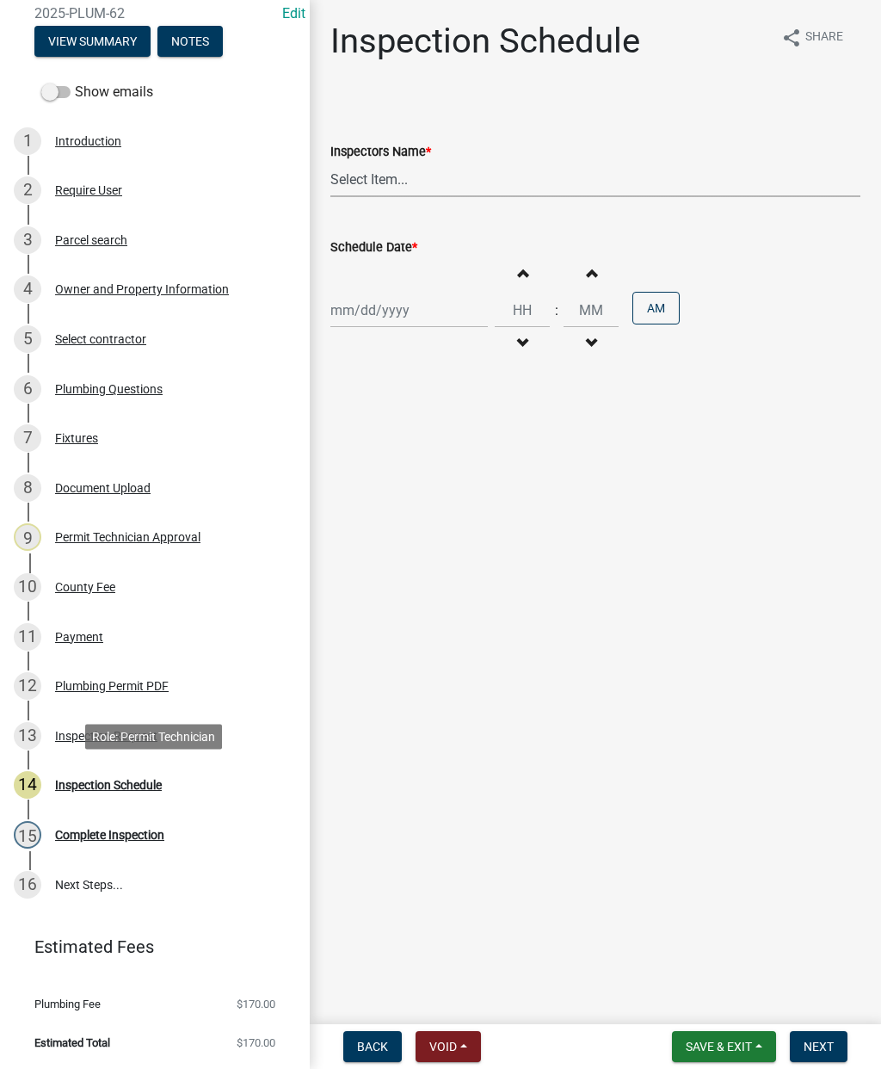
click at [425, 176] on select "Select Item... mrivera (Michele Rivera) StephanieM (Stephanie Morris ) QGrissom…" at bounding box center [595, 179] width 530 height 35
select select "07642ab0-564c-47bb-824b-0ccf2da83593"
click at [376, 311] on div at bounding box center [408, 310] width 157 height 35
select select "10"
select select "2025"
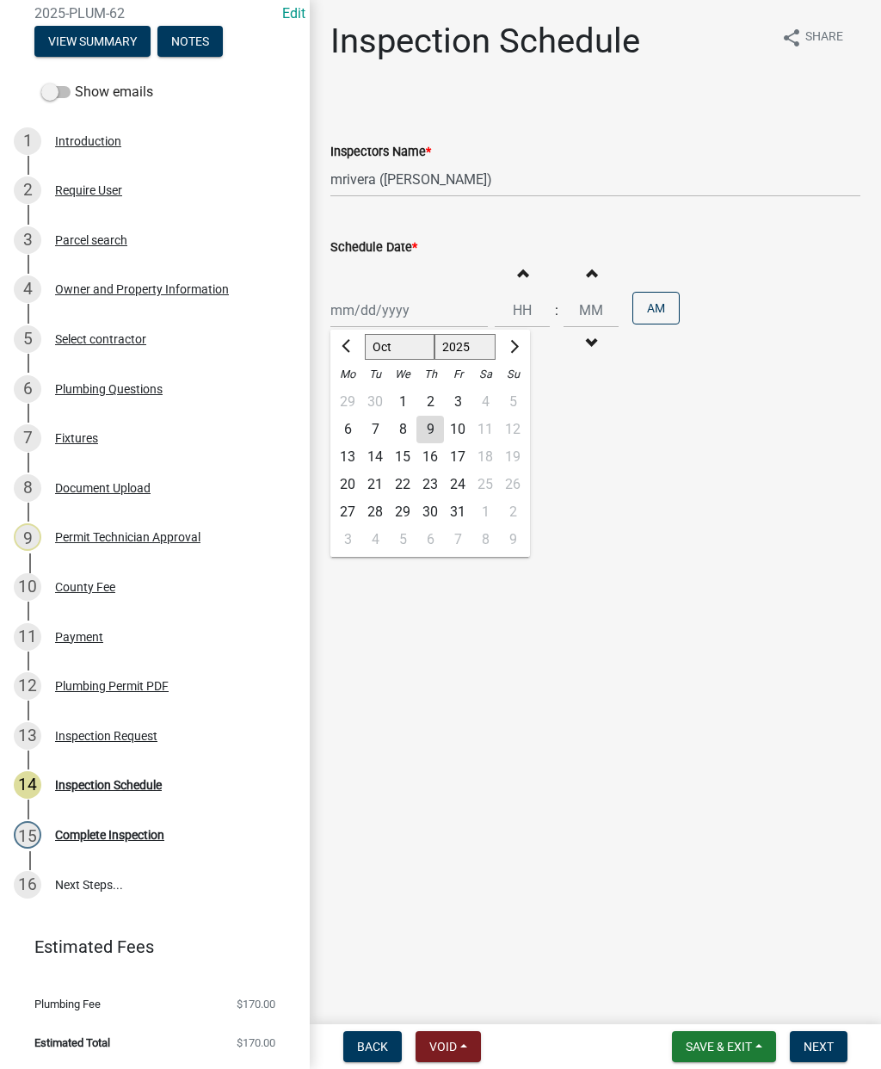
click at [456, 428] on div "10" at bounding box center [458, 430] width 28 height 28
type input "10/10/2025"
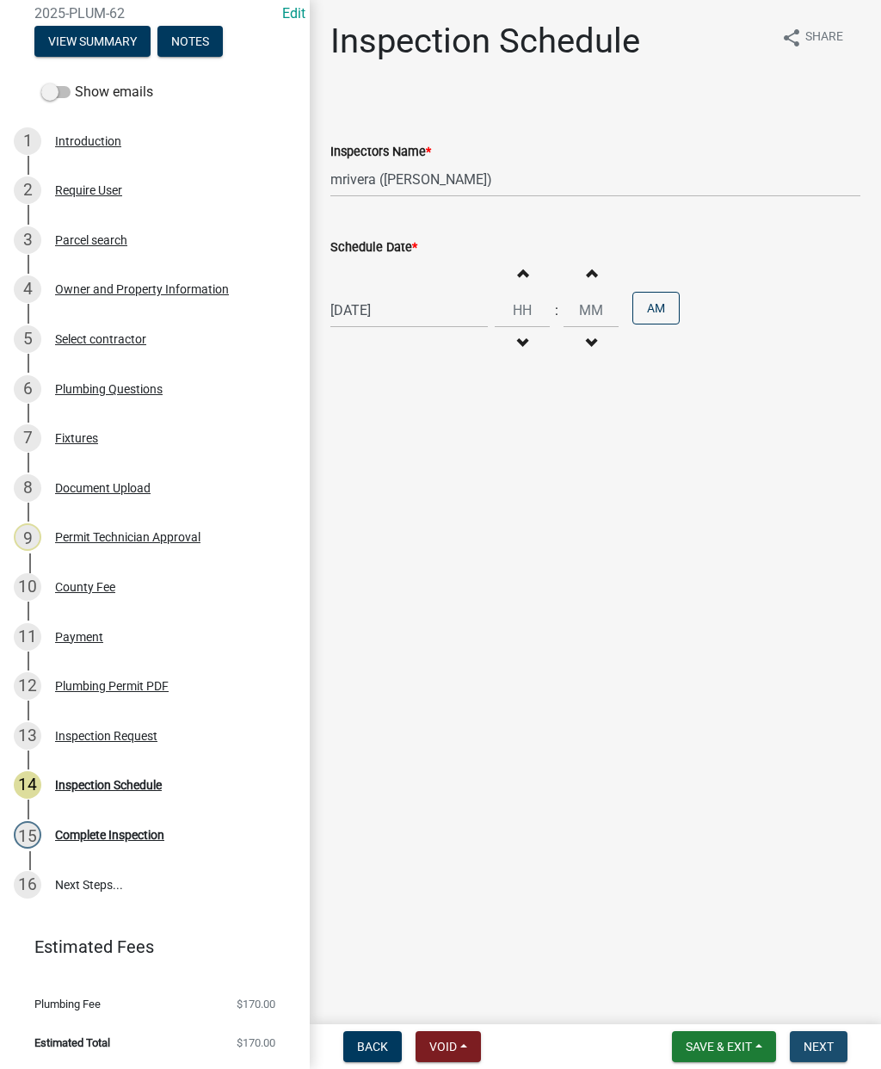
click at [826, 1046] on span "Next" at bounding box center [819, 1046] width 30 height 14
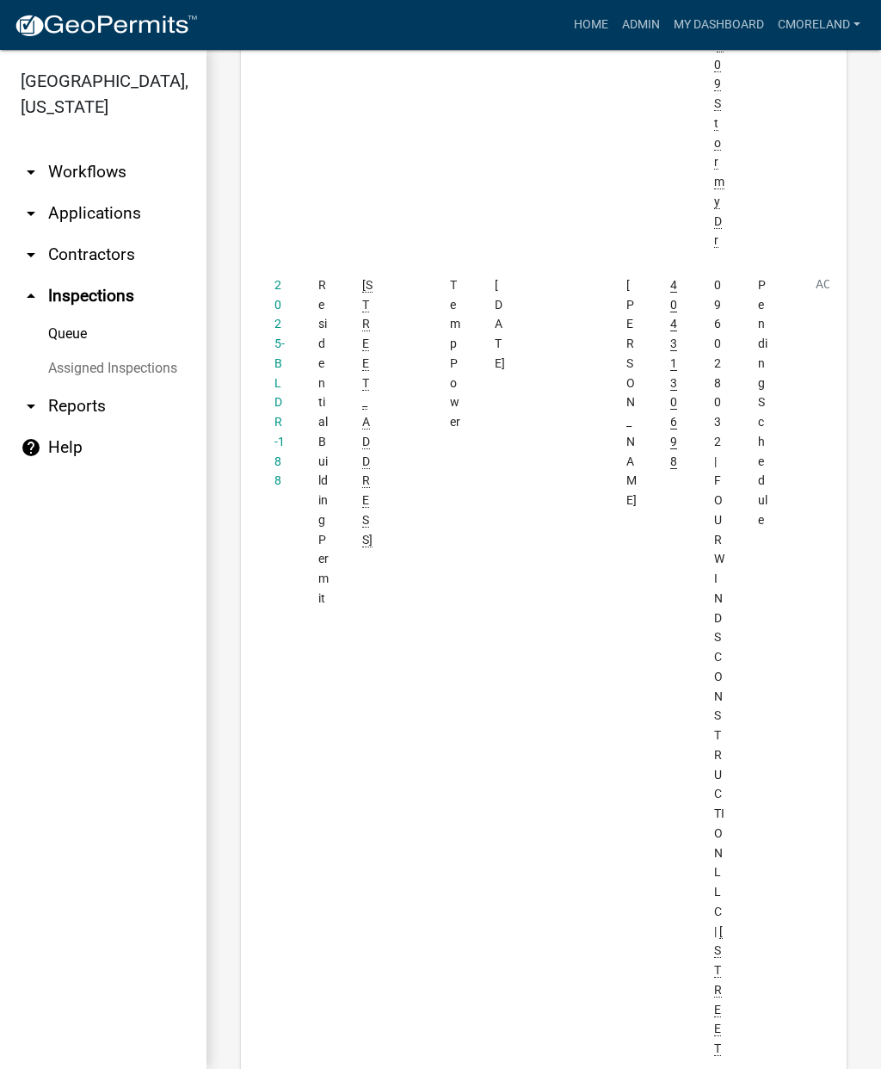
scroll to position [891, 0]
click at [281, 282] on link "2025-BLDR-188" at bounding box center [279, 387] width 10 height 210
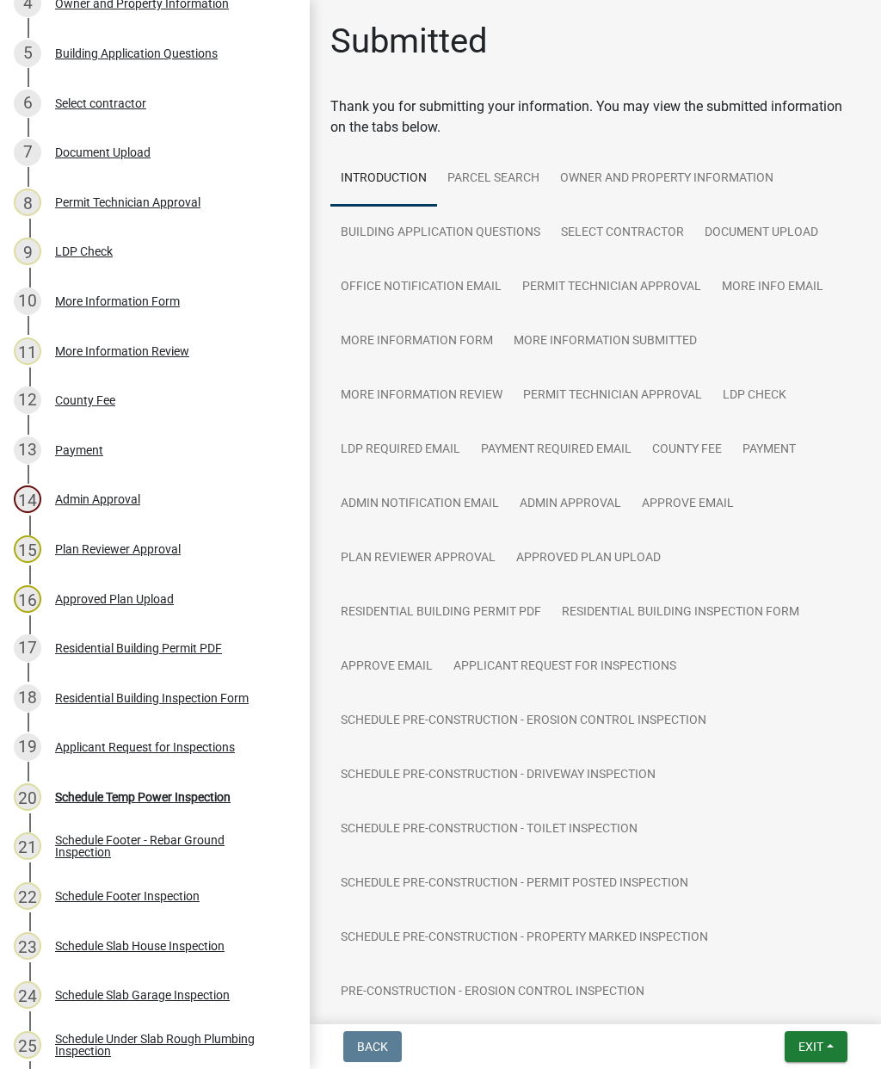
scroll to position [462, 0]
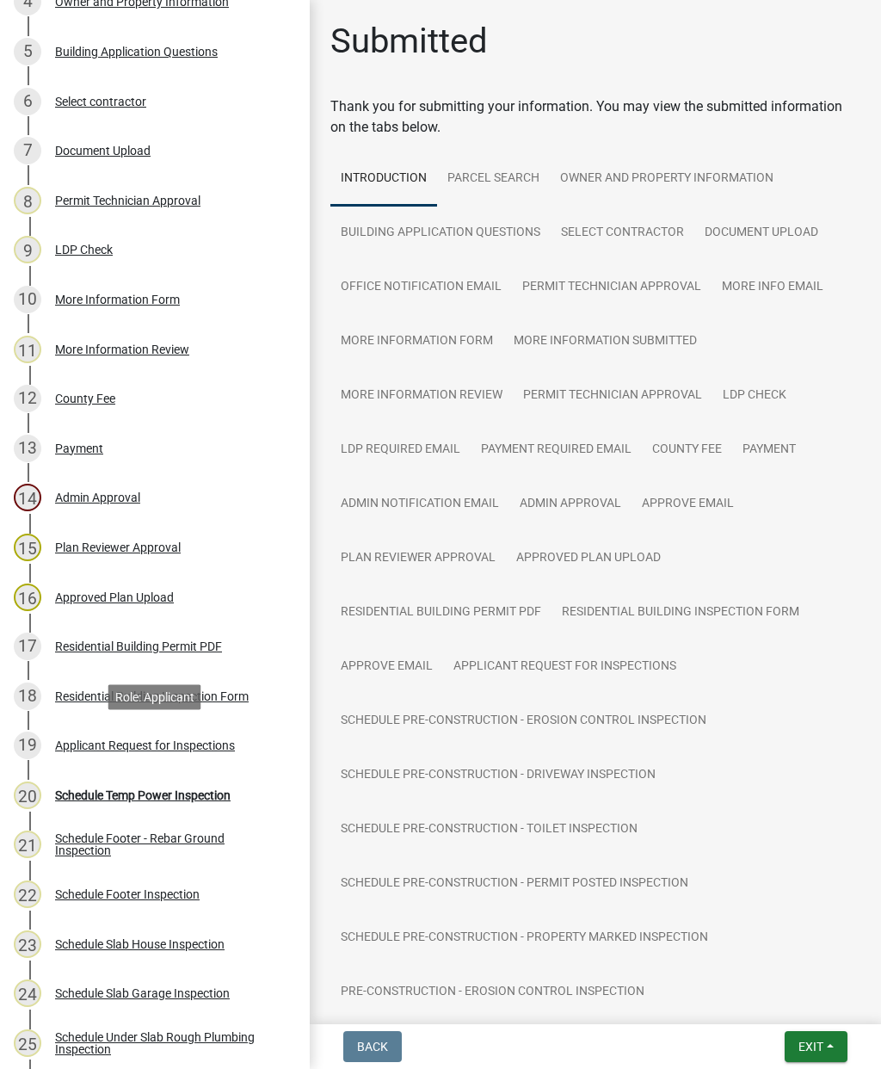
click at [136, 755] on div "19 Applicant Request for Inspections" at bounding box center [148, 745] width 268 height 28
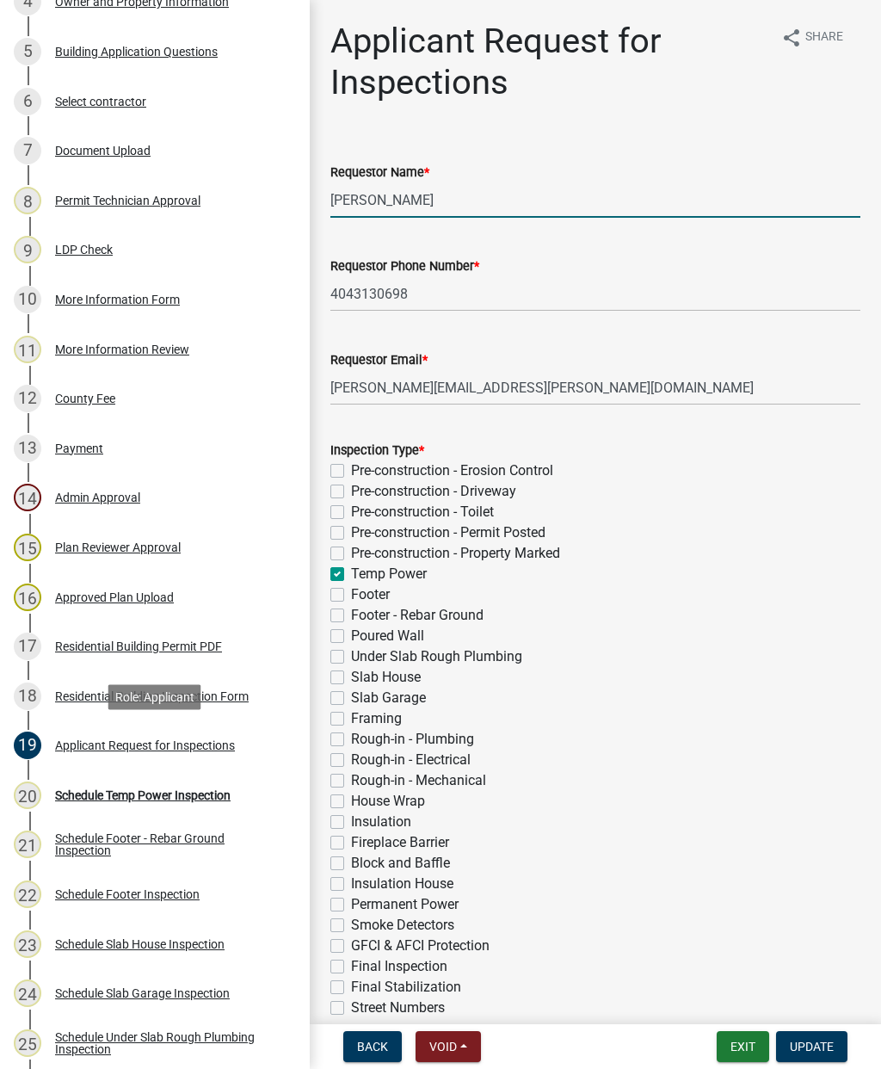
click at [459, 201] on input "[PERSON_NAME]" at bounding box center [595, 199] width 530 height 35
type input "C"
type input "Jeff"
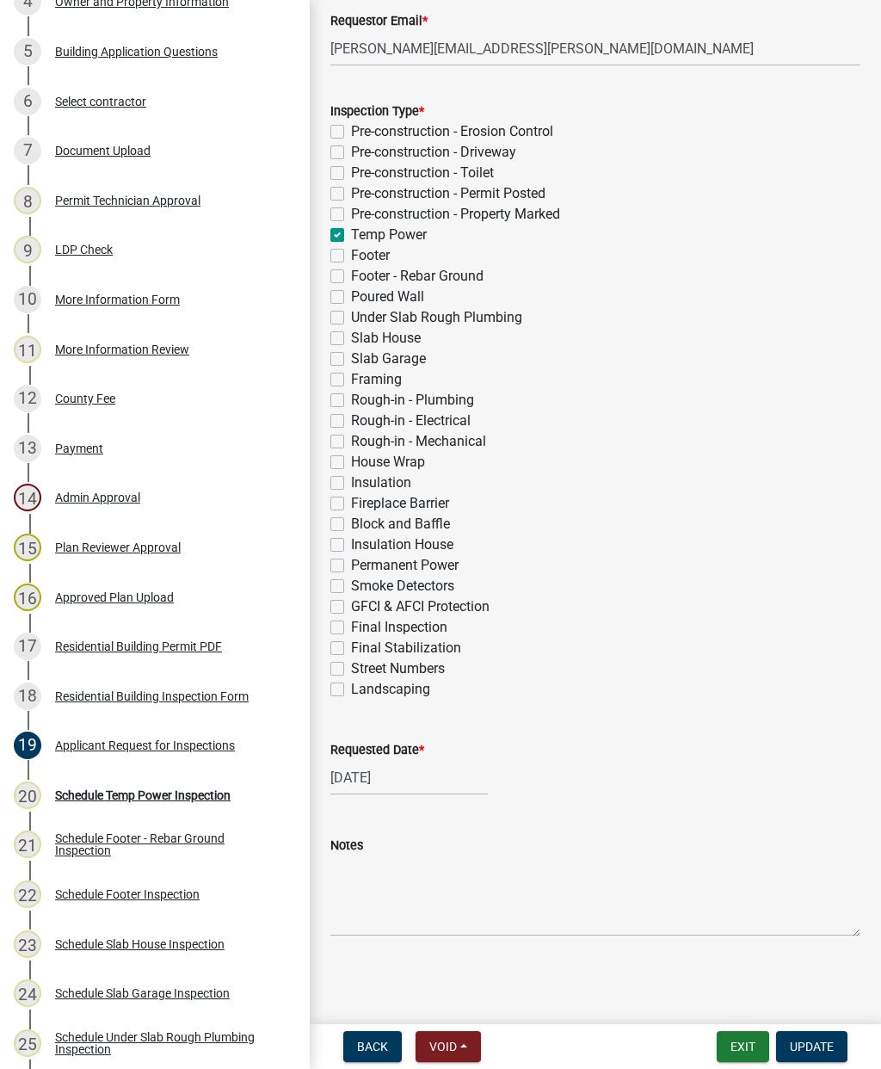
scroll to position [339, 0]
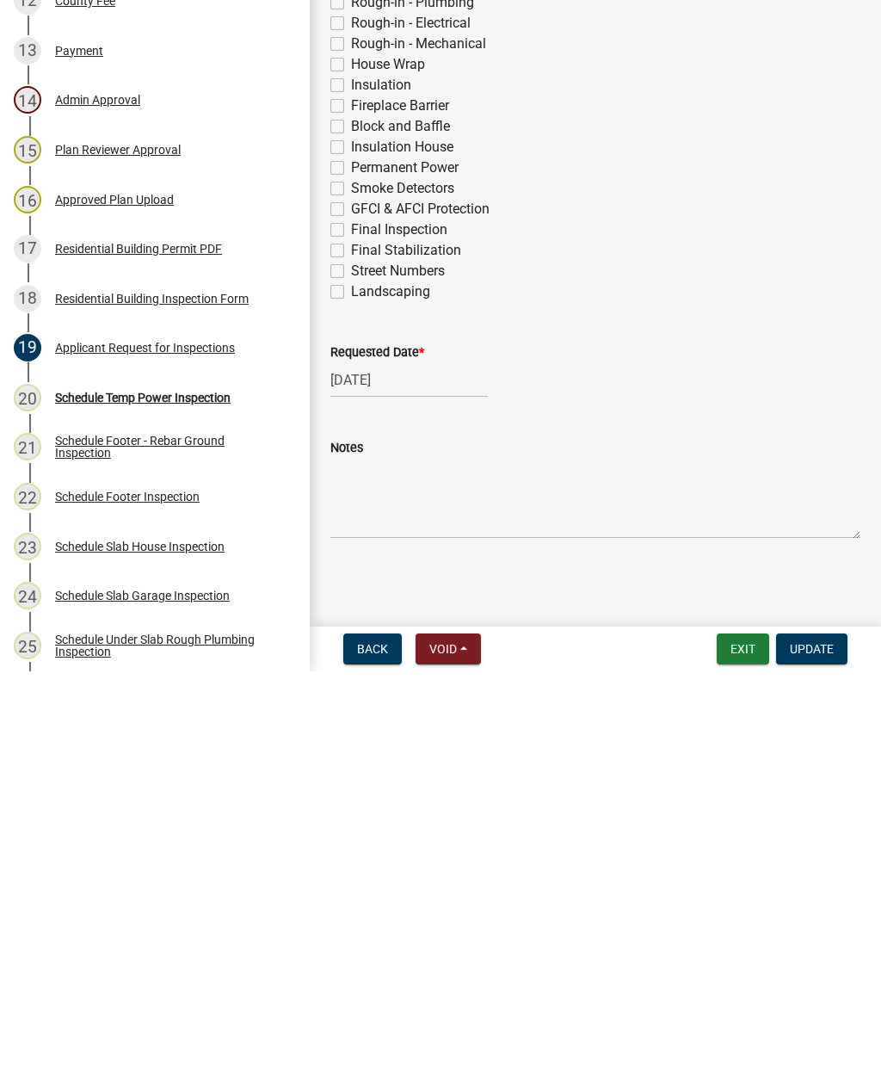
click at [815, 1039] on span "Update" at bounding box center [812, 1046] width 44 height 14
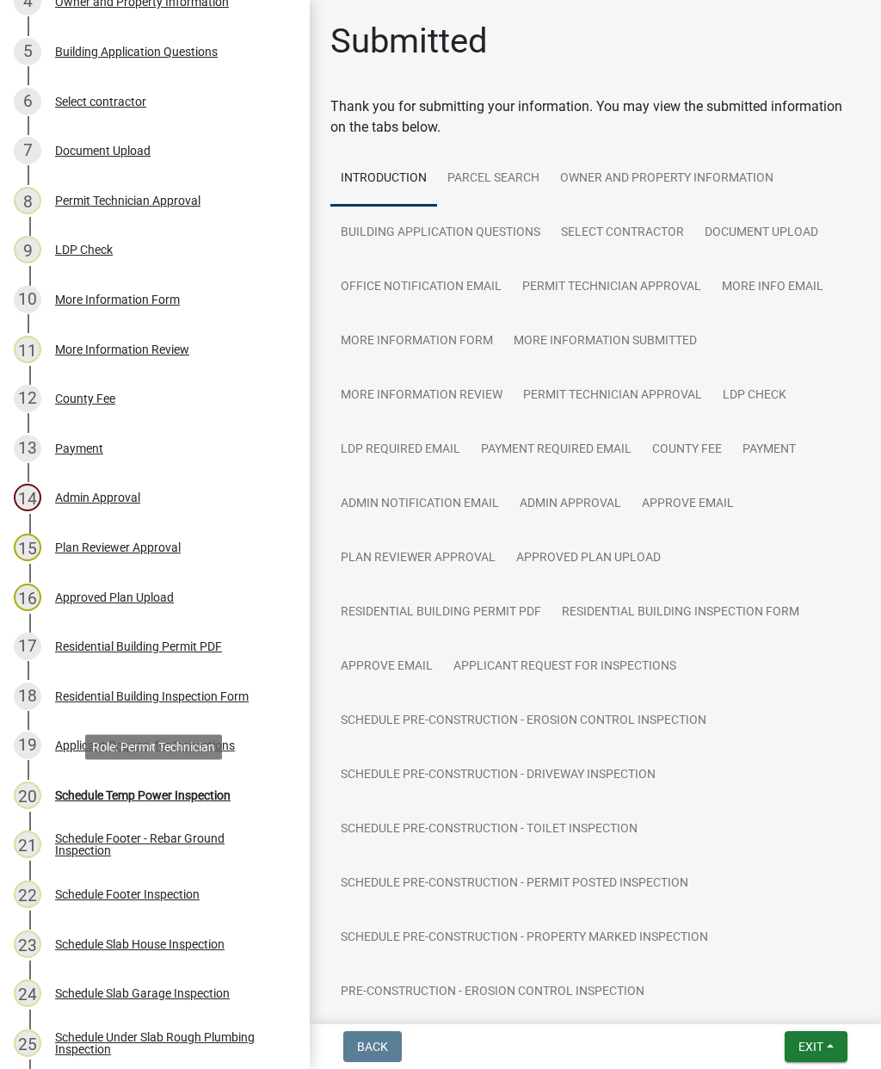
click at [184, 798] on div "Schedule Temp Power Inspection" at bounding box center [143, 795] width 176 height 12
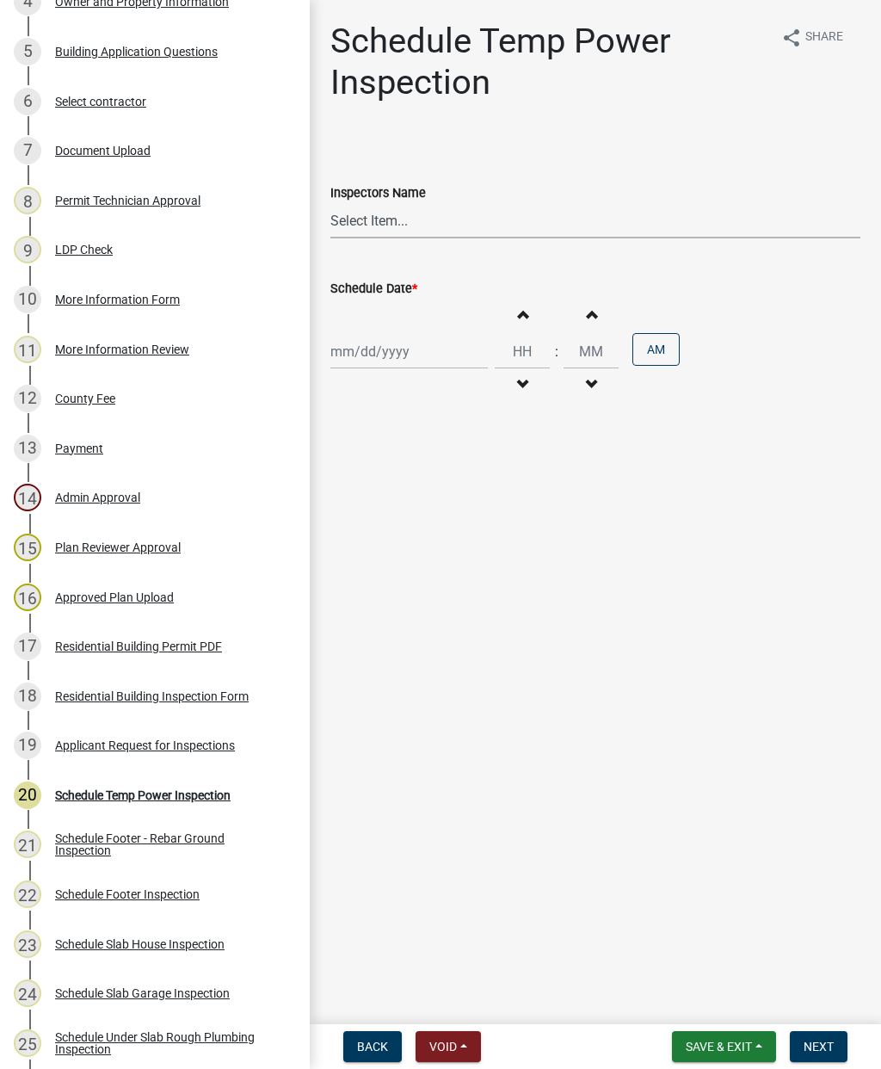
click at [455, 219] on select "Select Item... mrivera (Michele Rivera) StephanieM (Stephanie Morris ) QGrissom…" at bounding box center [595, 220] width 530 height 35
select select "07642ab0-564c-47bb-824b-0ccf2da83593"
click at [371, 359] on div at bounding box center [408, 351] width 157 height 35
select select "10"
select select "2025"
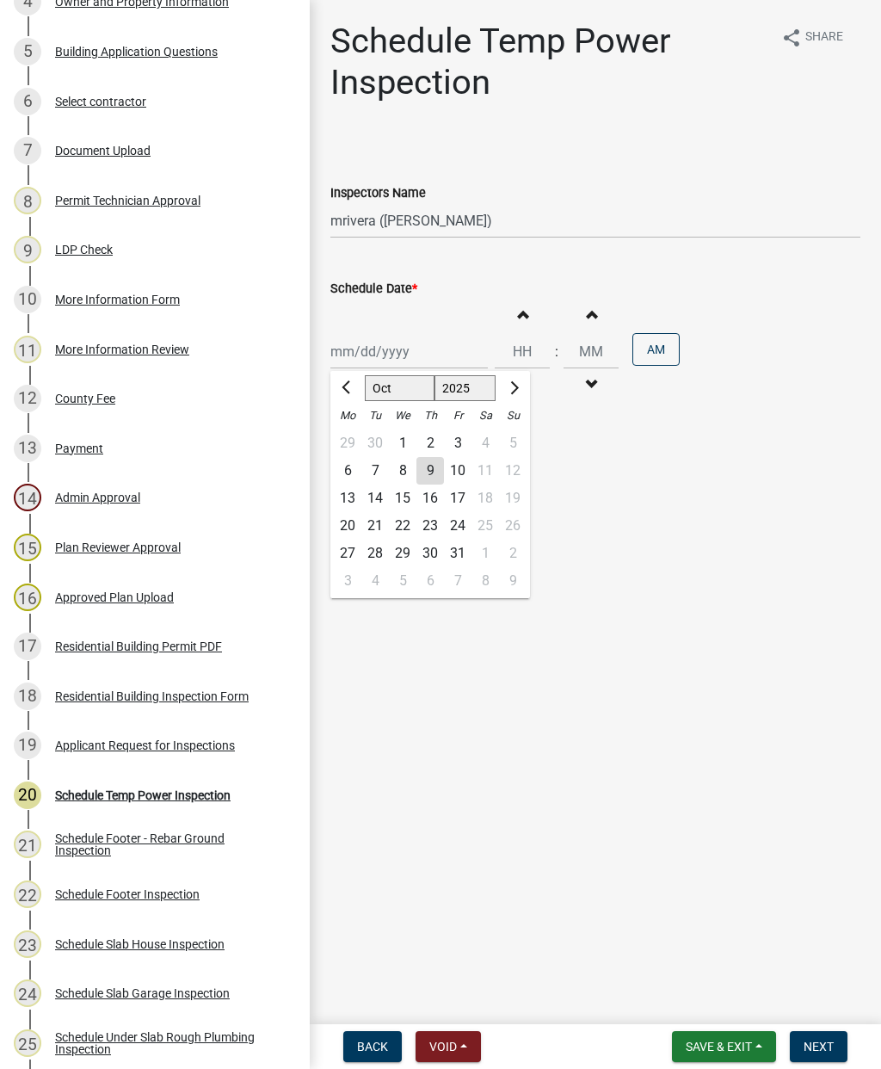
click at [470, 478] on div "10" at bounding box center [458, 471] width 28 height 28
type input "10/10/2025"
click at [822, 1052] on span "Next" at bounding box center [819, 1046] width 30 height 14
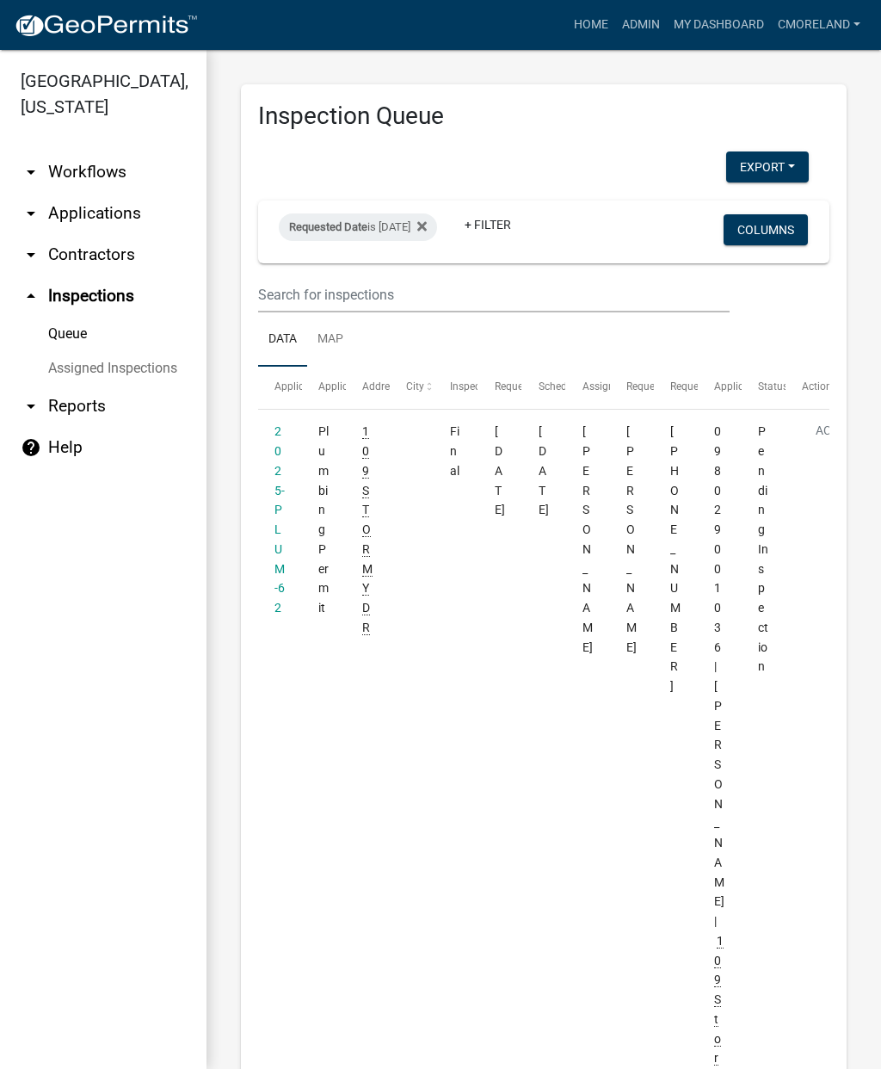
click at [378, 231] on div "Requested Date is 10/10/2025" at bounding box center [358, 227] width 158 height 28
click at [390, 278] on input "2025-10-10" at bounding box center [388, 290] width 120 height 35
click at [427, 226] on icon at bounding box center [421, 226] width 9 height 14
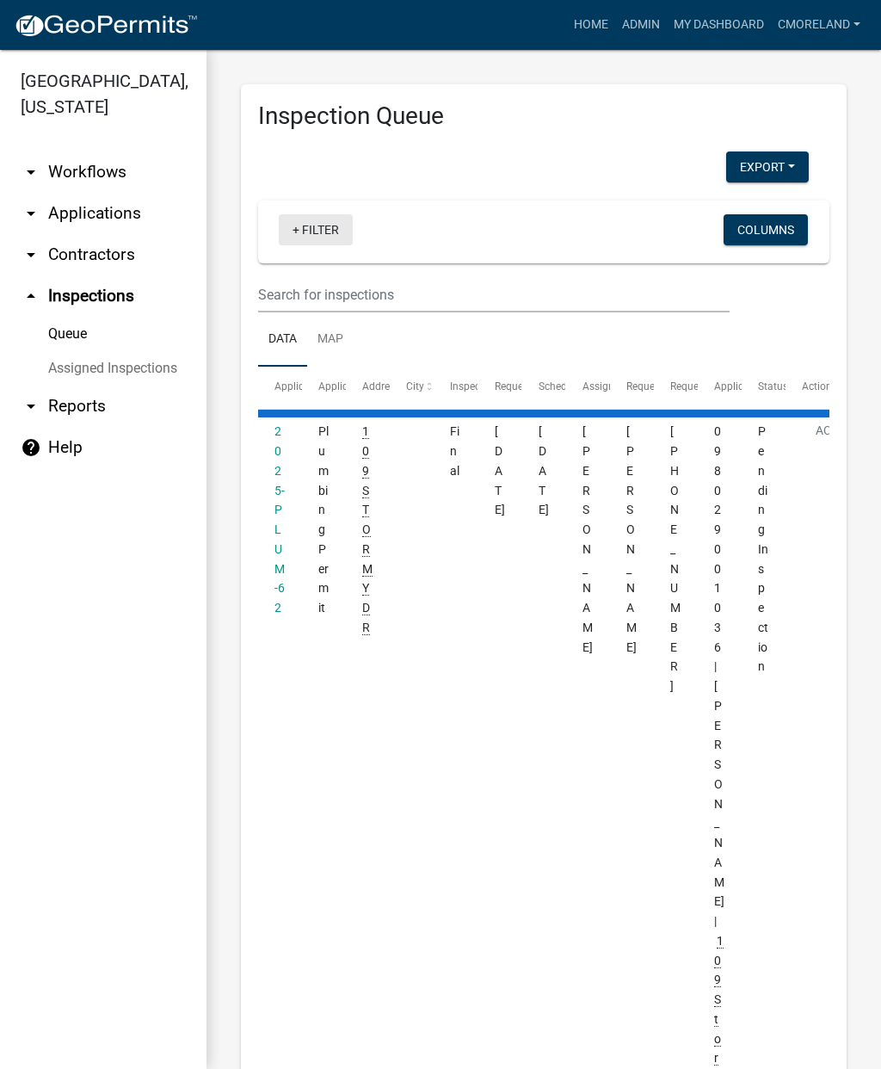
click at [315, 221] on link "+ Filter" at bounding box center [316, 229] width 74 height 31
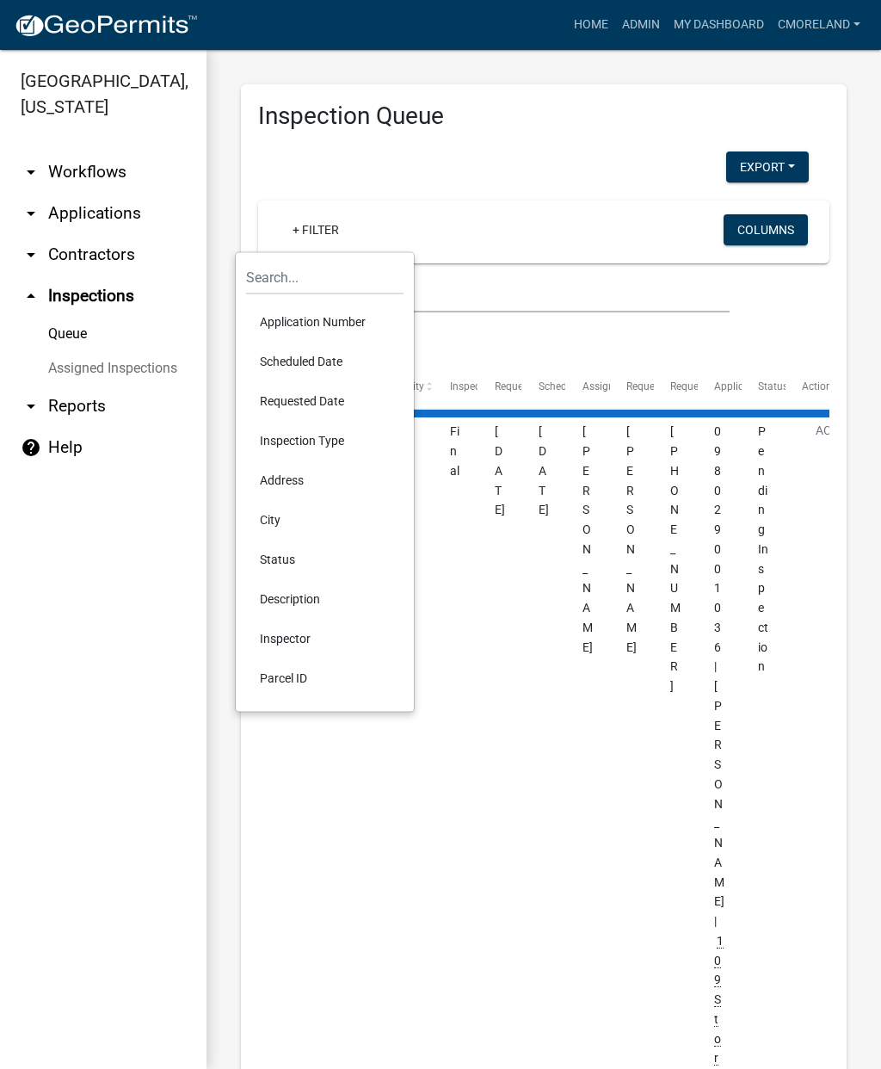
select select "2: 50"
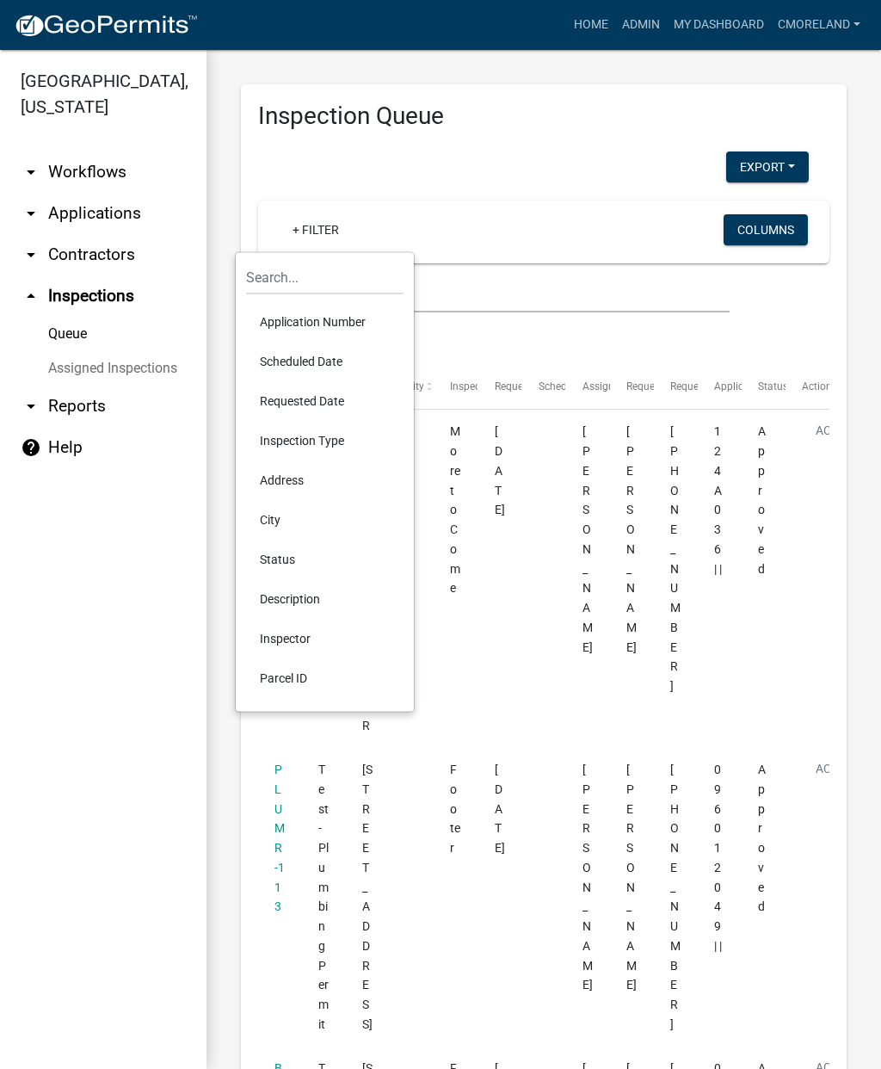
click at [303, 362] on li "Scheduled Date" at bounding box center [324, 362] width 157 height 40
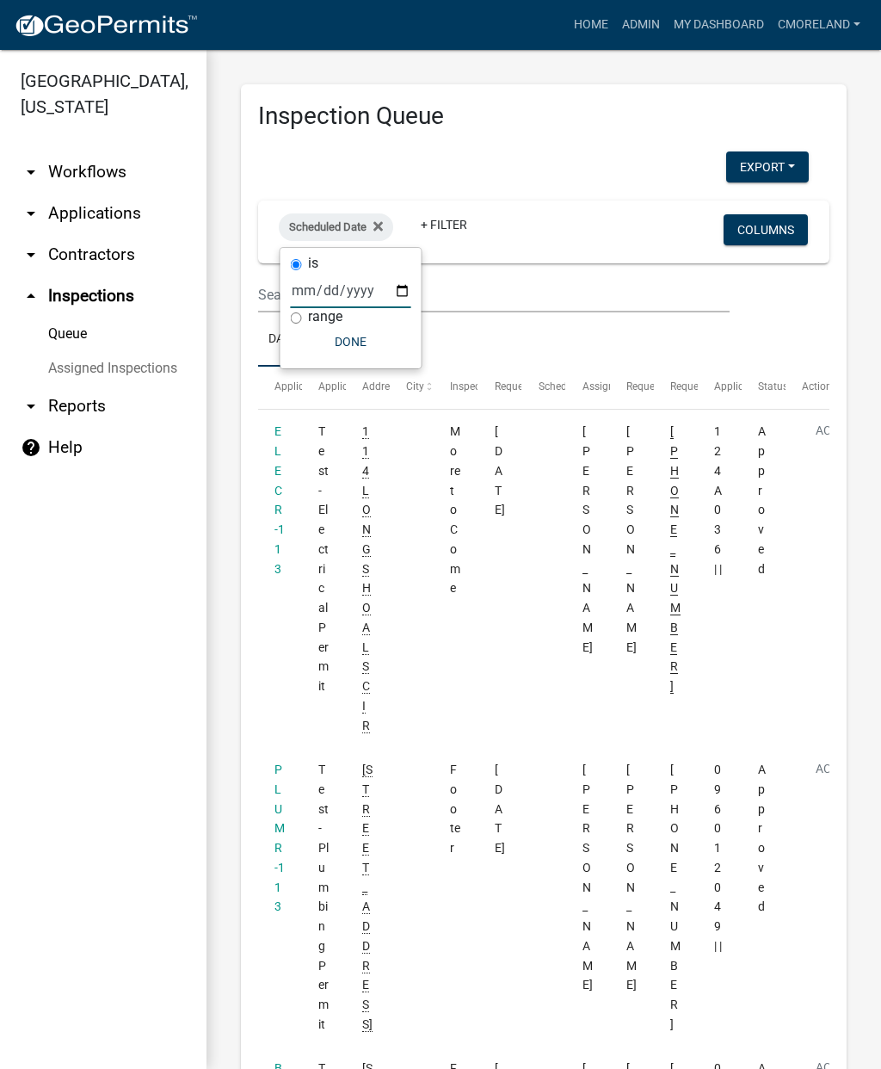
click at [359, 279] on input "date" at bounding box center [351, 290] width 120 height 35
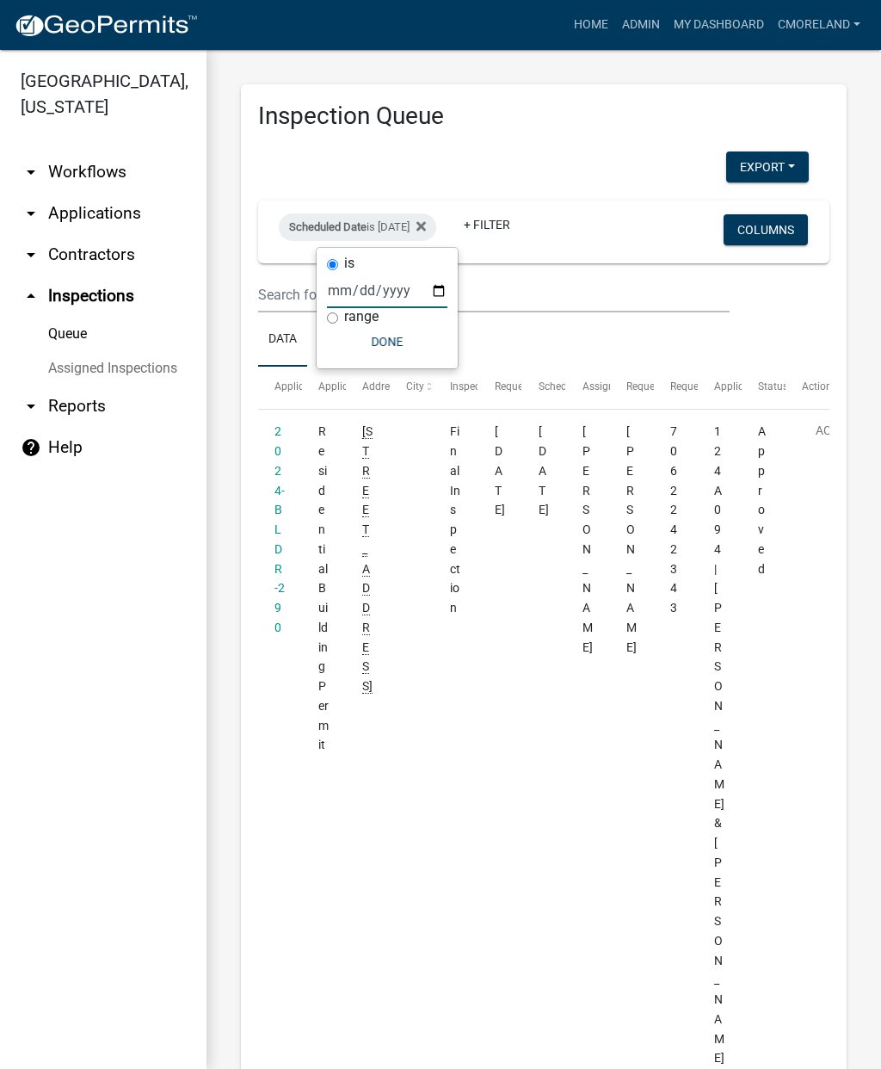
type input "2025-10-10"
click at [378, 354] on button "Done" at bounding box center [387, 341] width 120 height 31
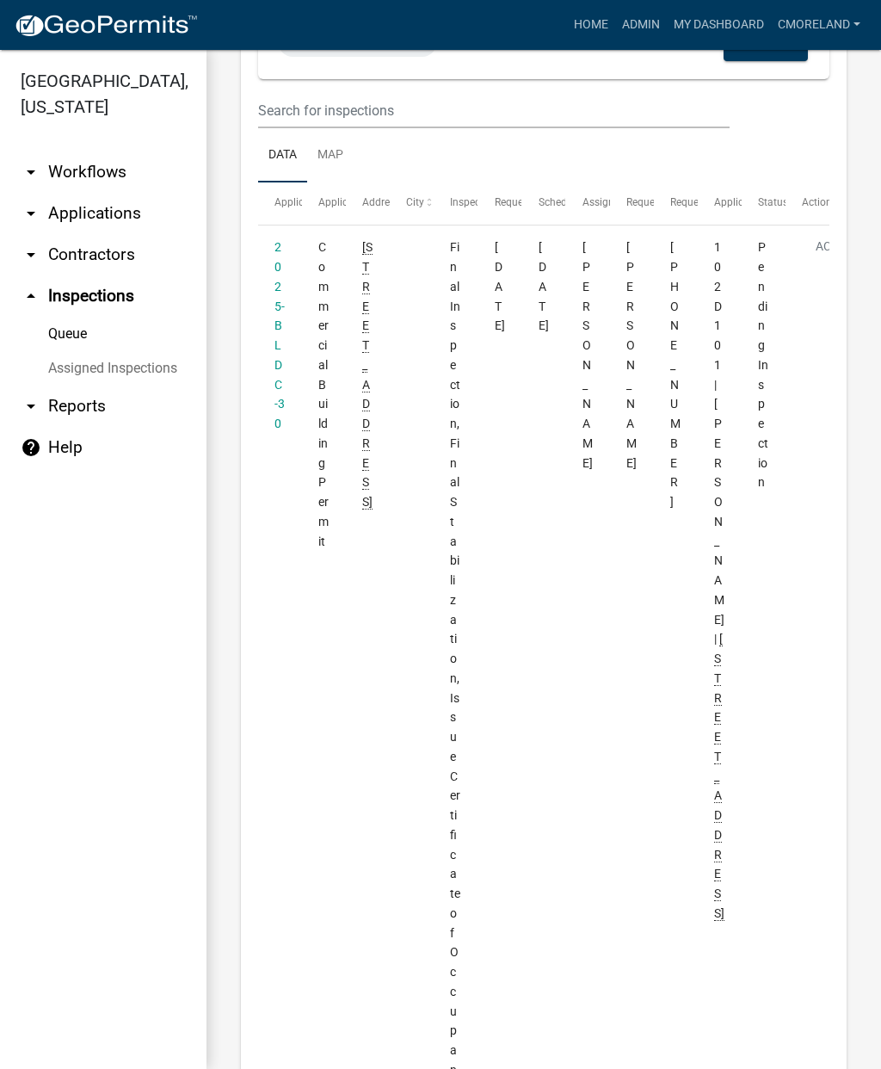
scroll to position [183, 0]
click at [279, 302] on link "2025-BLDC-30" at bounding box center [279, 336] width 10 height 190
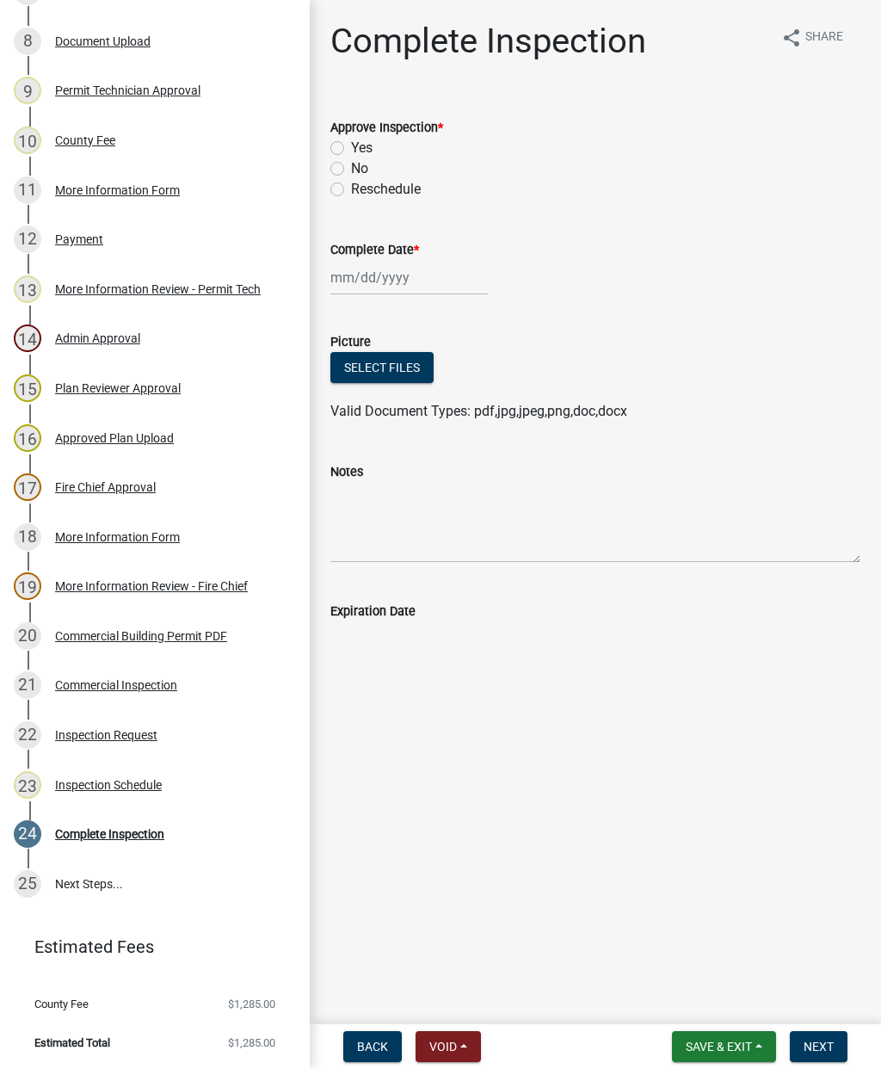
scroll to position [620, 0]
click at [114, 784] on div "Inspection Schedule" at bounding box center [108, 785] width 107 height 12
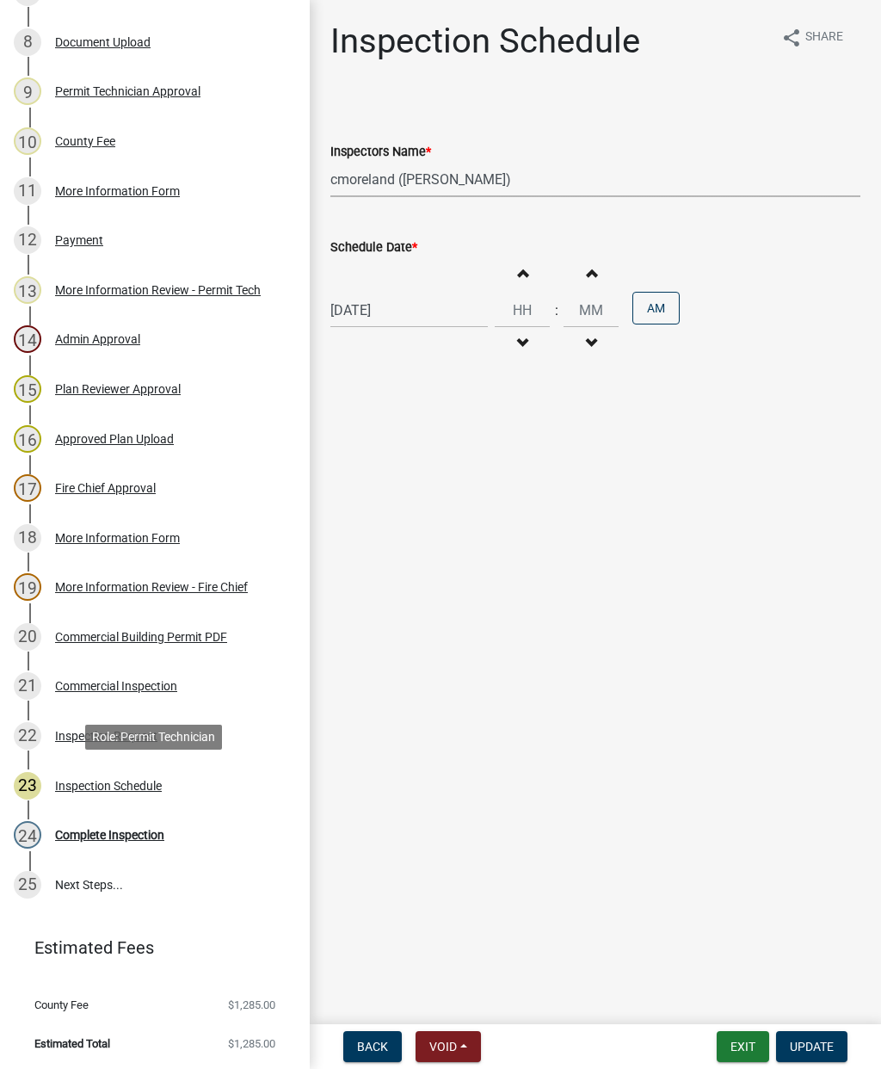
click at [560, 180] on select "Select Item... mrivera (Michele Rivera) StephanieM (Stephanie Morris ) QGrissom…" at bounding box center [595, 179] width 530 height 35
select select "07642ab0-564c-47bb-824b-0ccf2da83593"
click at [819, 1045] on span "Update" at bounding box center [812, 1046] width 44 height 14
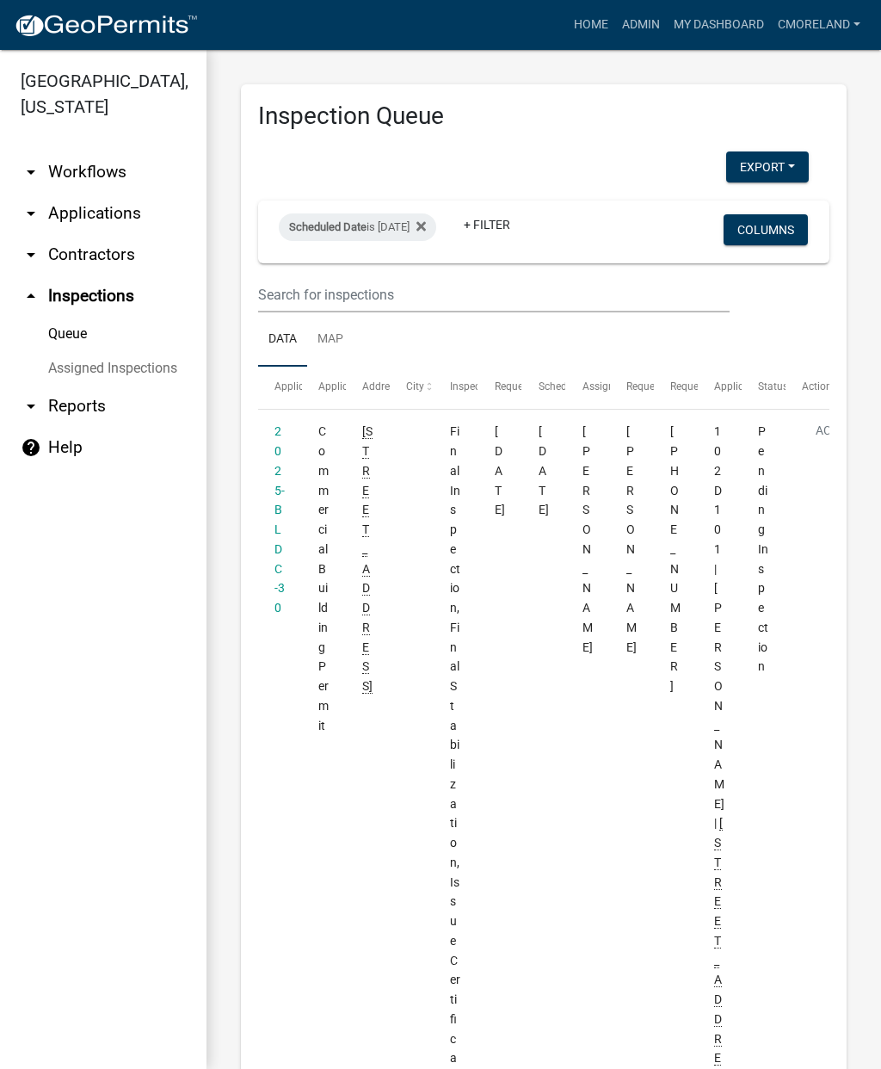
click at [426, 220] on fa-icon at bounding box center [418, 227] width 16 height 28
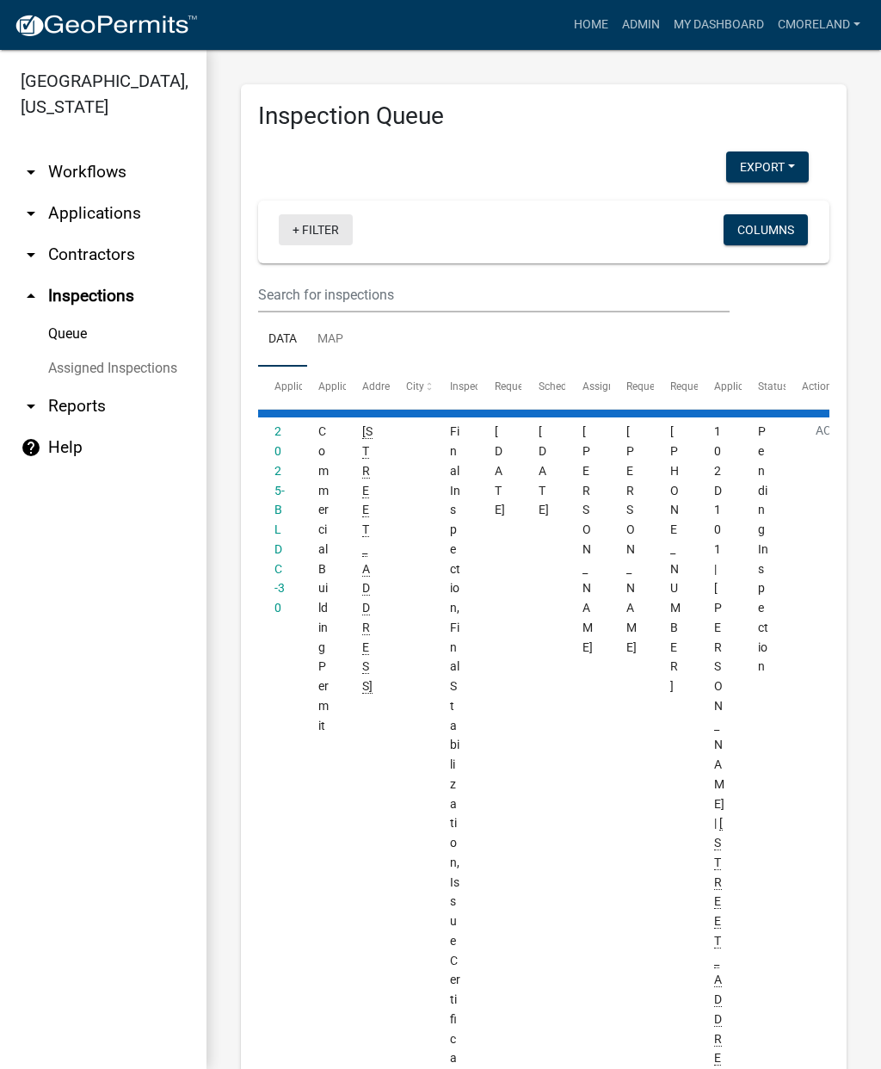
click at [324, 235] on link "+ Filter" at bounding box center [316, 229] width 74 height 31
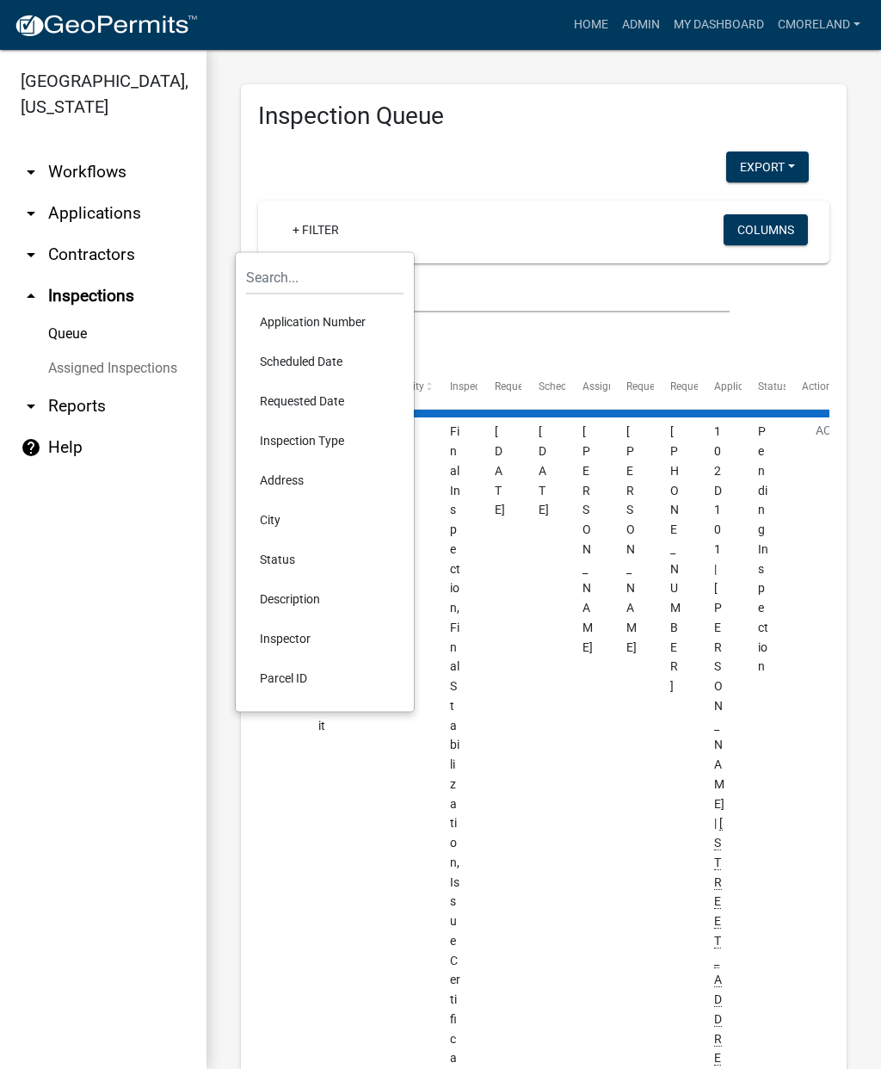
select select "2: 50"
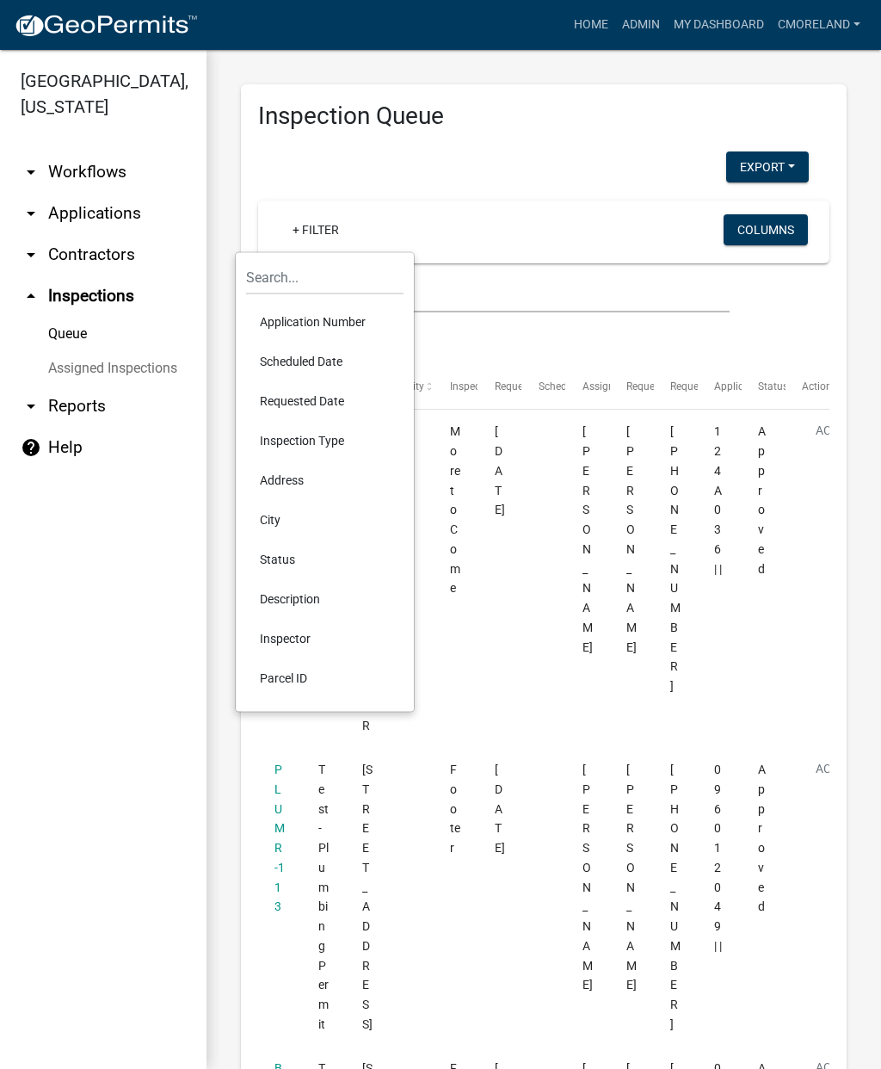
click at [299, 370] on li "Scheduled Date" at bounding box center [324, 362] width 157 height 40
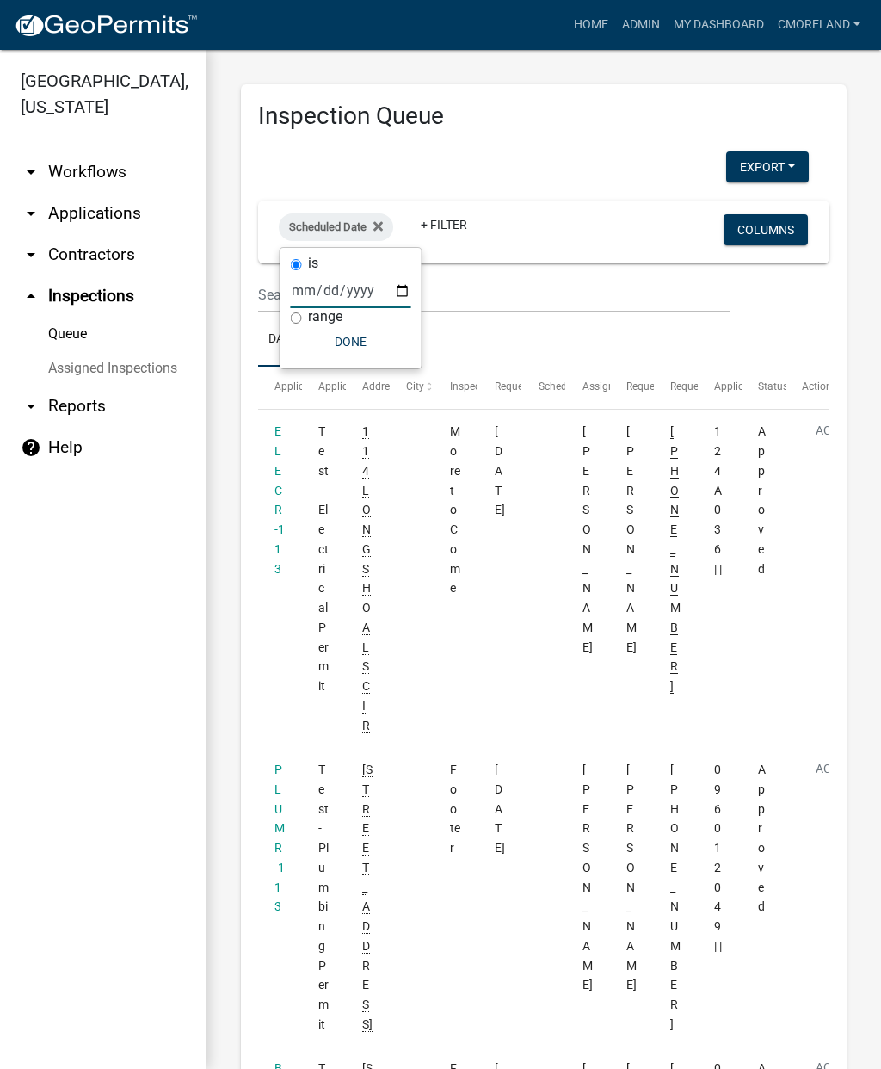
click at [354, 295] on input "date" at bounding box center [351, 290] width 120 height 35
type input "2025-10-09"
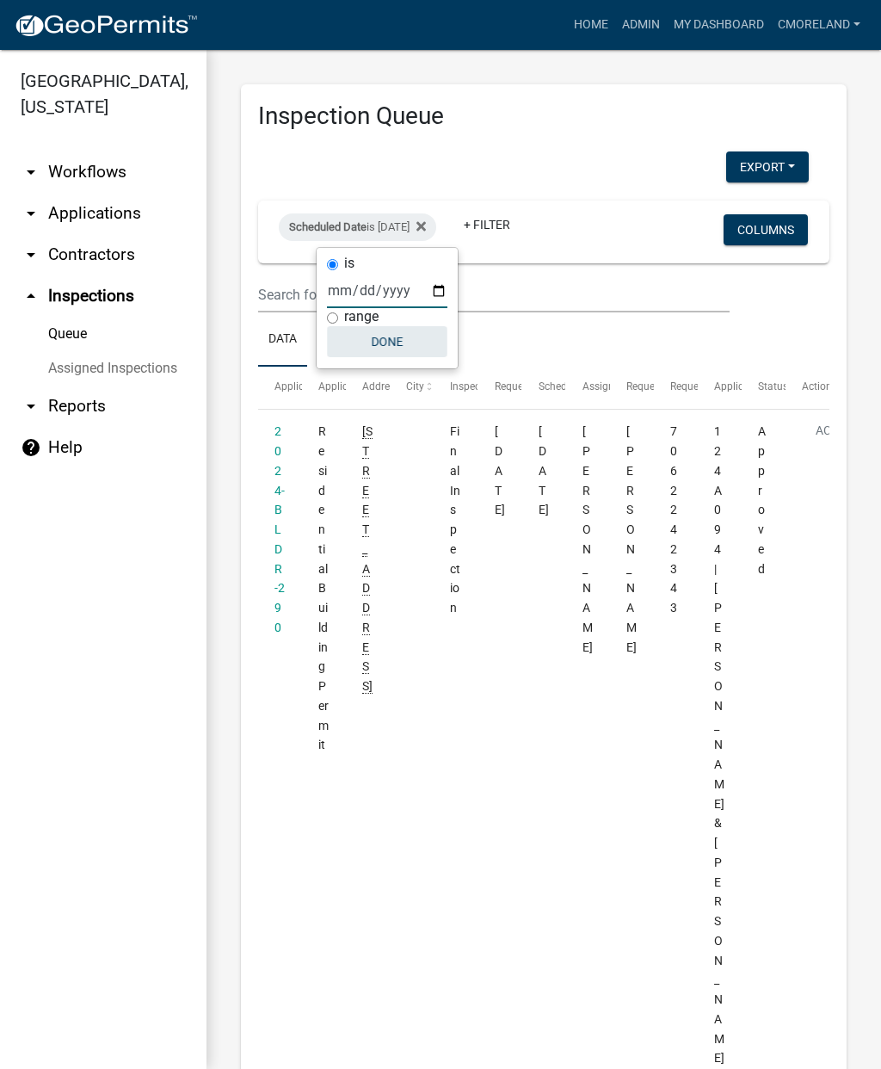
click at [373, 344] on button "Done" at bounding box center [387, 341] width 120 height 31
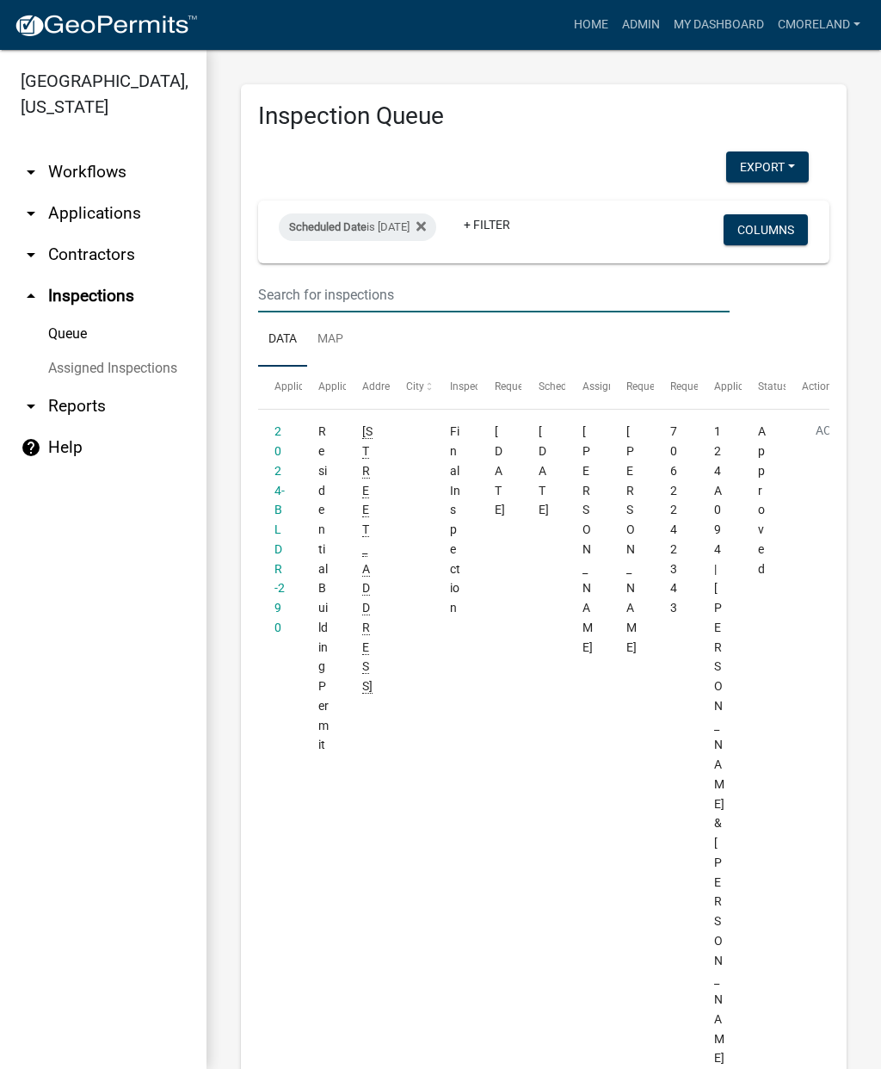
click at [422, 285] on input "text" at bounding box center [493, 294] width 471 height 35
click at [436, 219] on div "Scheduled Date is 10/09/2025" at bounding box center [357, 227] width 157 height 28
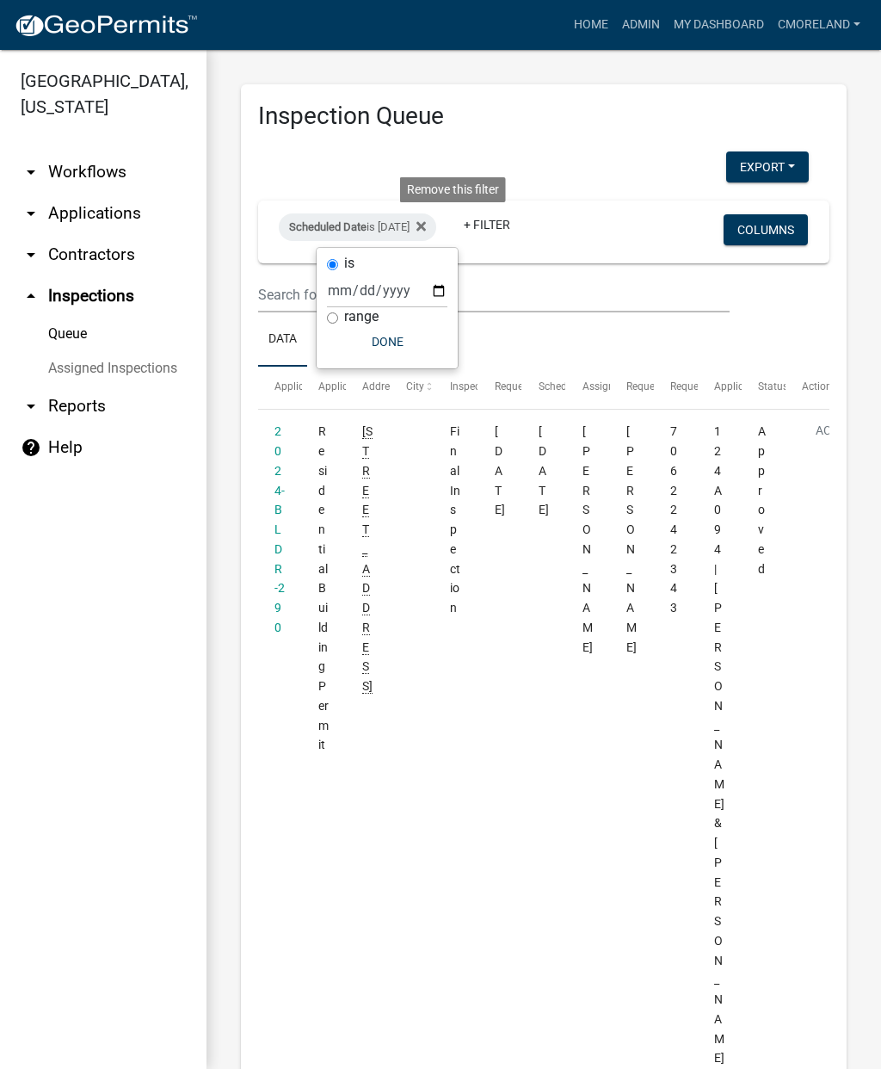
click at [426, 231] on icon at bounding box center [420, 226] width 9 height 14
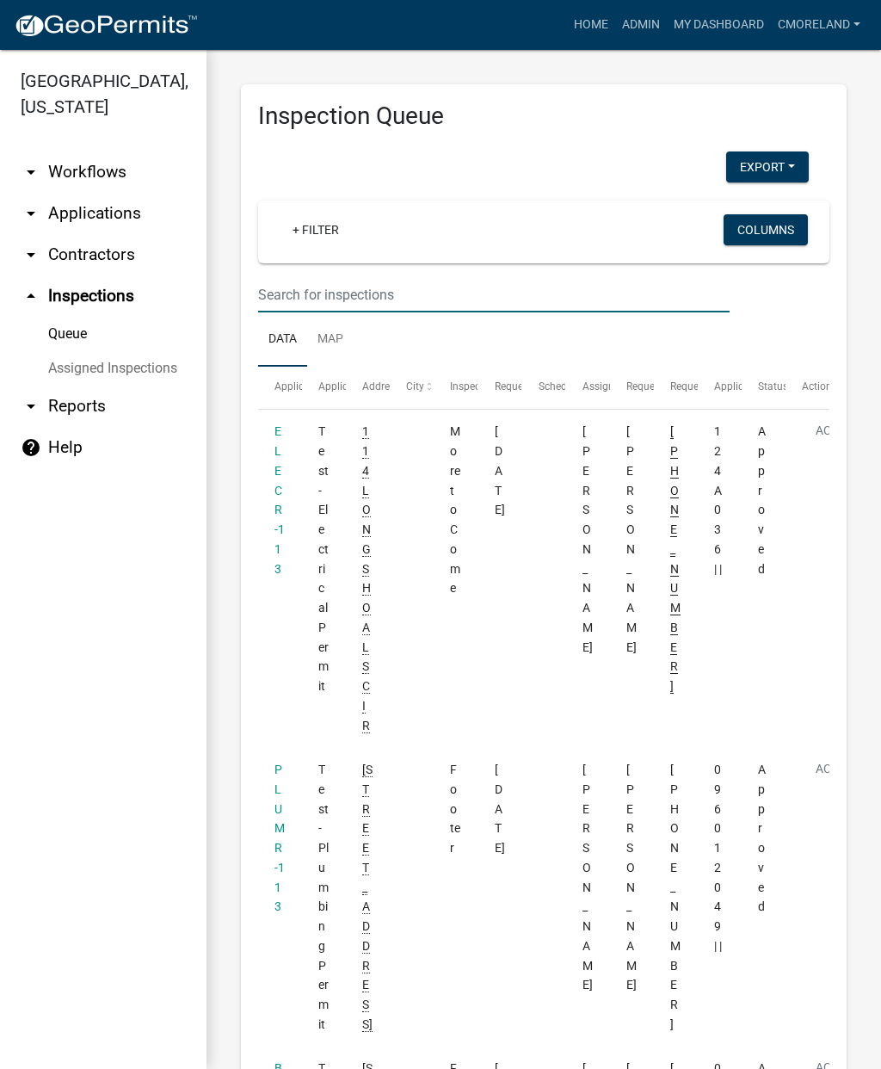
click at [423, 286] on input "text" at bounding box center [493, 294] width 471 height 35
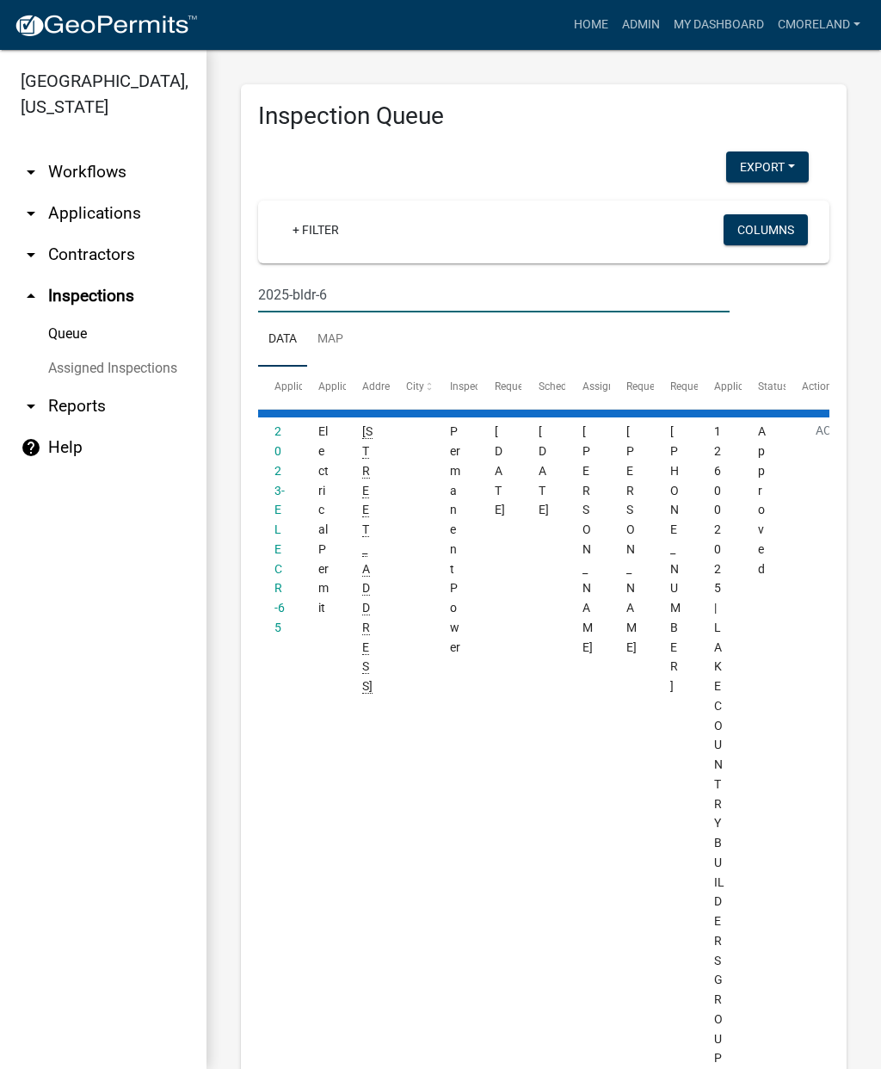
type input "2025-bldr-62"
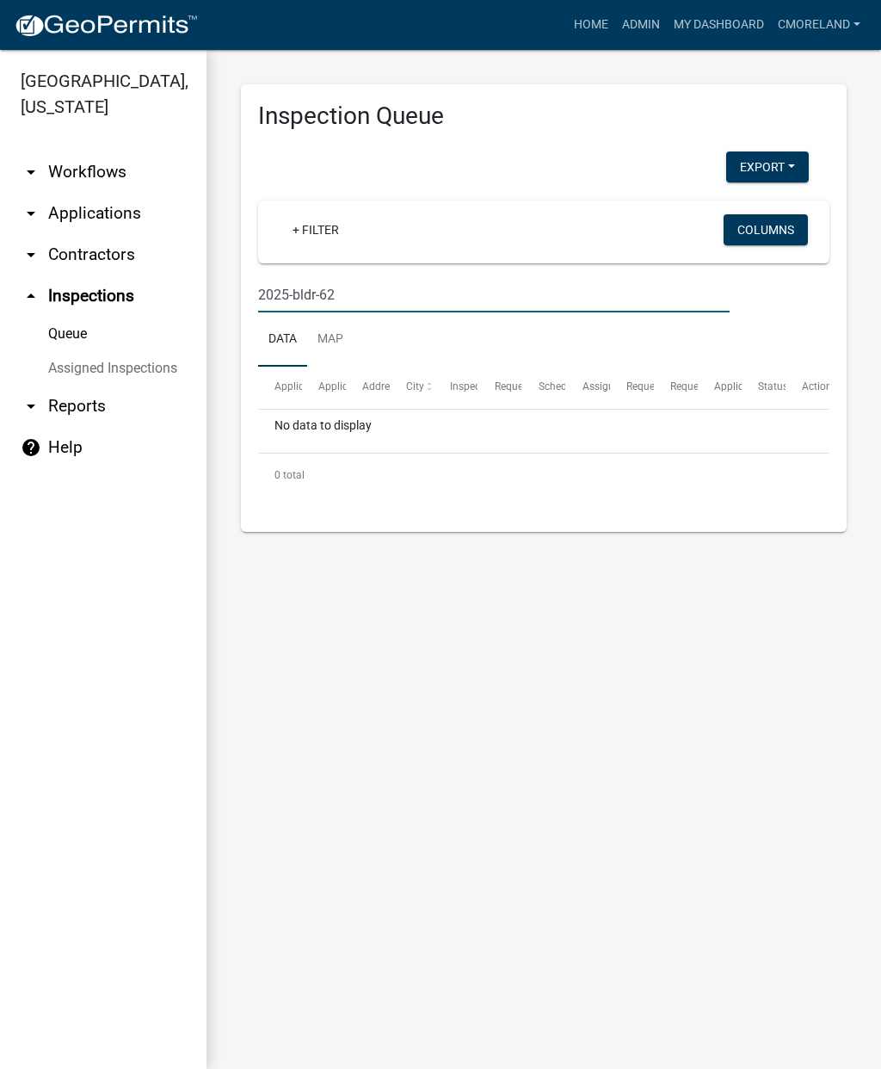
select select "2: 50"
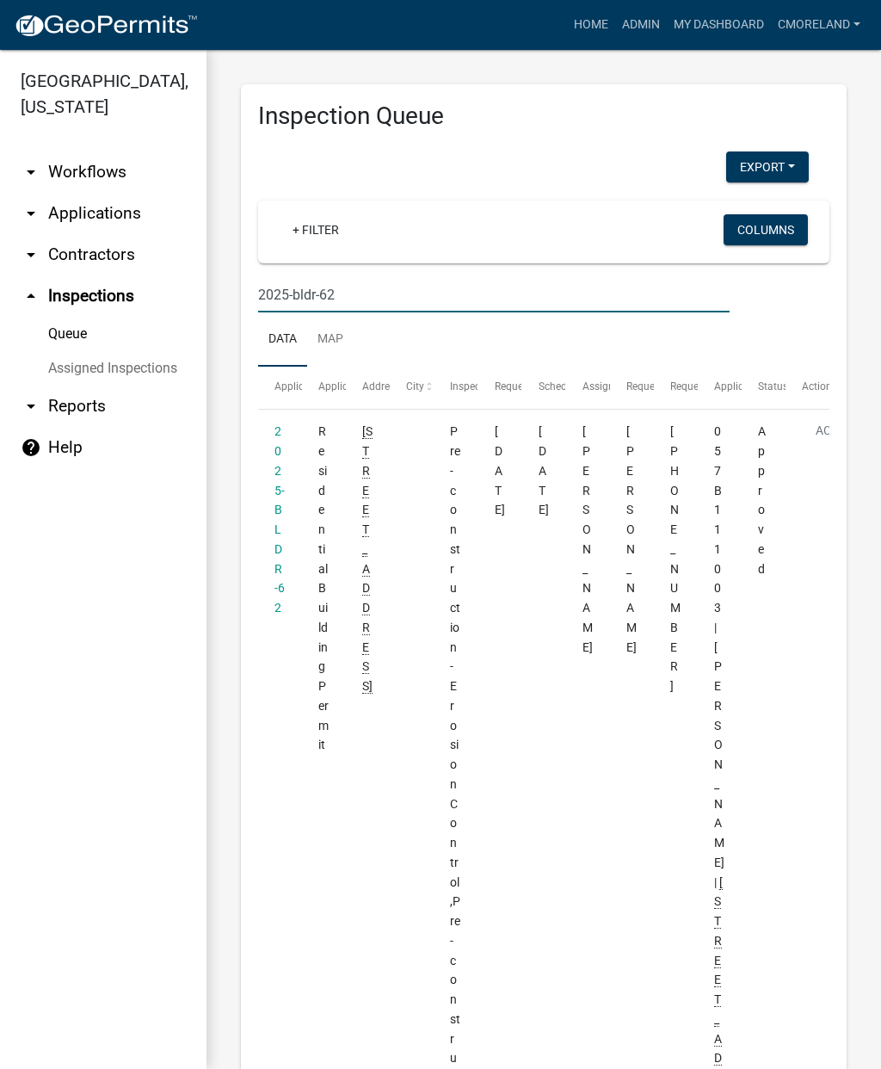
click at [324, 293] on input "2025-bldr-62" at bounding box center [493, 294] width 471 height 35
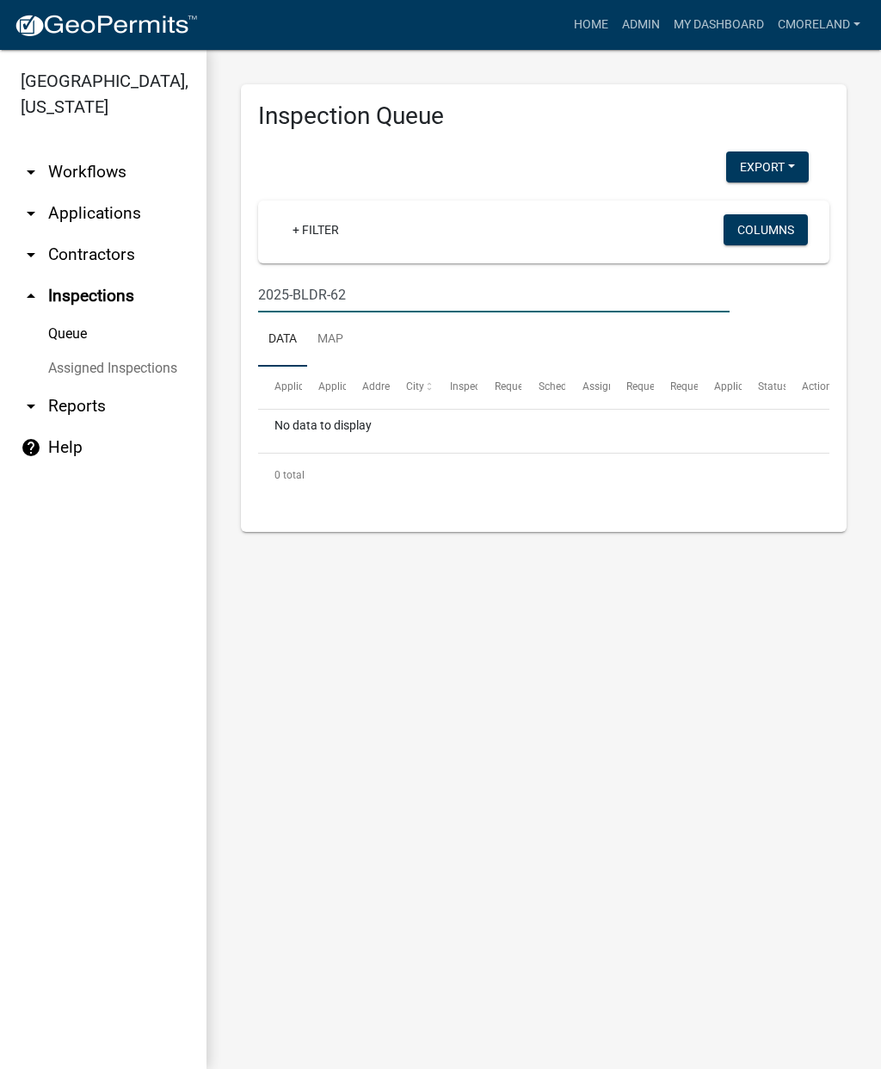
type input "2025-BLDR-62"
click at [470, 285] on input "2025-BLDR-62" at bounding box center [493, 294] width 471 height 35
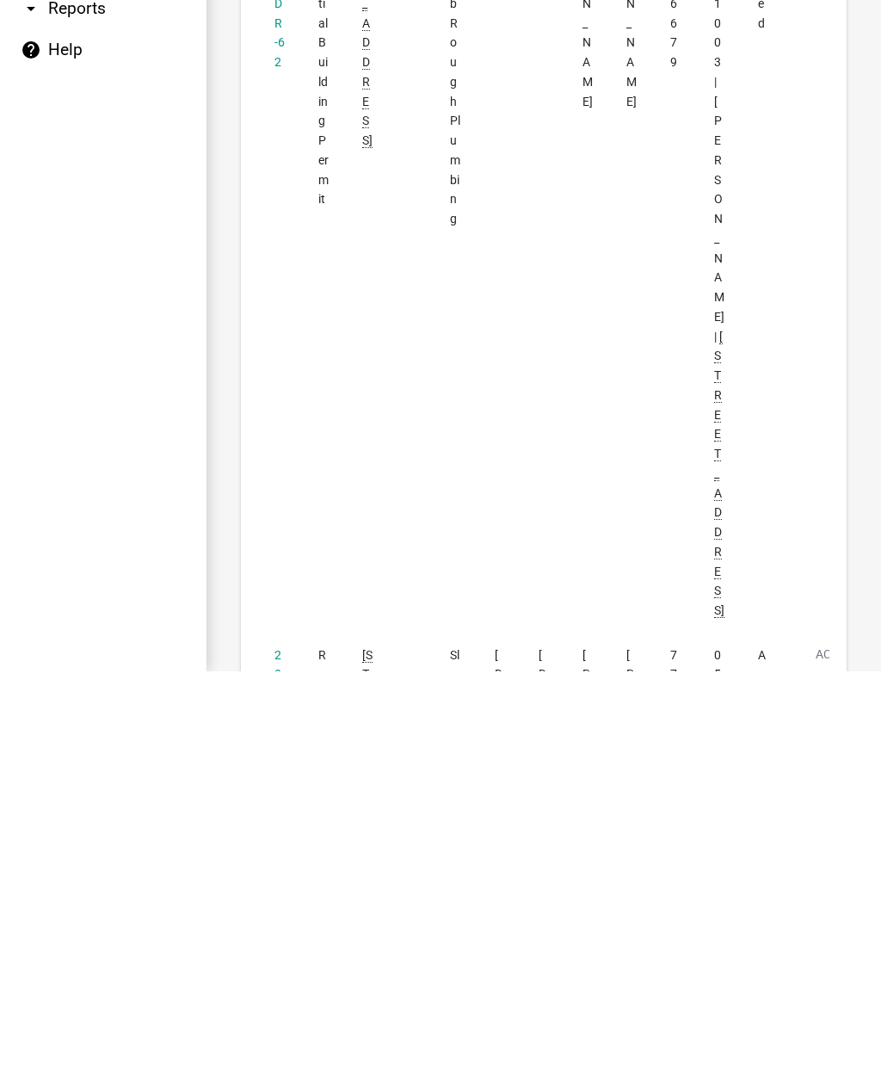
scroll to position [2252, 0]
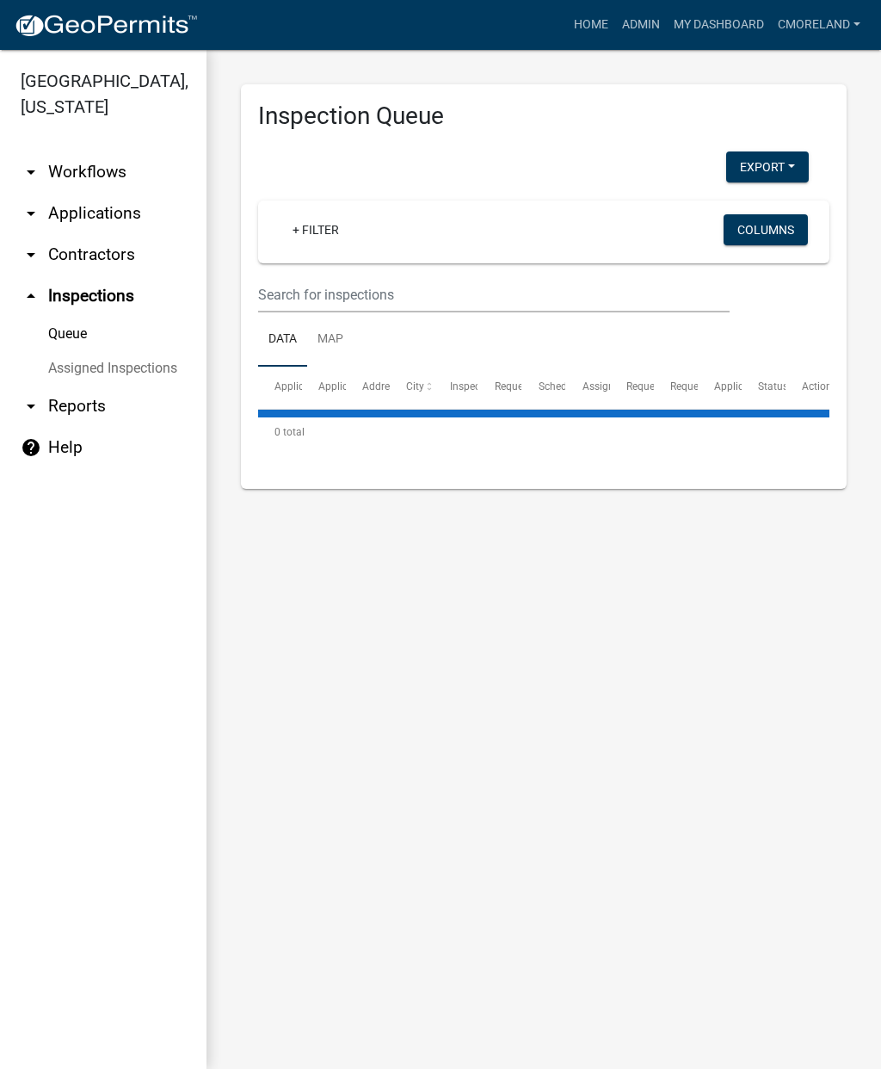
select select "2: 50"
